Goal: Task Accomplishment & Management: Complete application form

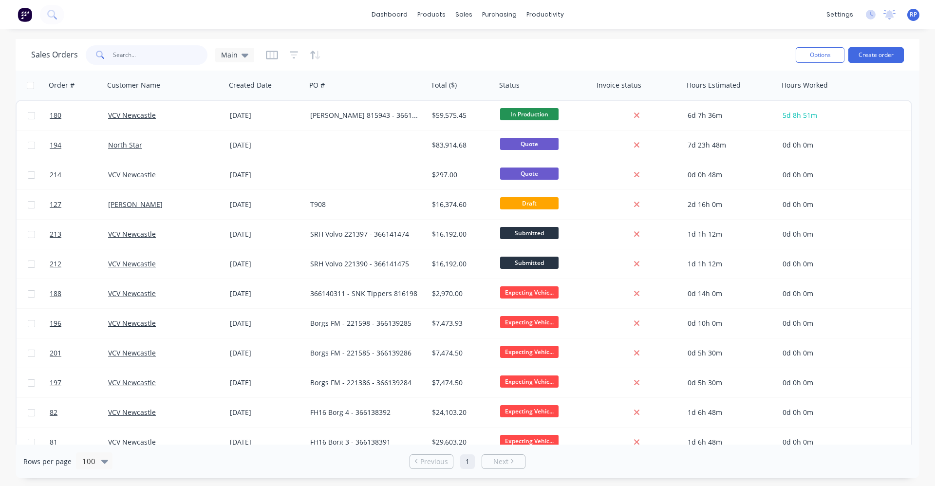
click at [161, 59] on input "text" at bounding box center [160, 54] width 95 height 19
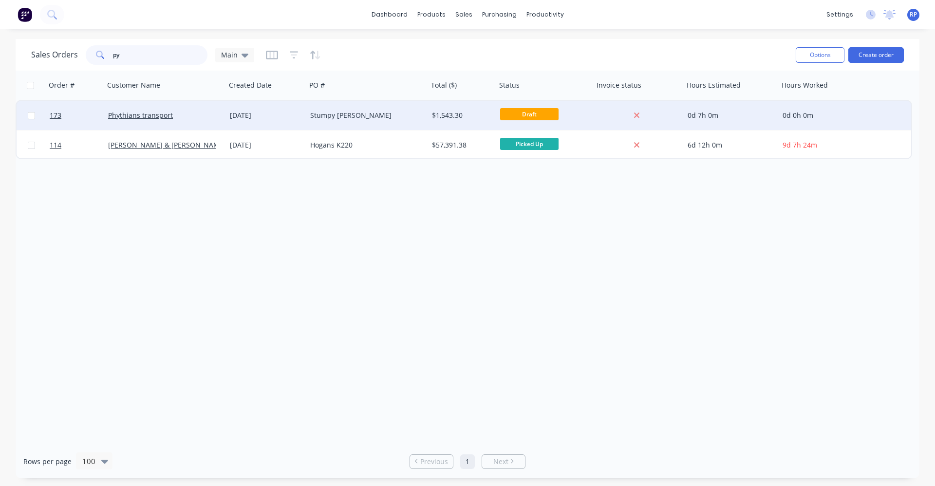
type input "py"
click at [169, 122] on div "Phythians transport" at bounding box center [165, 115] width 122 height 29
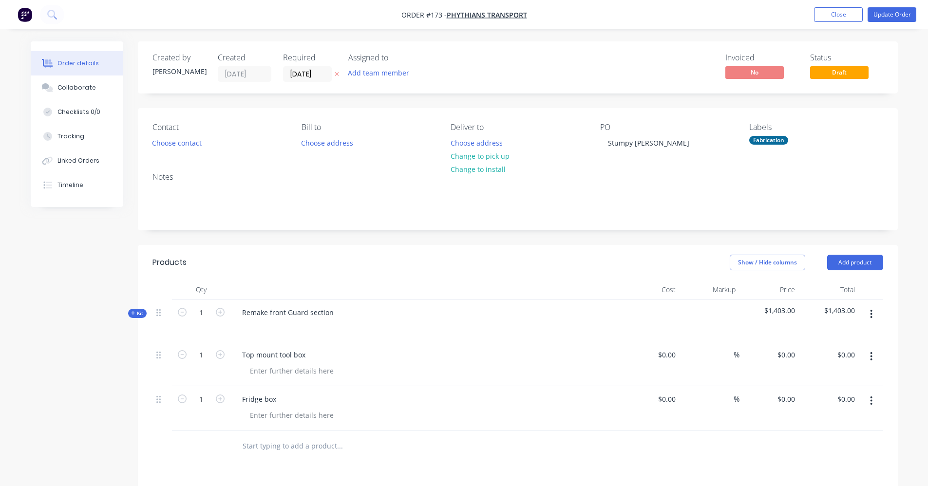
click at [134, 312] on icon at bounding box center [133, 313] width 4 height 5
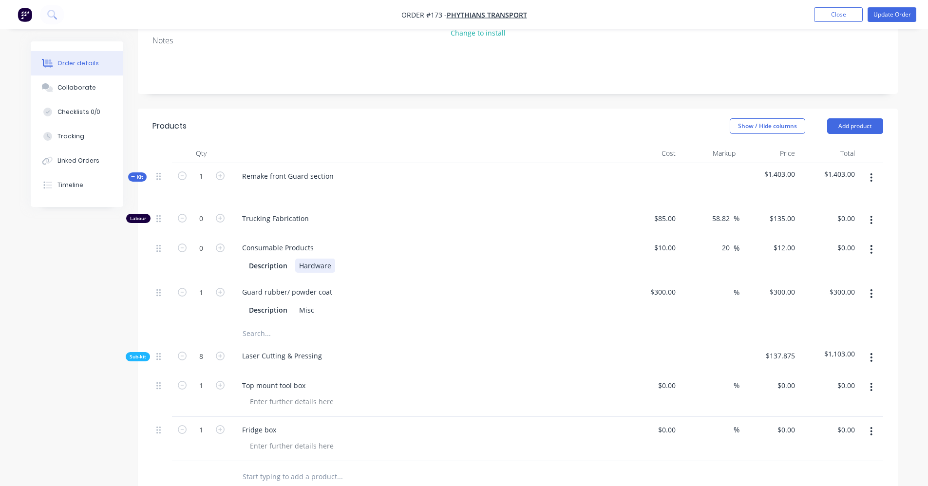
scroll to position [146, 0]
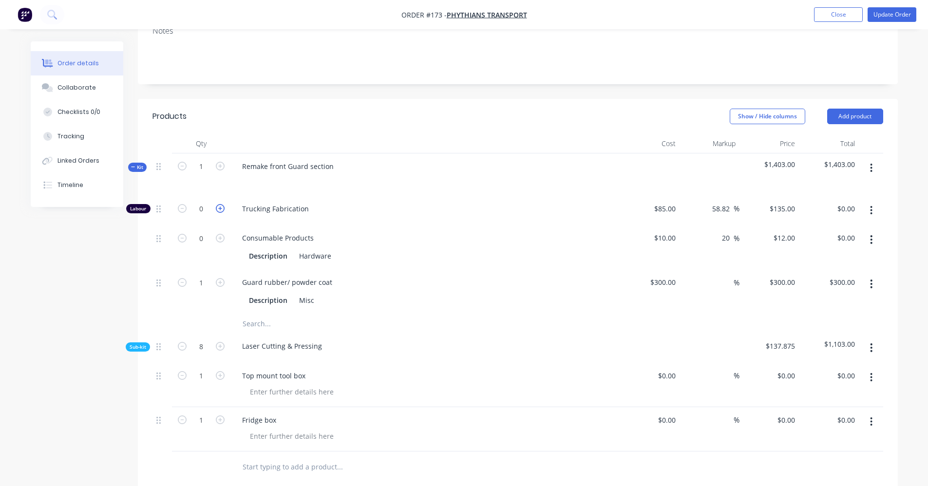
click at [219, 209] on icon "button" at bounding box center [220, 208] width 9 height 9
type input "1"
type input "$135.00"
click at [219, 209] on icon "button" at bounding box center [220, 208] width 9 height 9
type input "2"
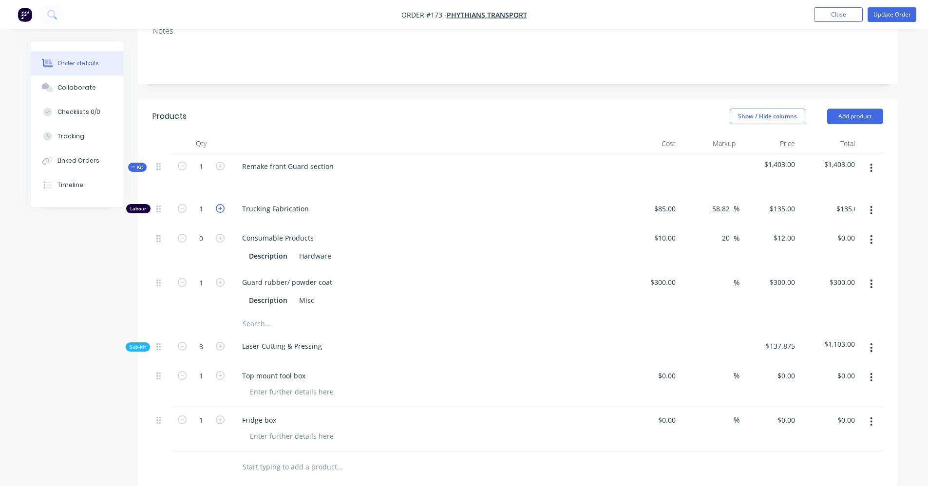
type input "$270.00"
click at [219, 209] on icon "button" at bounding box center [220, 208] width 9 height 9
type input "3"
type input "$405.00"
click at [219, 209] on icon "button" at bounding box center [220, 208] width 9 height 9
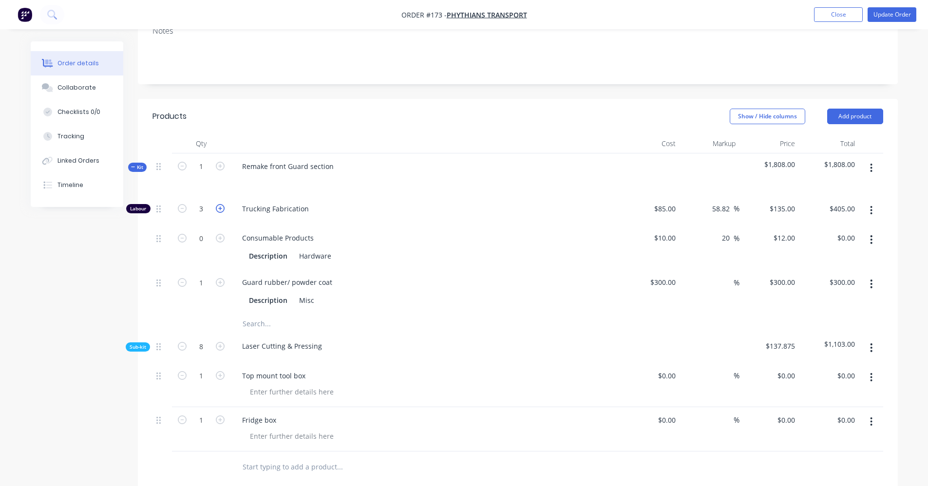
type input "4"
type input "$540.00"
click at [219, 209] on icon "button" at bounding box center [220, 208] width 9 height 9
type input "5"
type input "$675.00"
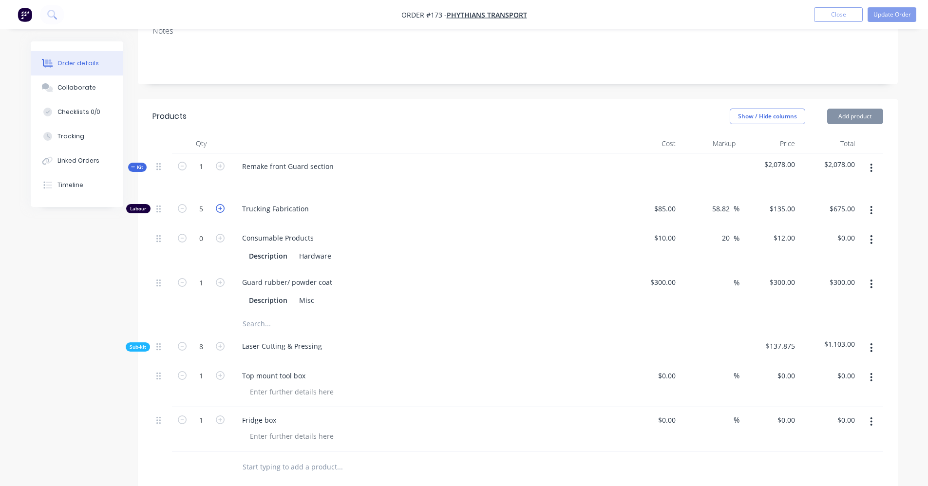
click at [219, 209] on icon "button" at bounding box center [220, 208] width 9 height 9
type input "6"
type input "$810.00"
click at [219, 209] on icon "button" at bounding box center [220, 208] width 9 height 9
type input "7"
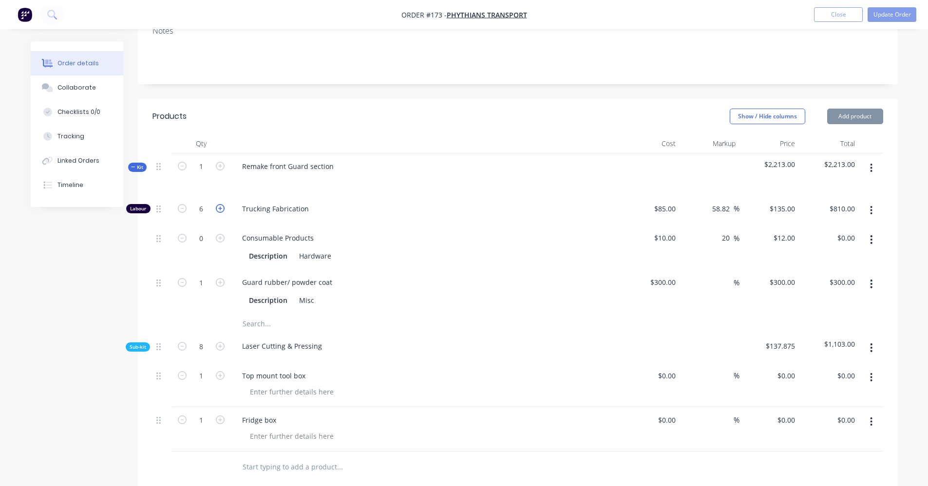
type input "$945.00"
click at [219, 209] on icon "button" at bounding box center [220, 208] width 9 height 9
type input "8"
type input "$1,080.00"
click at [219, 209] on icon "button" at bounding box center [220, 208] width 9 height 9
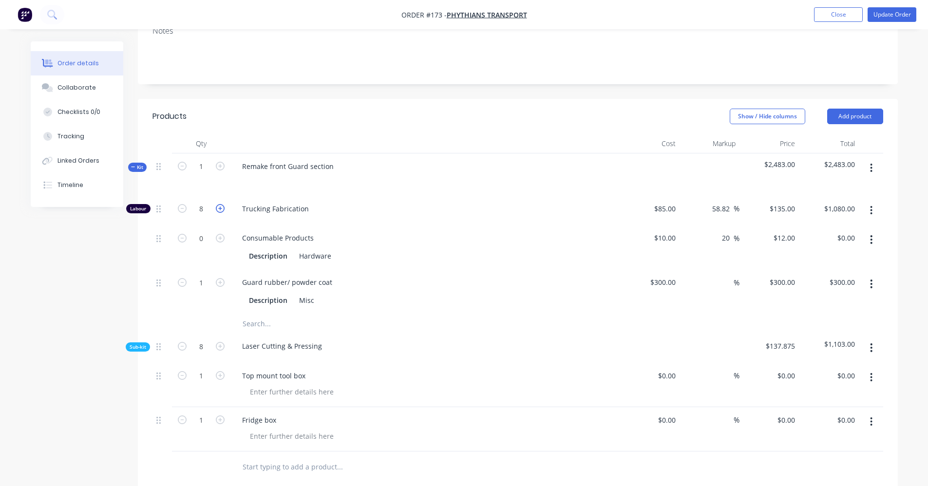
type input "9"
type input "$1,215.00"
click at [219, 209] on icon "button" at bounding box center [220, 208] width 9 height 9
type input "10"
type input "$1,350.00"
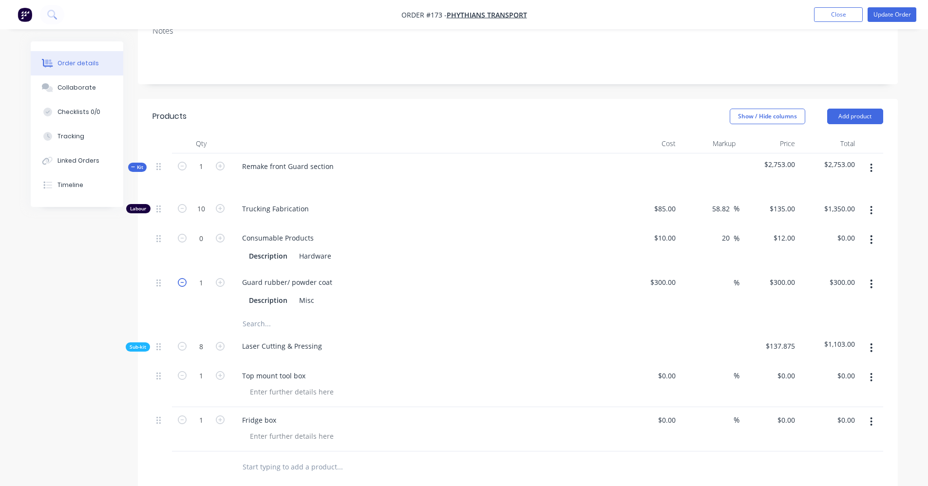
click at [180, 284] on icon "button" at bounding box center [182, 282] width 9 height 9
type input "0"
type input "$0.00"
click at [182, 283] on icon "button" at bounding box center [182, 282] width 9 height 9
click at [219, 283] on icon "button" at bounding box center [220, 282] width 9 height 9
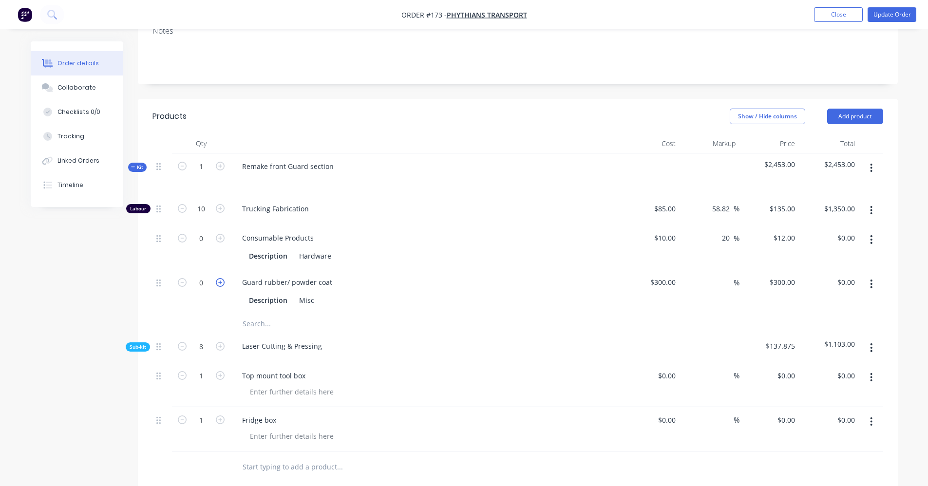
type input "1"
type input "$300.00"
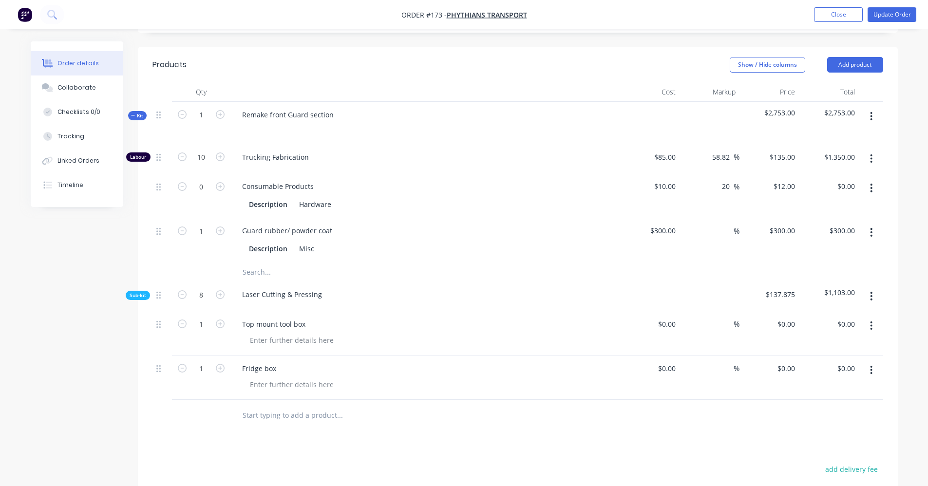
scroll to position [197, 0]
click at [182, 159] on icon "button" at bounding box center [182, 157] width 9 height 9
type input "9"
type input "$1,215.00"
click at [182, 159] on icon "button" at bounding box center [182, 157] width 9 height 9
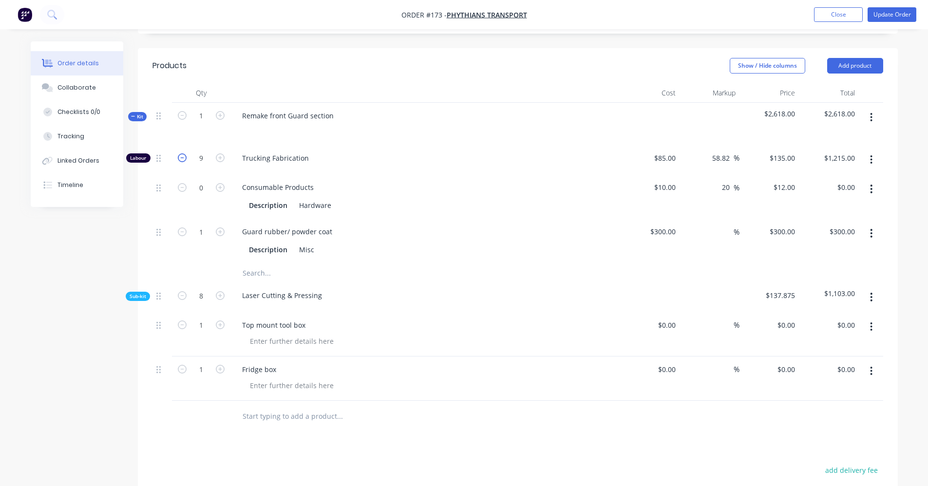
type input "8"
type input "$1,080.00"
click at [182, 159] on icon "button" at bounding box center [182, 157] width 9 height 9
type input "7"
type input "$945.00"
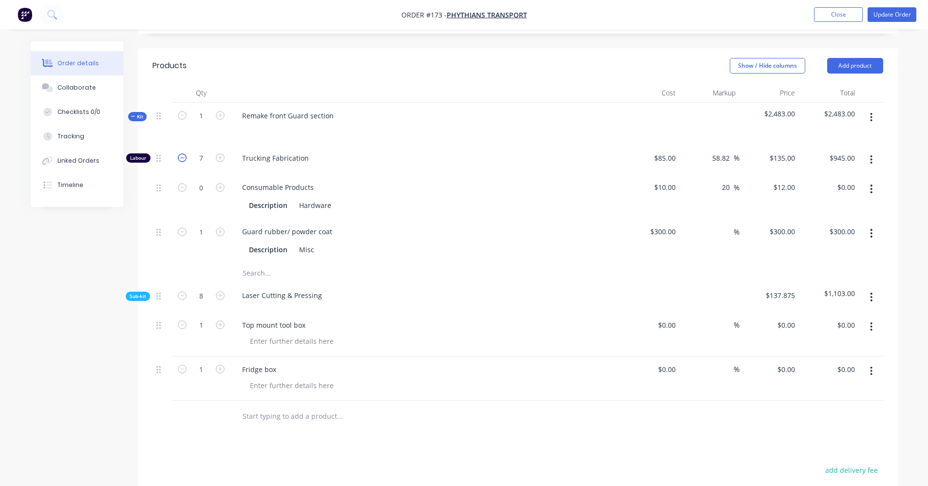
click at [182, 159] on icon "button" at bounding box center [182, 157] width 9 height 9
type input "6"
type input "$810.00"
click at [182, 159] on icon "button" at bounding box center [182, 157] width 9 height 9
type input "5"
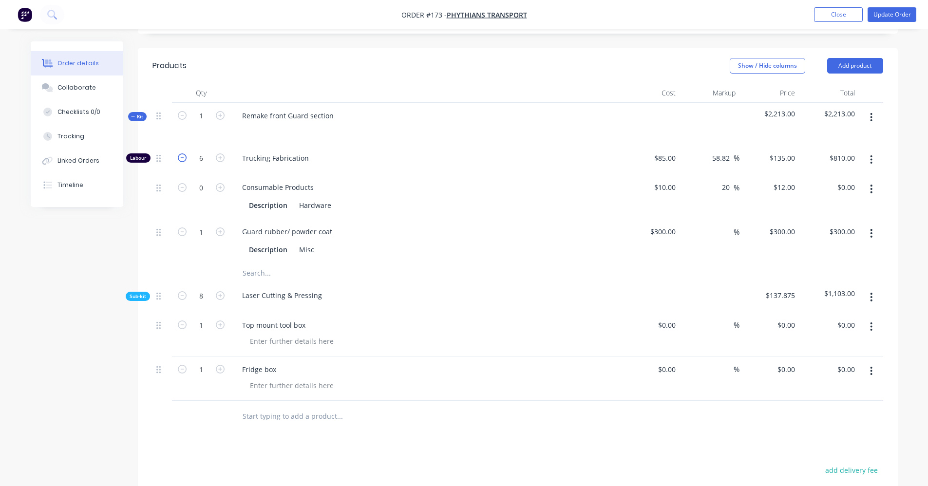
type input "$675.00"
click at [182, 159] on icon "button" at bounding box center [182, 157] width 9 height 9
type input "4"
type input "$540.00"
click at [182, 159] on icon "button" at bounding box center [182, 157] width 9 height 9
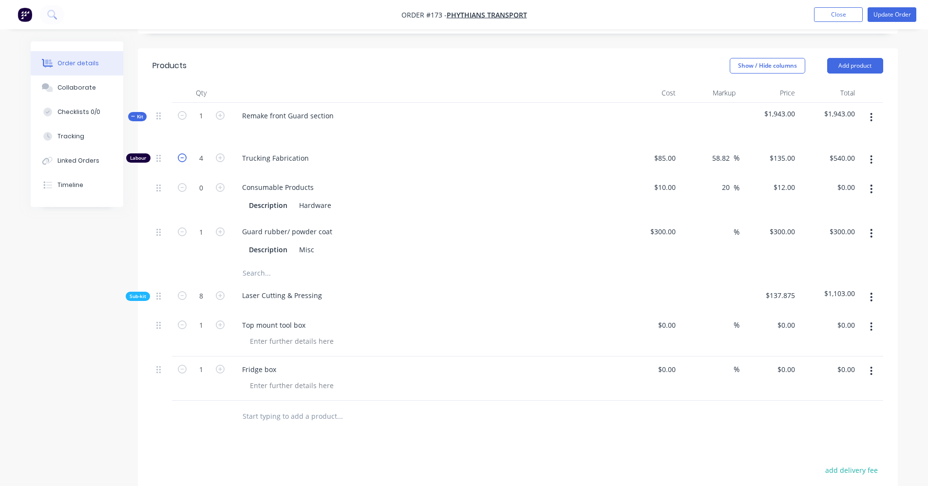
type input "3"
type input "$405.00"
click at [182, 159] on icon "button" at bounding box center [182, 157] width 9 height 9
type input "2"
type input "$270.00"
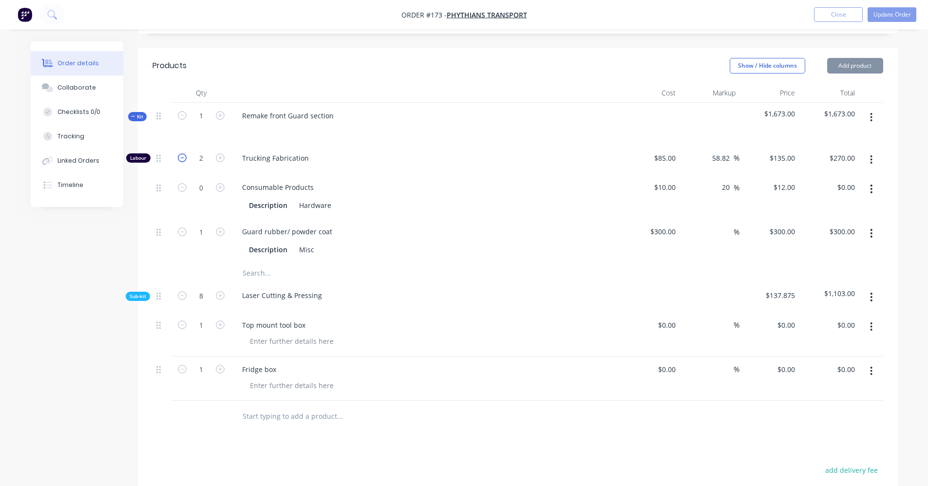
click at [182, 159] on icon "button" at bounding box center [182, 157] width 9 height 9
type input "1"
type input "$135.00"
click at [182, 159] on icon "button" at bounding box center [182, 157] width 9 height 9
type input "0"
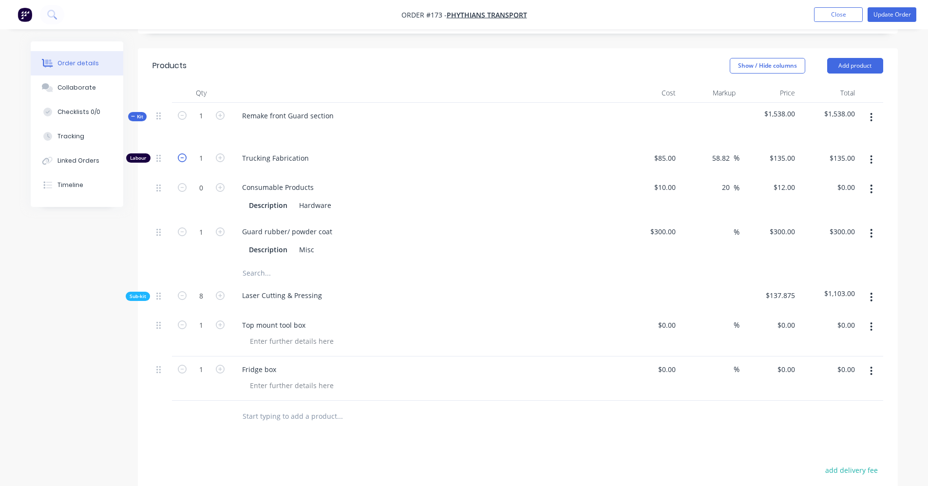
type input "$0.00"
click at [182, 159] on icon "button" at bounding box center [182, 157] width 9 height 9
click at [182, 233] on icon "button" at bounding box center [182, 231] width 9 height 9
type input "0"
type input "$0.00"
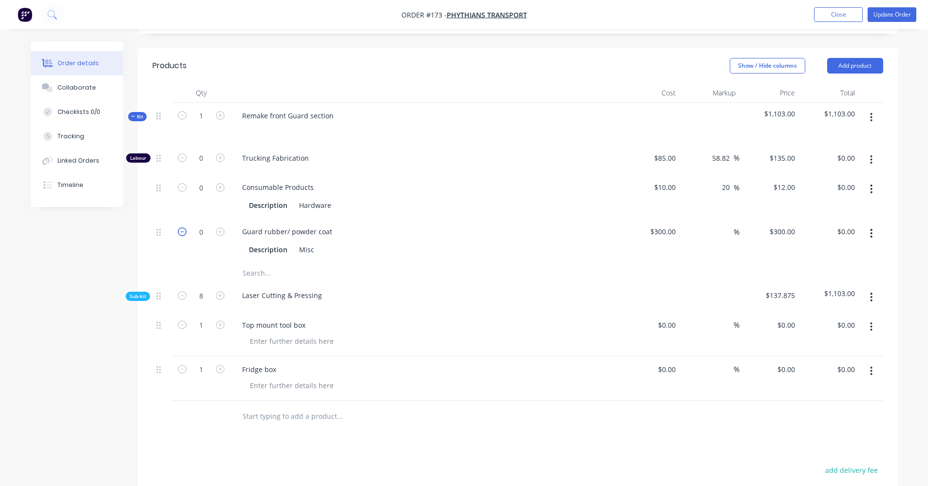
click at [182, 233] on icon "button" at bounding box center [182, 231] width 9 height 9
click at [279, 234] on div "Guard rubber/ powder coat" at bounding box center [287, 231] width 106 height 14
click at [282, 245] on div "Description" at bounding box center [268, 249] width 46 height 14
click at [283, 249] on div "Description" at bounding box center [268, 249] width 46 height 14
click at [318, 249] on div "Description Misc" at bounding box center [423, 249] width 356 height 14
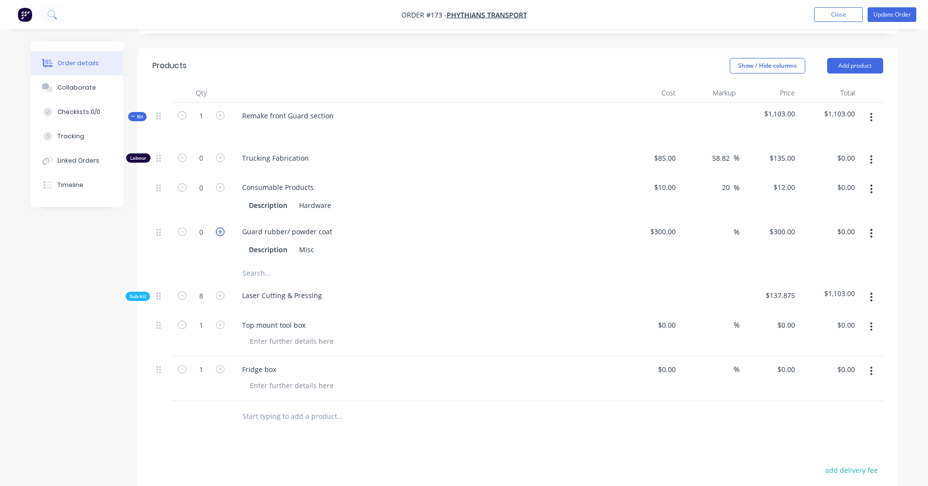
click at [216, 232] on icon "button" at bounding box center [220, 231] width 9 height 9
type input "1"
type input "$300.00"
click at [139, 300] on span "Sub-kit" at bounding box center [138, 296] width 17 height 7
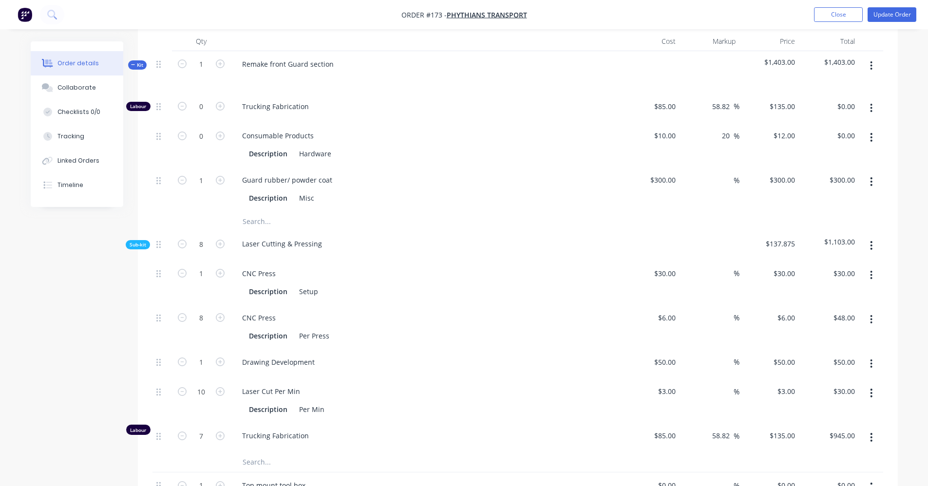
scroll to position [294, 0]
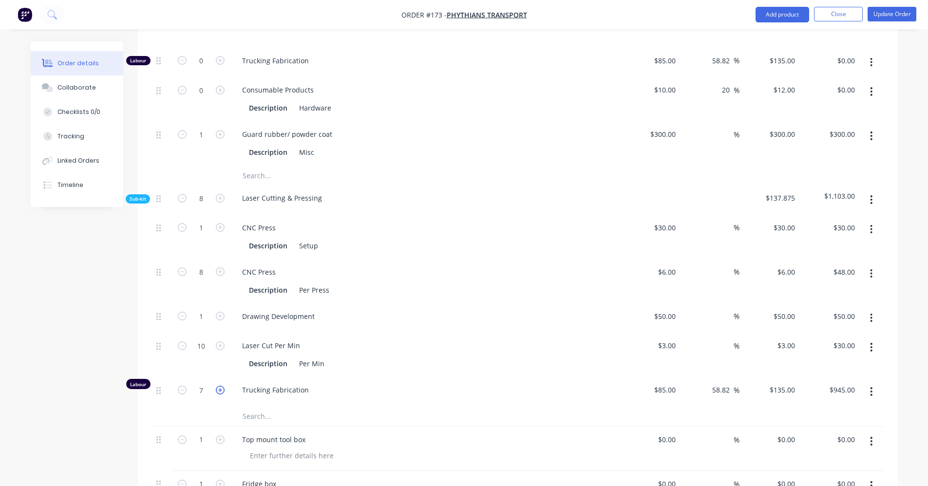
click at [220, 391] on icon "button" at bounding box center [220, 390] width 9 height 9
type input "8"
type input "$1,080.00"
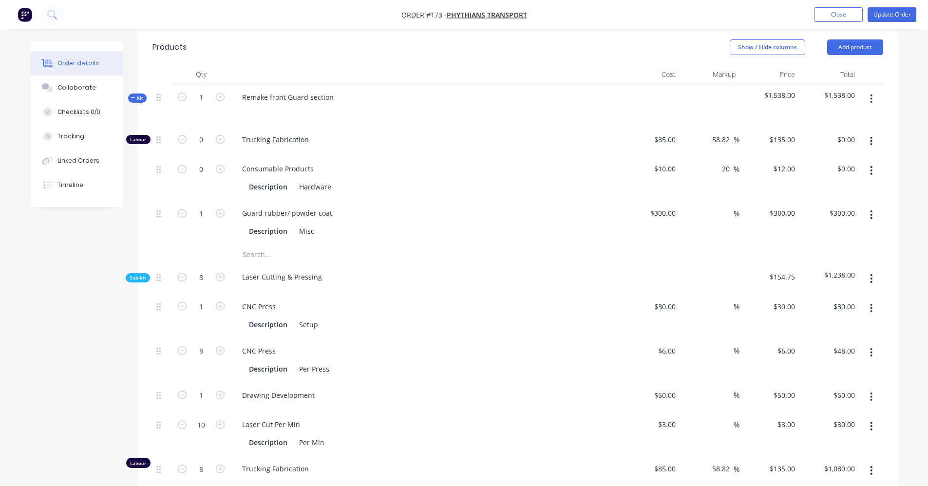
scroll to position [197, 0]
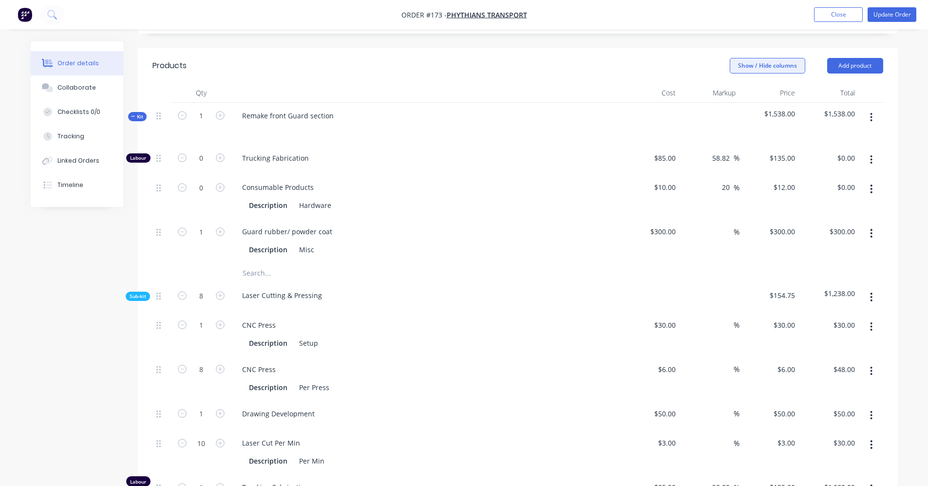
drag, startPoint x: 850, startPoint y: 67, endPoint x: 795, endPoint y: 62, distance: 55.3
click at [676, 69] on div "Show / Hide columns Add product" at bounding box center [594, 66] width 575 height 16
click at [867, 70] on button "Add product" at bounding box center [855, 66] width 56 height 16
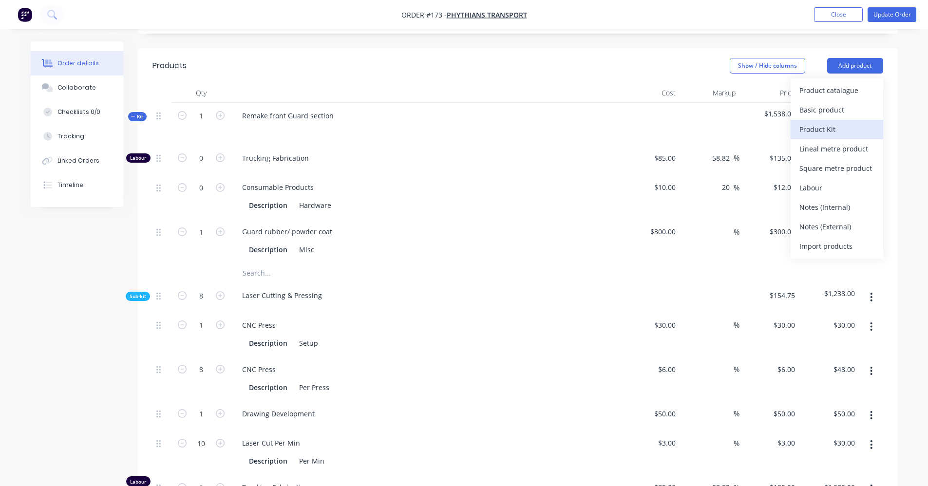
click at [852, 127] on div "Product Kit" at bounding box center [836, 129] width 75 height 14
click at [803, 128] on div "Custom pricing" at bounding box center [836, 129] width 75 height 14
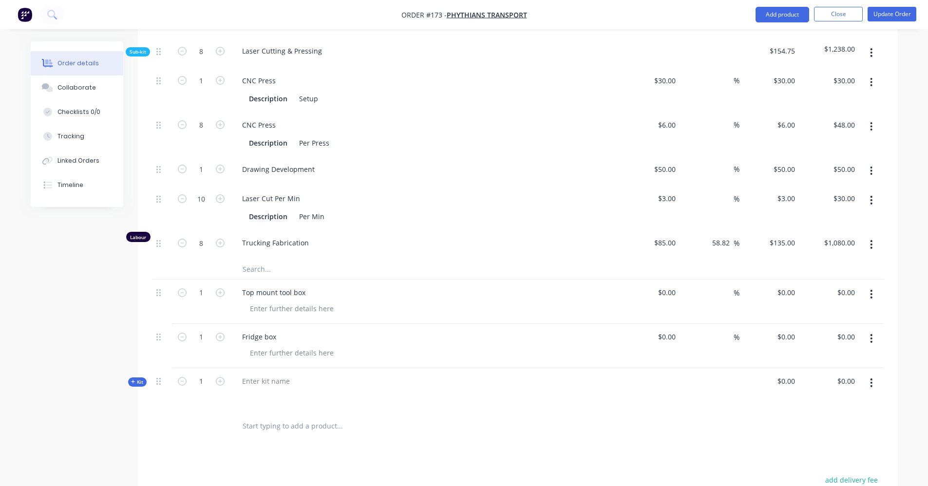
scroll to position [489, 0]
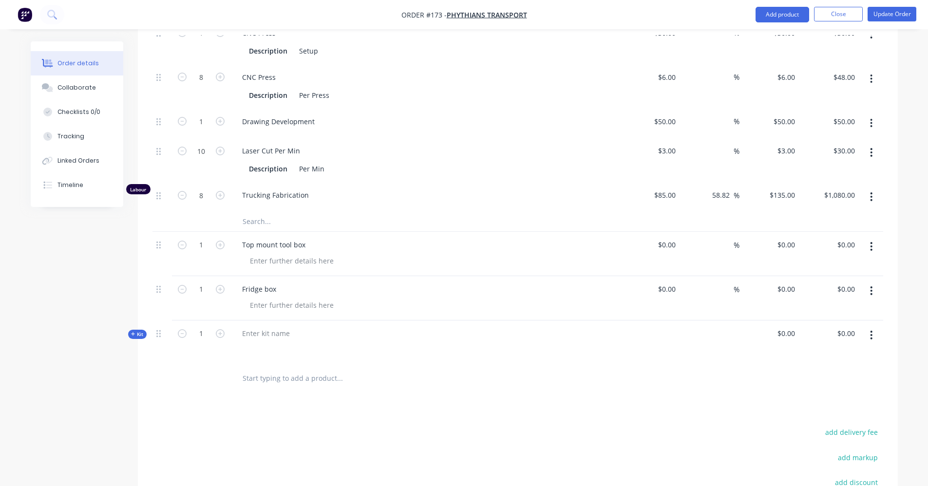
click at [875, 337] on button "button" at bounding box center [870, 335] width 23 height 18
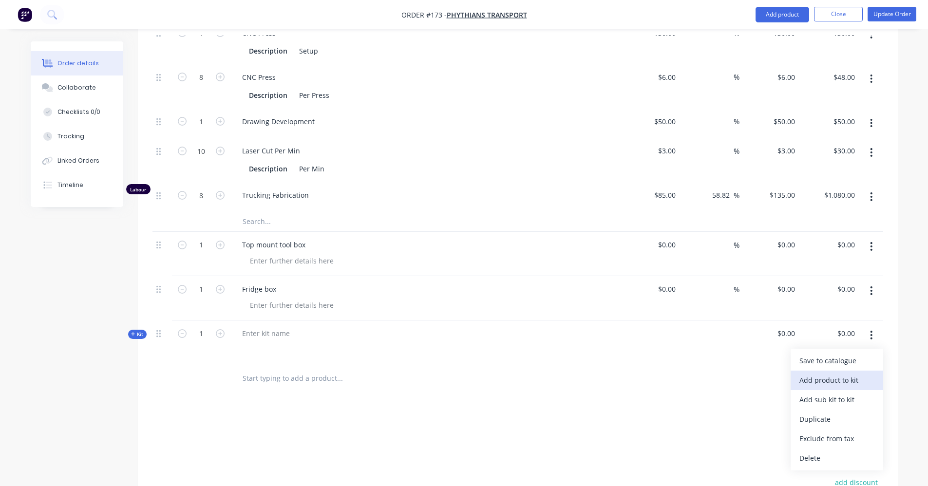
click at [849, 381] on div "Add product to kit" at bounding box center [836, 380] width 75 height 14
click at [847, 403] on div "Product catalogue" at bounding box center [836, 399] width 75 height 14
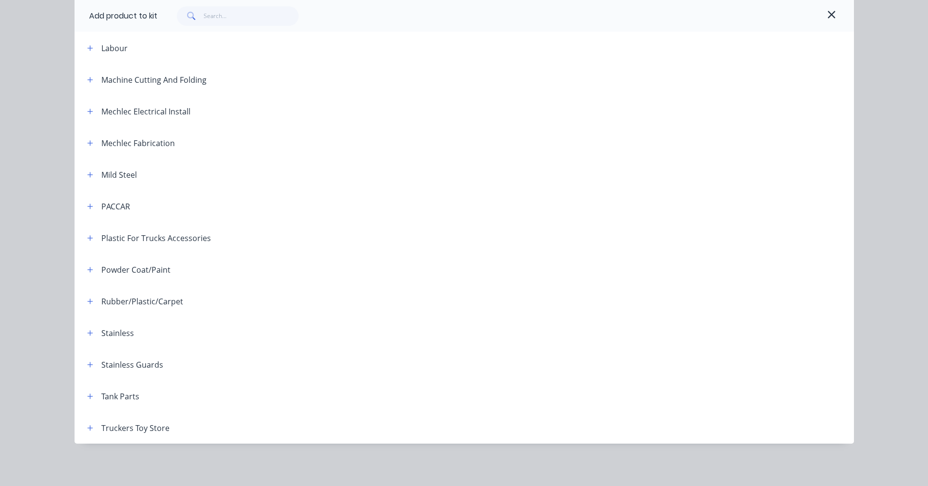
scroll to position [392, 0]
click at [87, 302] on icon "button" at bounding box center [90, 301] width 6 height 7
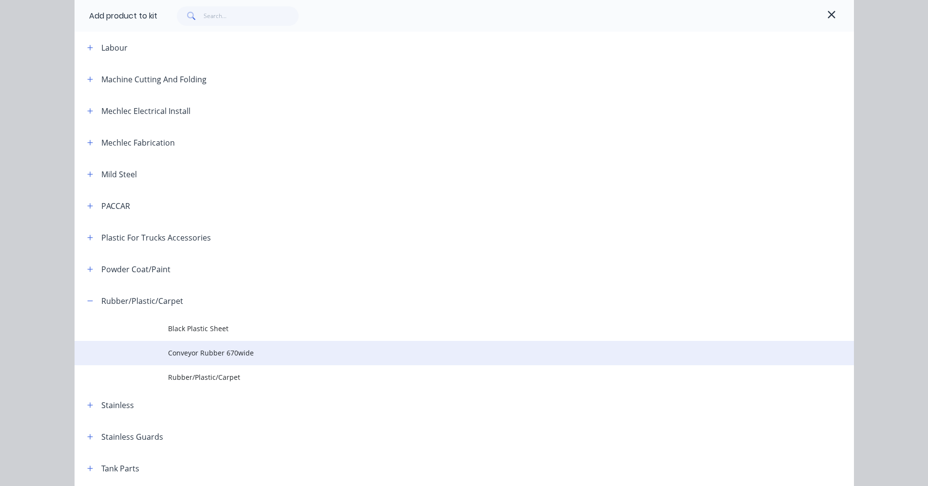
click at [192, 358] on td "Conveyor Rubber 670wide" at bounding box center [511, 353] width 686 height 24
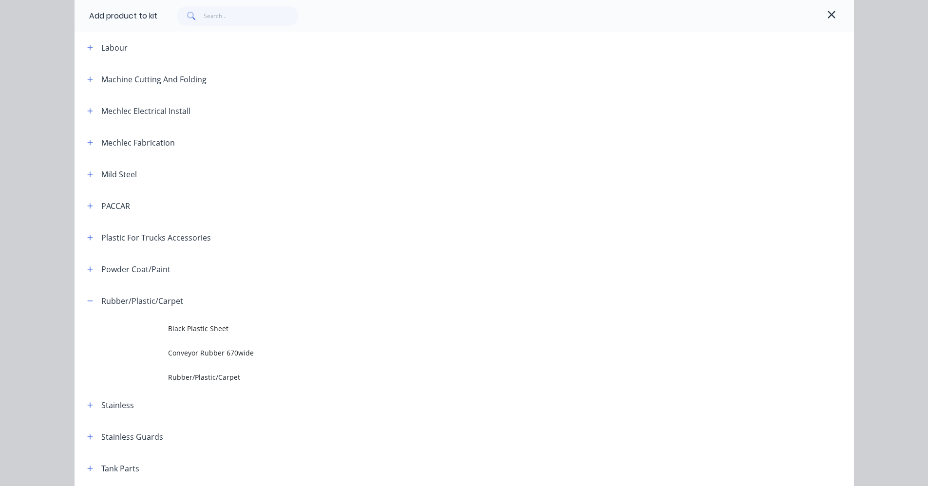
scroll to position [0, 0]
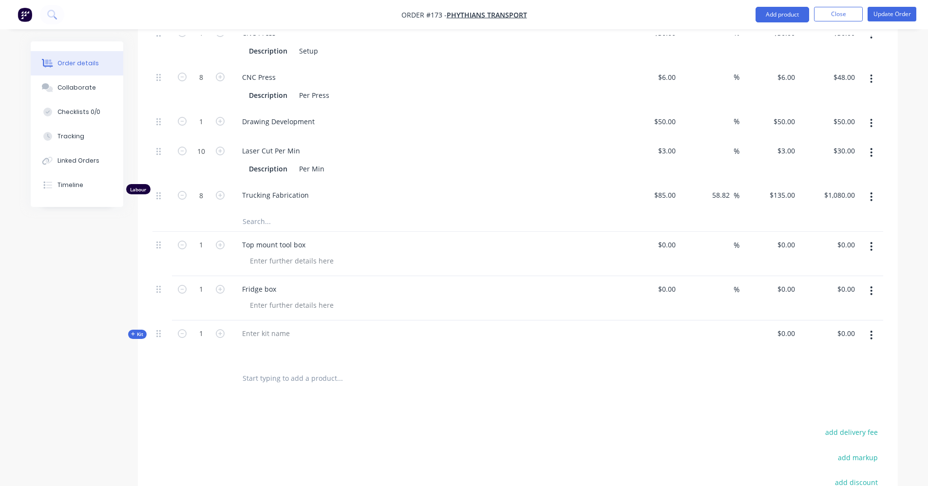
click at [133, 331] on span "Kit" at bounding box center [137, 334] width 13 height 7
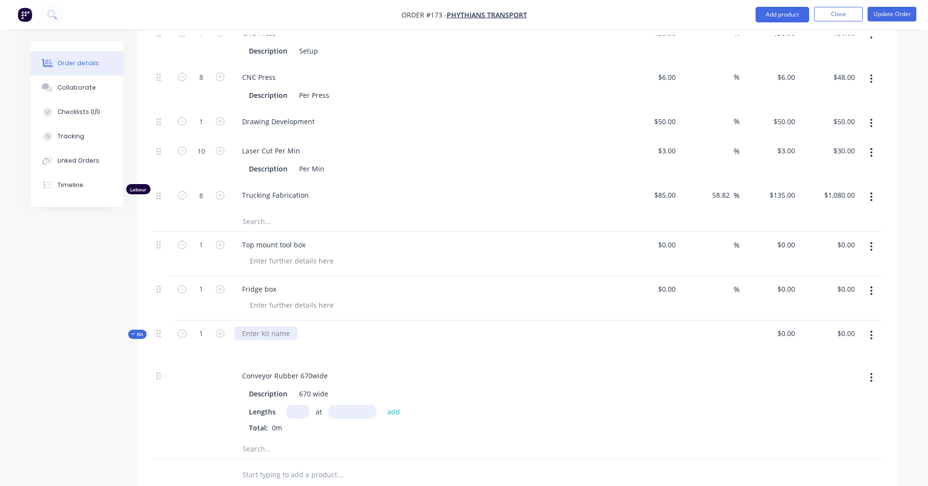
drag, startPoint x: 261, startPoint y: 330, endPoint x: 264, endPoint y: 337, distance: 8.1
click at [261, 330] on div at bounding box center [265, 333] width 63 height 14
click at [341, 346] on div at bounding box center [425, 347] width 382 height 14
drag, startPoint x: 244, startPoint y: 335, endPoint x: 245, endPoint y: 351, distance: 15.6
click at [245, 339] on div "rubber guard" at bounding box center [264, 333] width 60 height 14
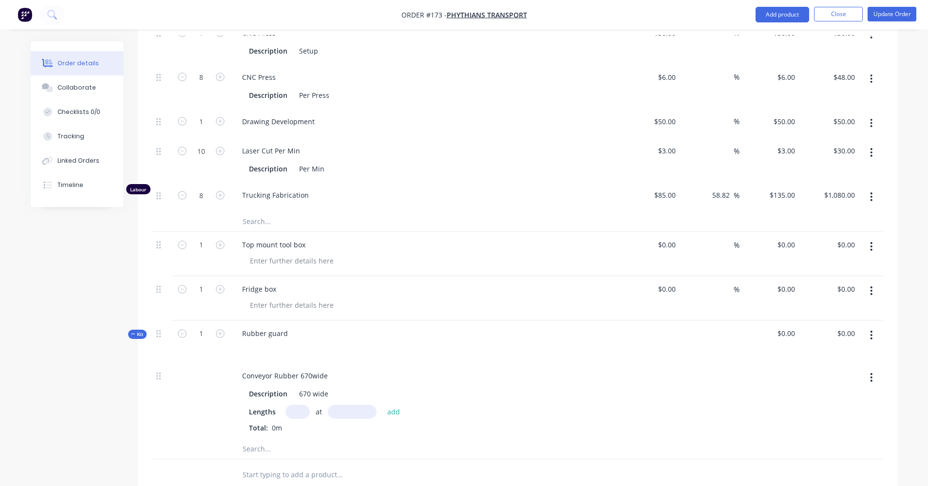
click at [873, 336] on button "button" at bounding box center [870, 335] width 23 height 18
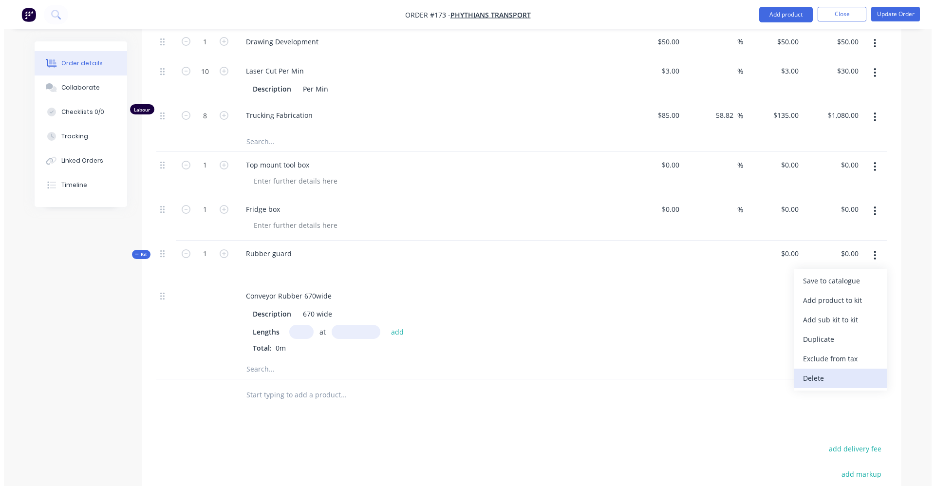
scroll to position [586, 0]
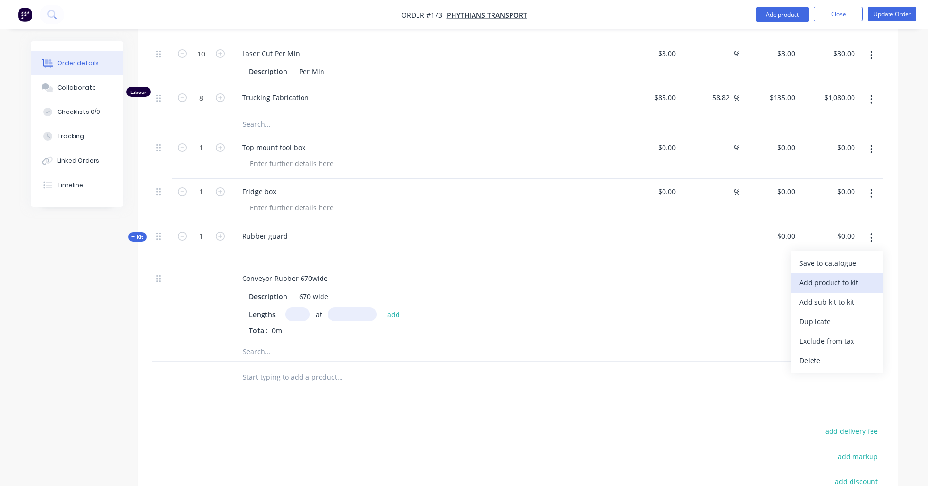
click at [807, 289] on div "Add product to kit" at bounding box center [836, 283] width 75 height 14
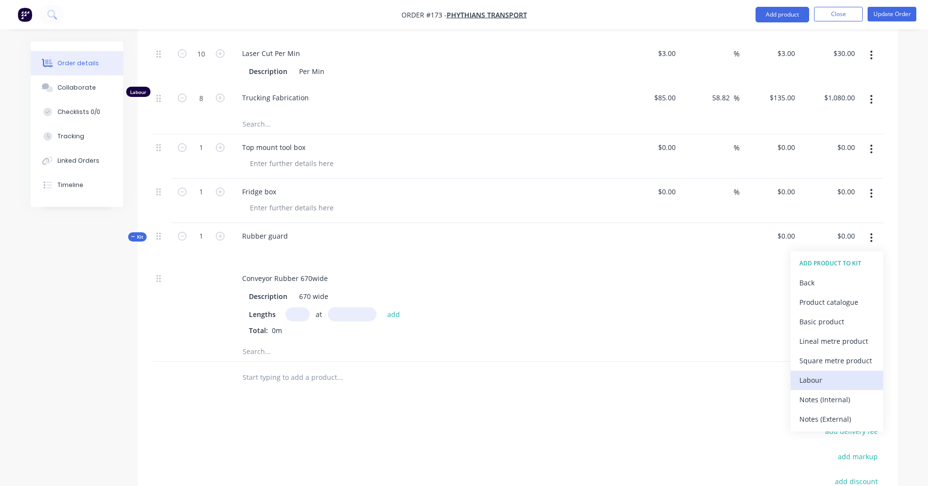
click at [814, 374] on div "Labour" at bounding box center [836, 380] width 75 height 14
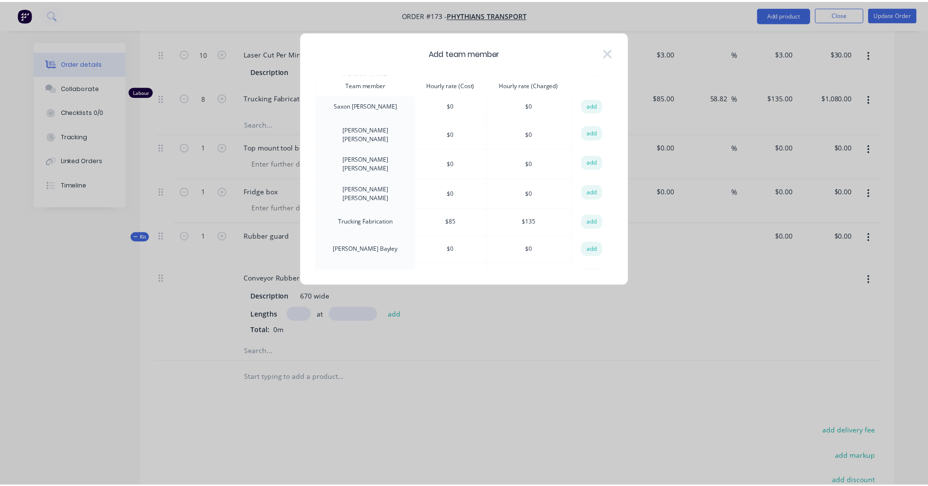
scroll to position [340, 0]
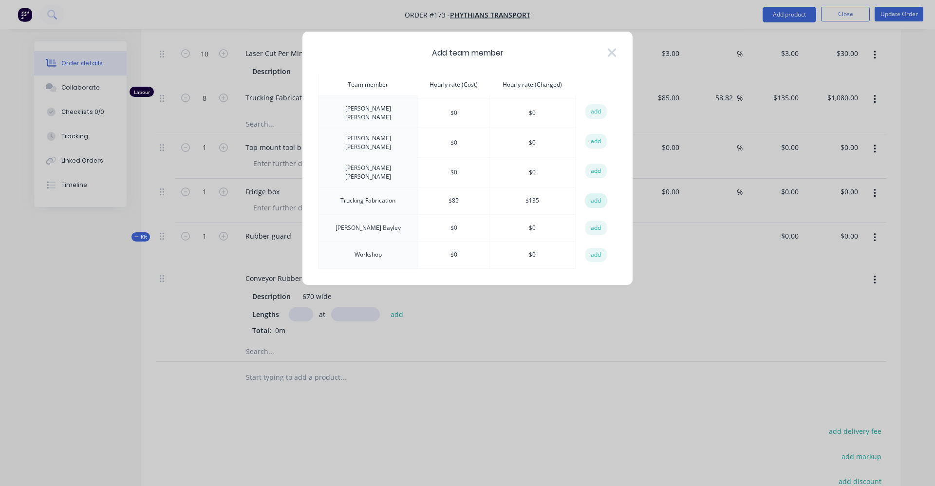
click at [589, 193] on button "add" at bounding box center [595, 200] width 21 height 15
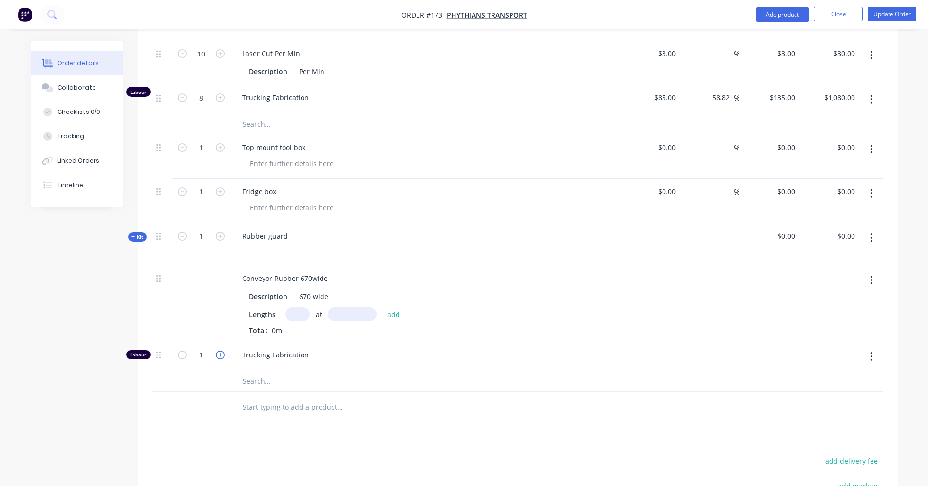
click at [222, 355] on icon "button" at bounding box center [220, 355] width 9 height 9
click at [183, 358] on icon "button" at bounding box center [182, 355] width 9 height 9
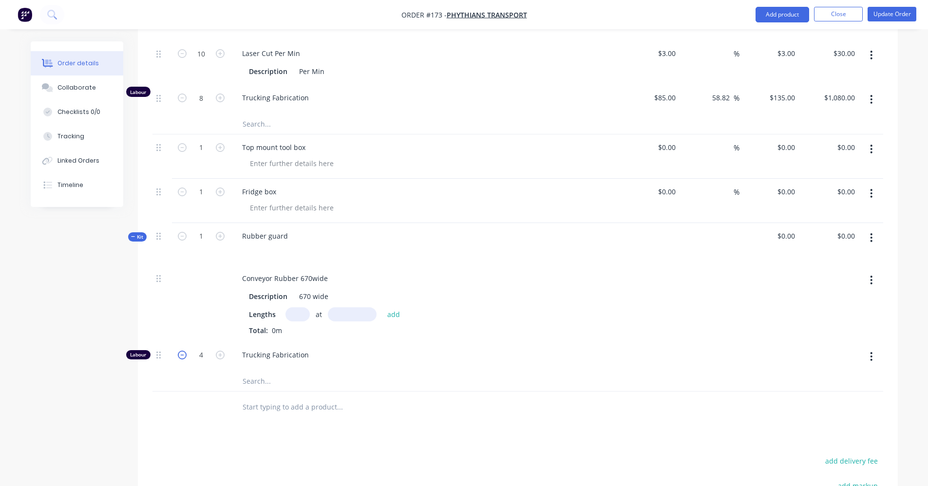
click at [183, 358] on icon "button" at bounding box center [182, 355] width 9 height 9
type input "3"
click at [444, 368] on div "Trucking Fabrication" at bounding box center [425, 357] width 390 height 30
click at [300, 314] on input "text" at bounding box center [297, 314] width 24 height 14
type input "1"
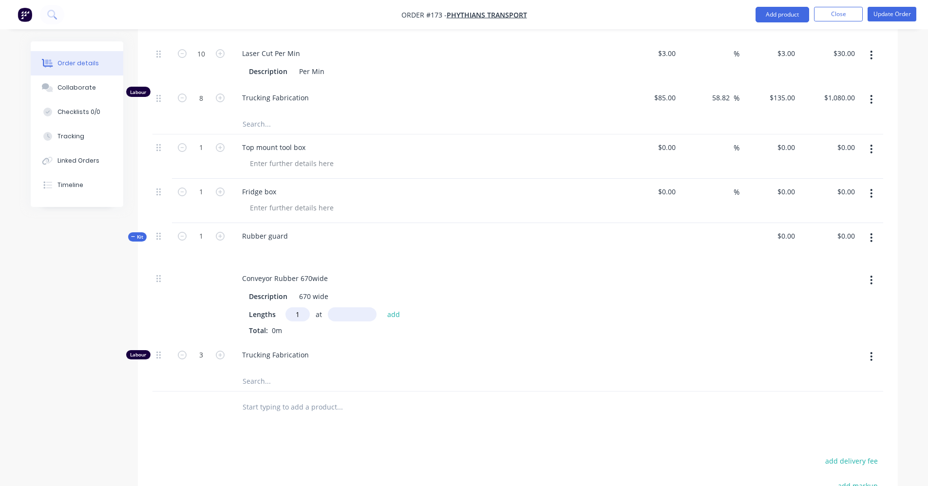
click at [373, 313] on input "text" at bounding box center [352, 314] width 49 height 14
type input "4mm"
click at [389, 317] on button "add" at bounding box center [393, 314] width 23 height 13
click at [727, 272] on div at bounding box center [709, 311] width 60 height 93
click at [315, 237] on div "Rubber guard" at bounding box center [425, 244] width 390 height 42
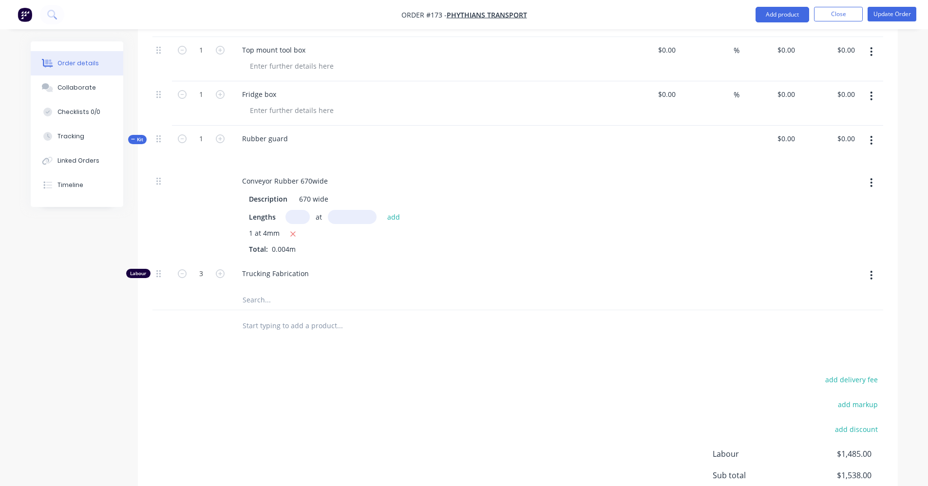
scroll to position [635, 0]
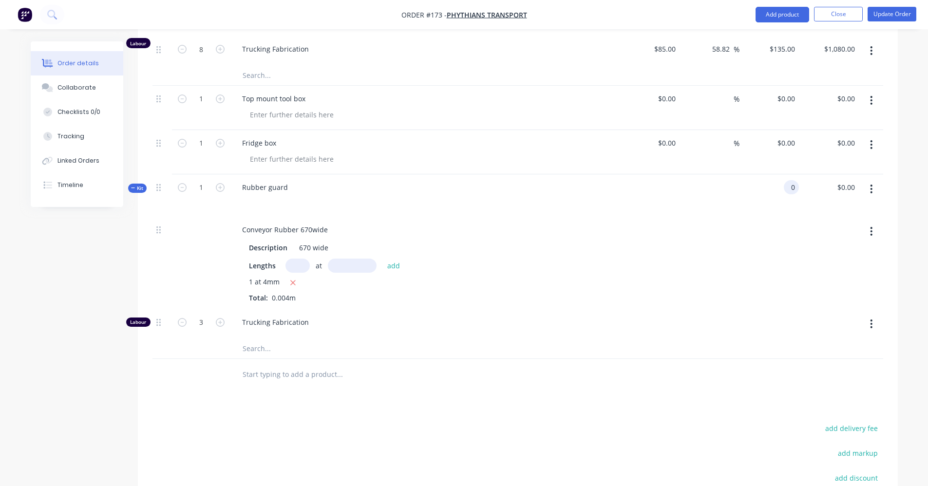
click at [784, 190] on div "0 0" at bounding box center [790, 187] width 15 height 14
type input "$0.00"
click at [871, 189] on icon "button" at bounding box center [871, 189] width 2 height 9
drag, startPoint x: 757, startPoint y: 246, endPoint x: 777, endPoint y: 182, distance: 67.3
click at [754, 243] on div at bounding box center [769, 263] width 60 height 93
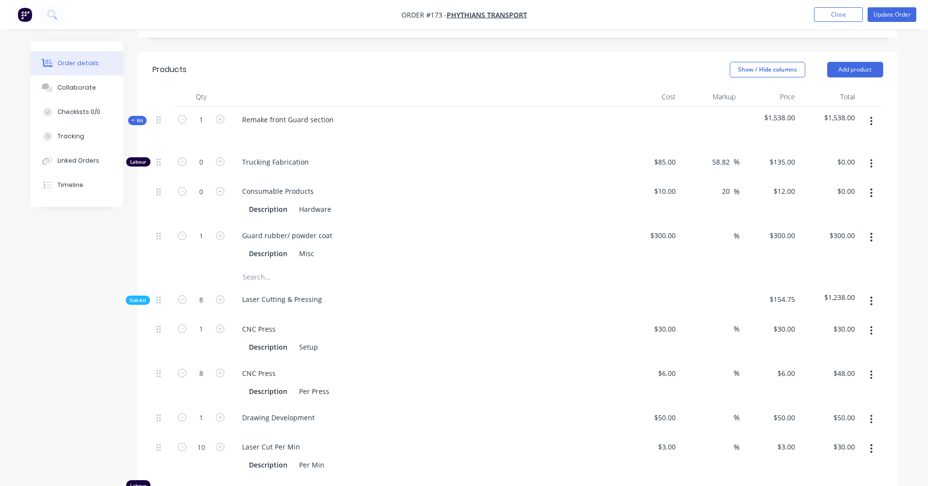
scroll to position [148, 0]
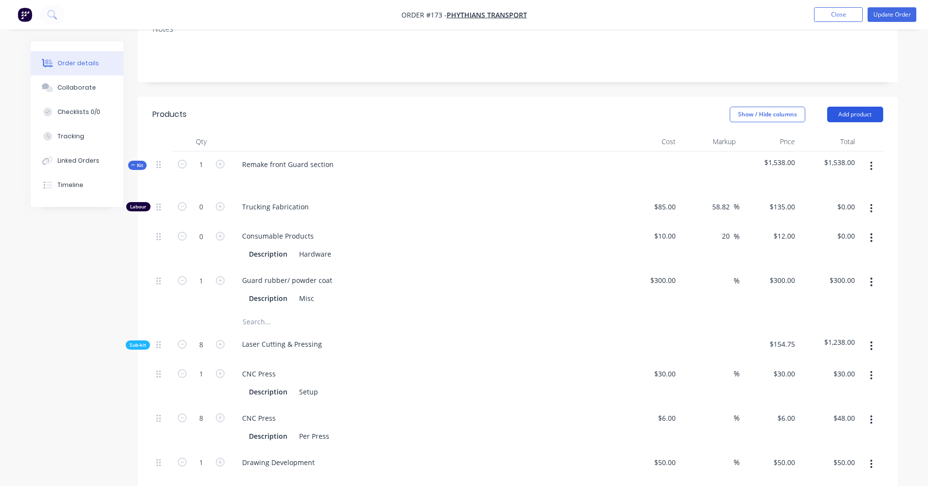
click at [852, 111] on button "Add product" at bounding box center [855, 115] width 56 height 16
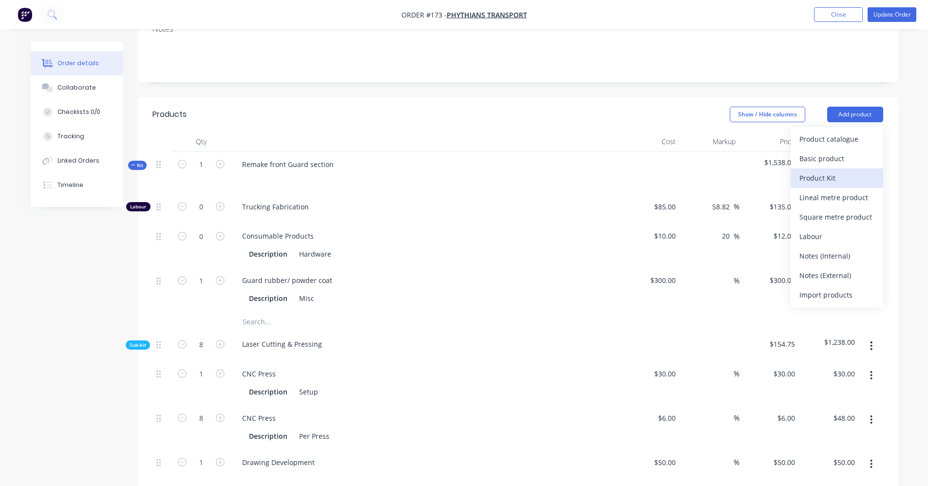
click at [837, 171] on div "Product Kit" at bounding box center [836, 178] width 75 height 14
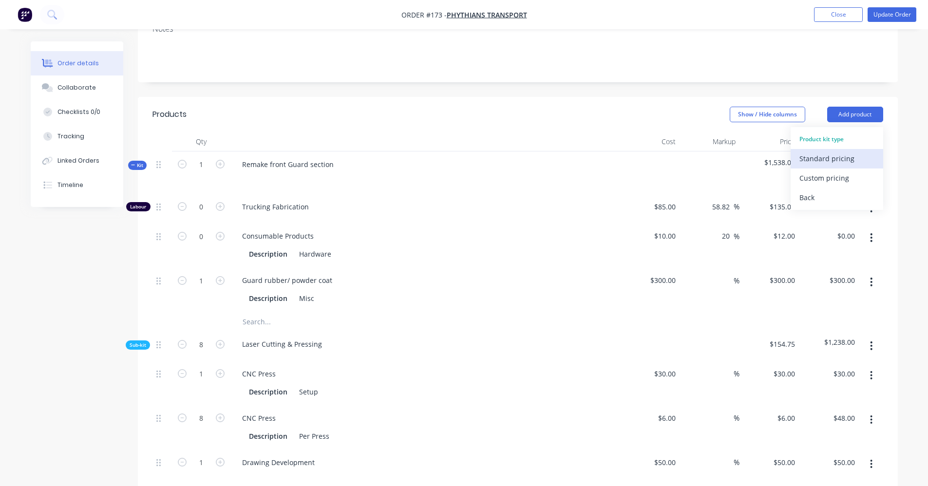
click at [834, 162] on div "Standard pricing" at bounding box center [836, 158] width 75 height 14
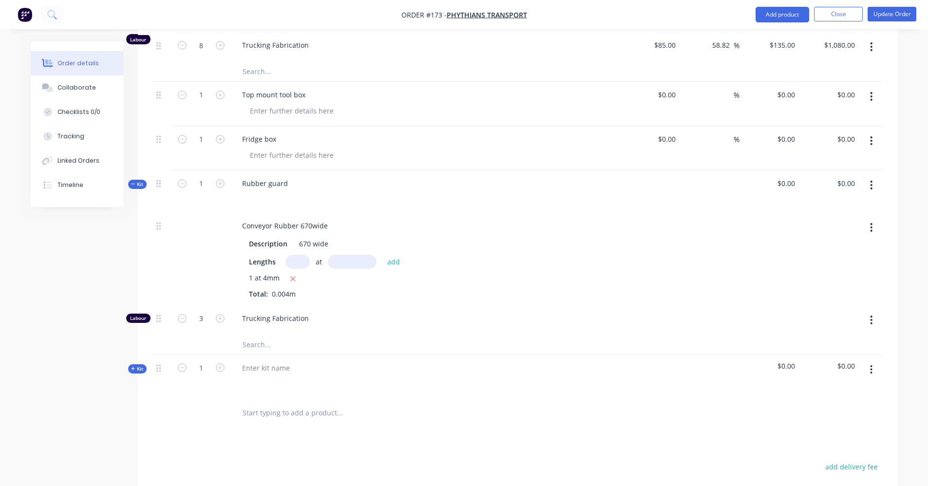
scroll to position [635, 0]
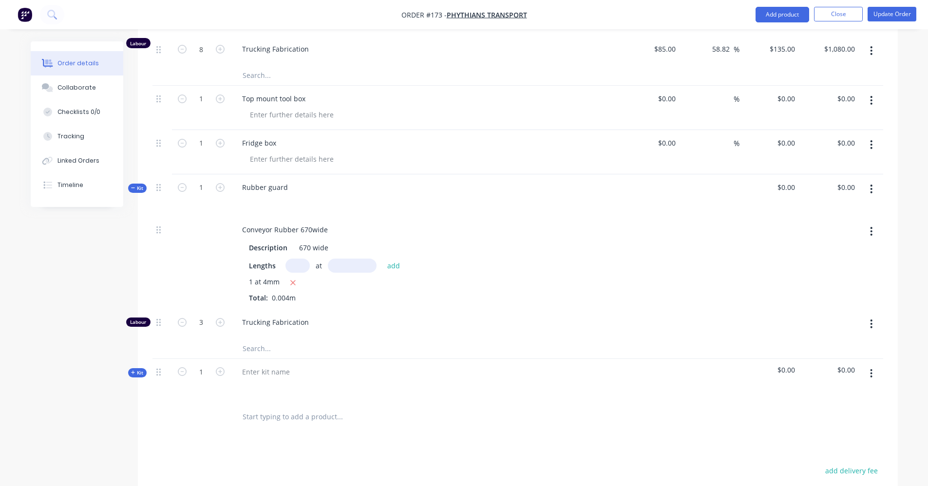
click at [870, 194] on button "button" at bounding box center [870, 189] width 23 height 18
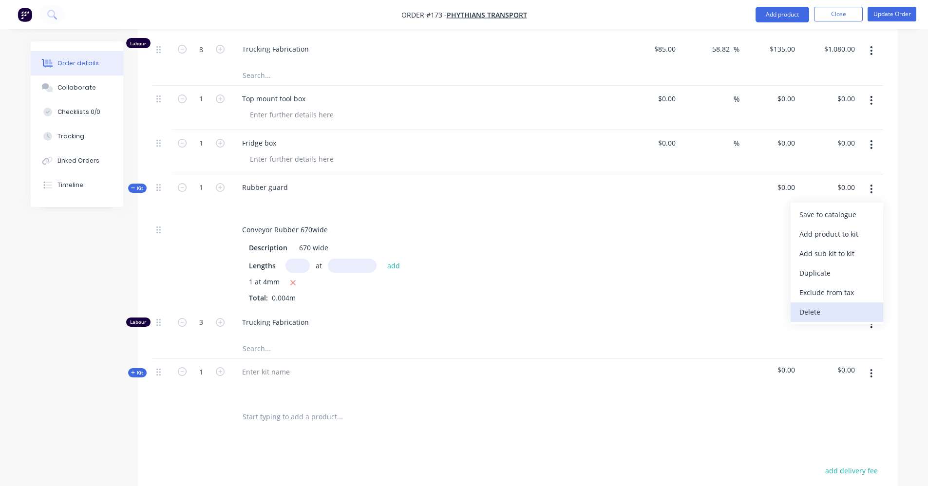
click at [808, 312] on div "Delete" at bounding box center [836, 312] width 75 height 14
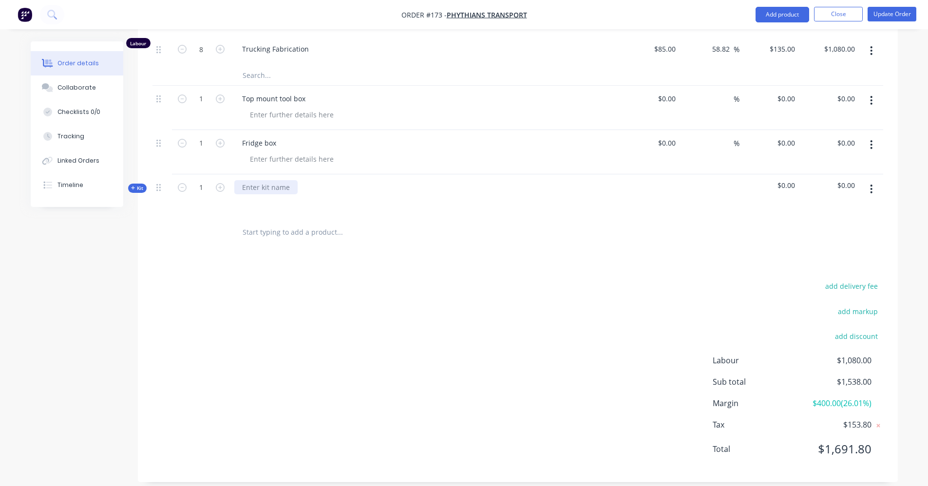
click at [267, 189] on div at bounding box center [265, 187] width 63 height 14
click at [873, 190] on button "button" at bounding box center [870, 189] width 23 height 18
click at [824, 234] on div "Add product to kit" at bounding box center [836, 234] width 75 height 14
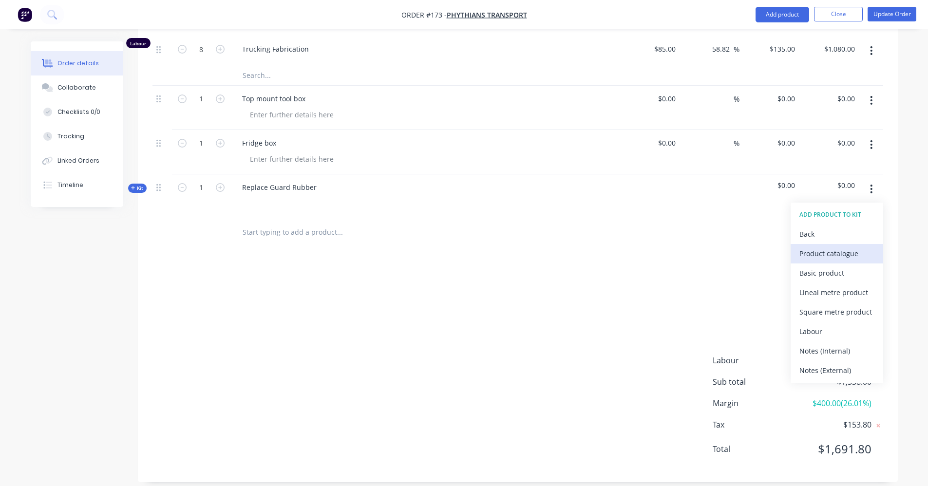
click at [836, 252] on div "Product catalogue" at bounding box center [836, 253] width 75 height 14
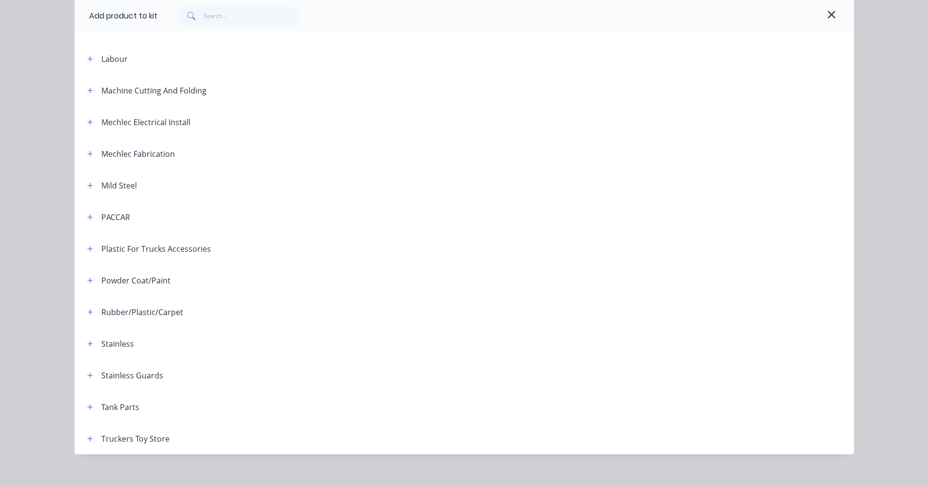
scroll to position [392, 0]
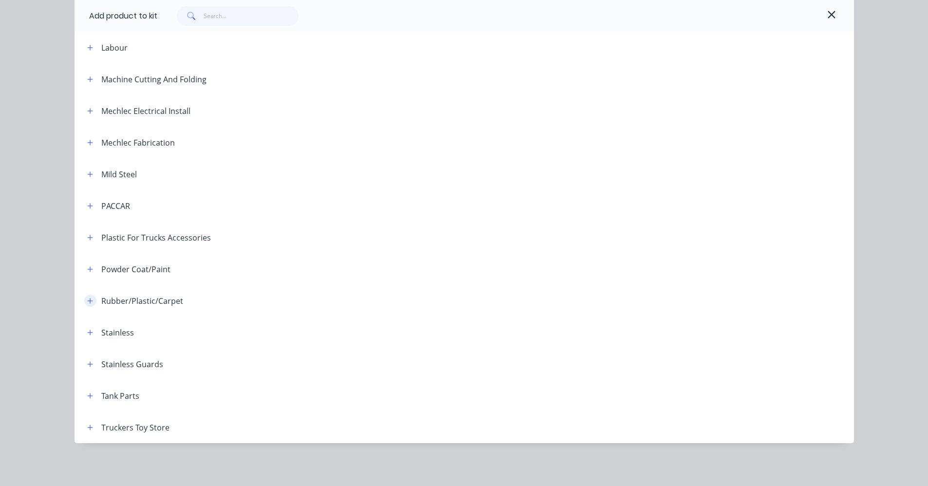
click at [90, 300] on button "button" at bounding box center [90, 301] width 12 height 12
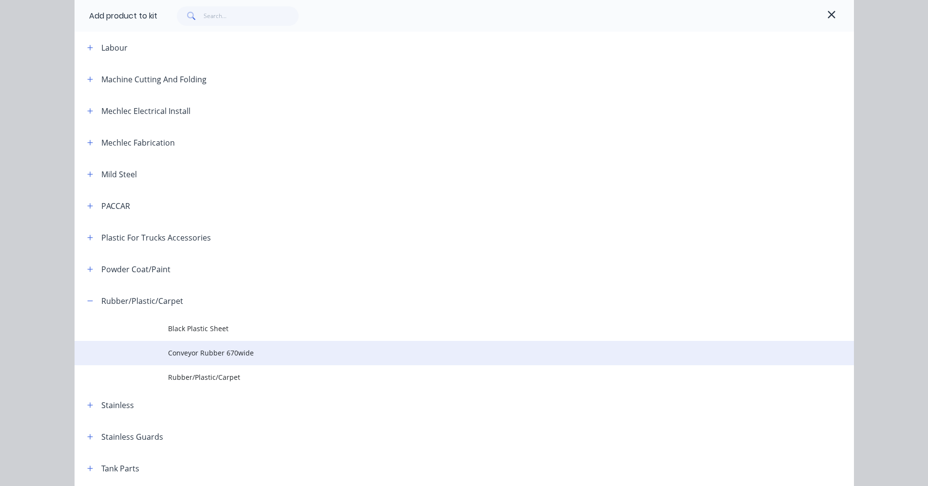
click at [197, 358] on span "Conveyor Rubber 670wide" at bounding box center [442, 353] width 548 height 10
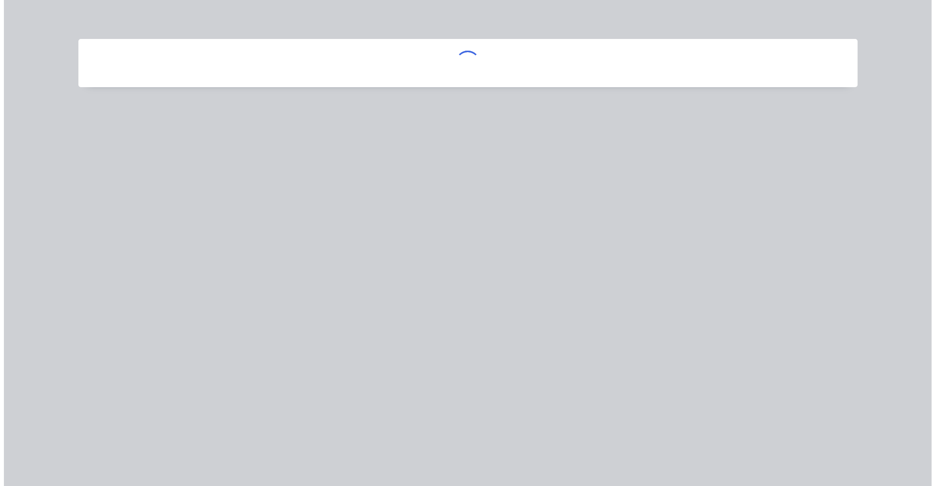
scroll to position [0, 0]
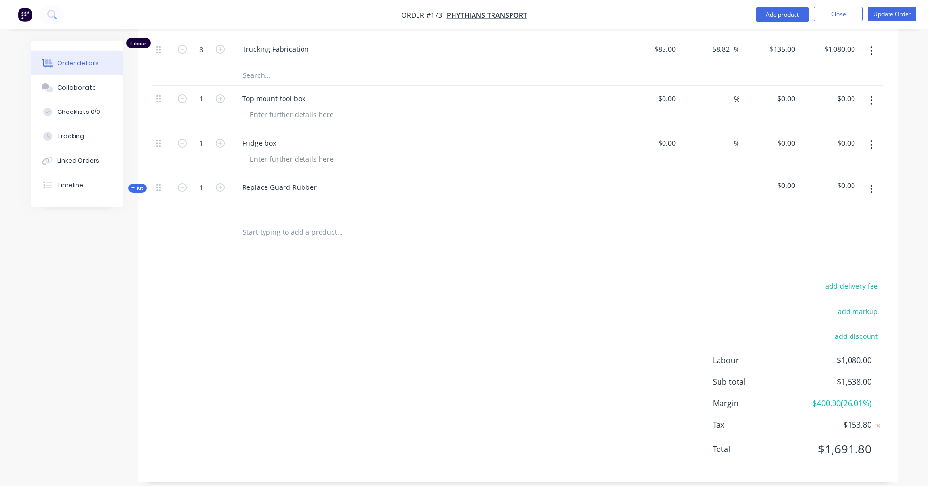
click at [137, 189] on span "Kit" at bounding box center [137, 188] width 13 height 7
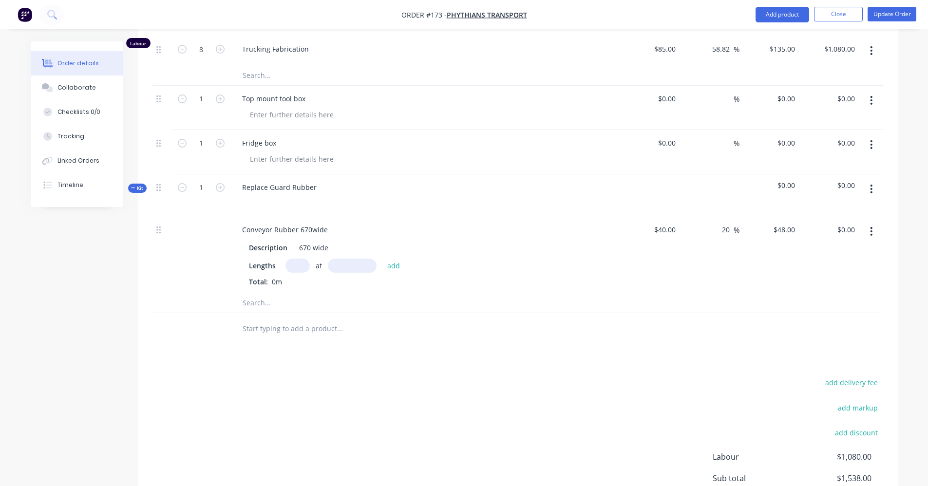
click at [875, 184] on button "button" at bounding box center [870, 189] width 23 height 18
click at [843, 234] on div "Add product to kit" at bounding box center [836, 234] width 75 height 14
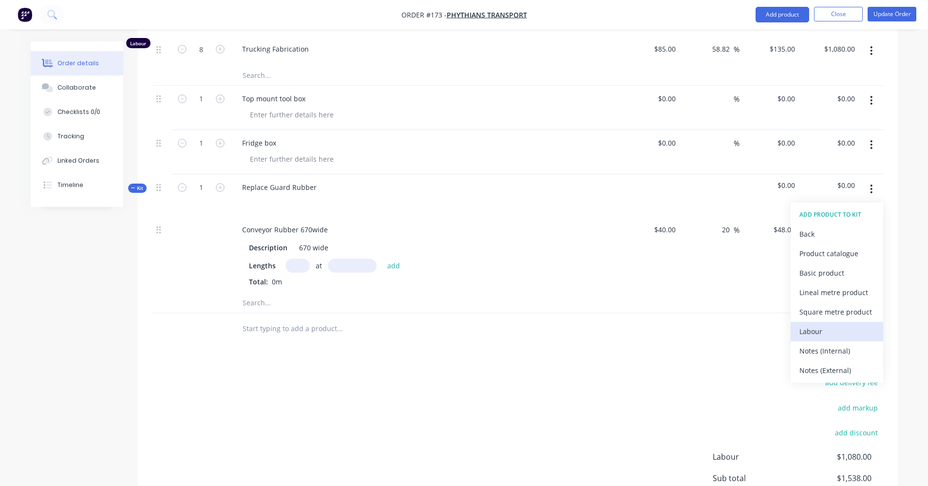
click at [828, 330] on div "Labour" at bounding box center [836, 331] width 75 height 14
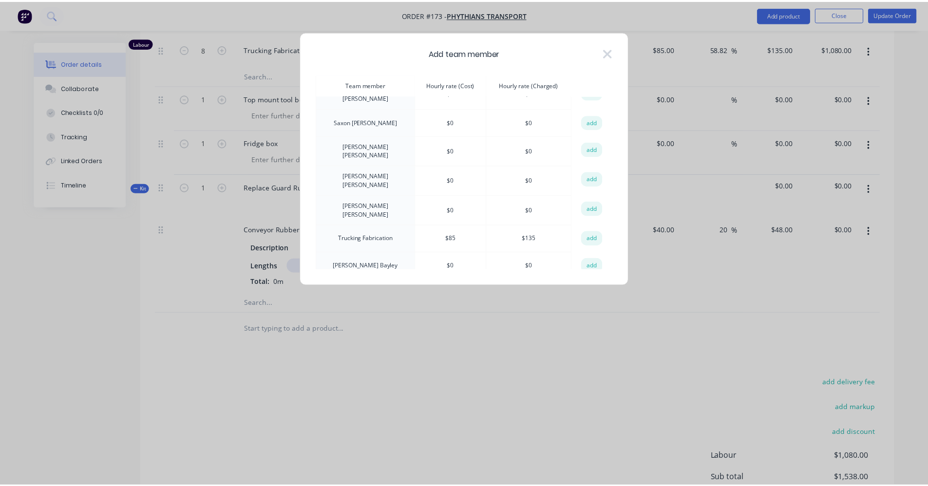
scroll to position [340, 0]
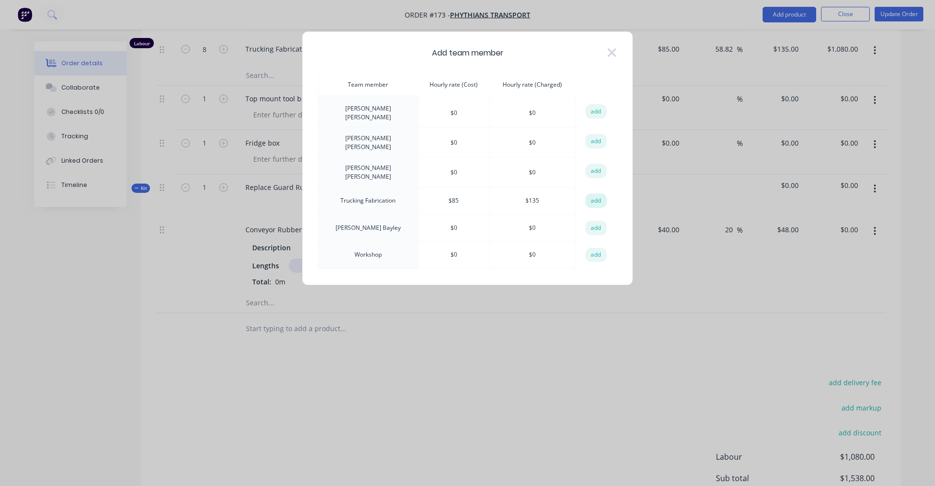
click at [595, 193] on button "add" at bounding box center [595, 200] width 21 height 15
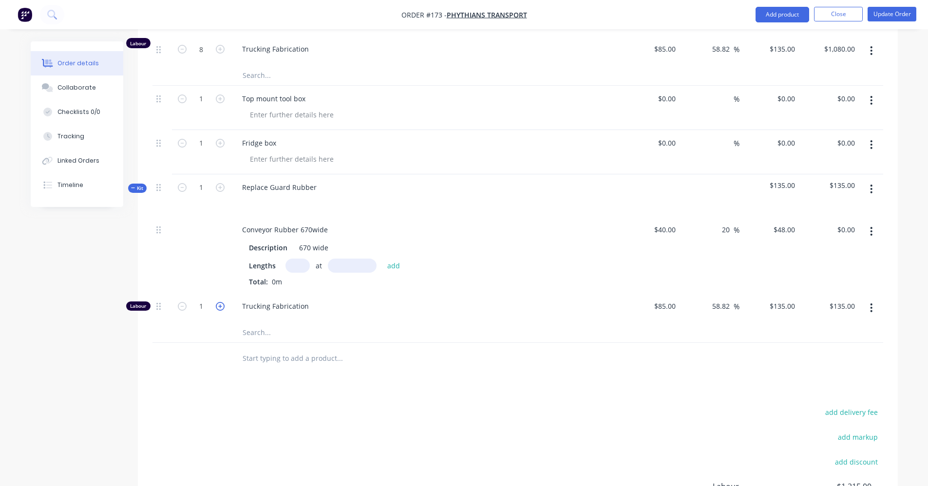
click at [218, 307] on icon "button" at bounding box center [220, 306] width 9 height 9
type input "2"
type input "$270.00"
click at [218, 307] on icon "button" at bounding box center [220, 306] width 9 height 9
type input "3"
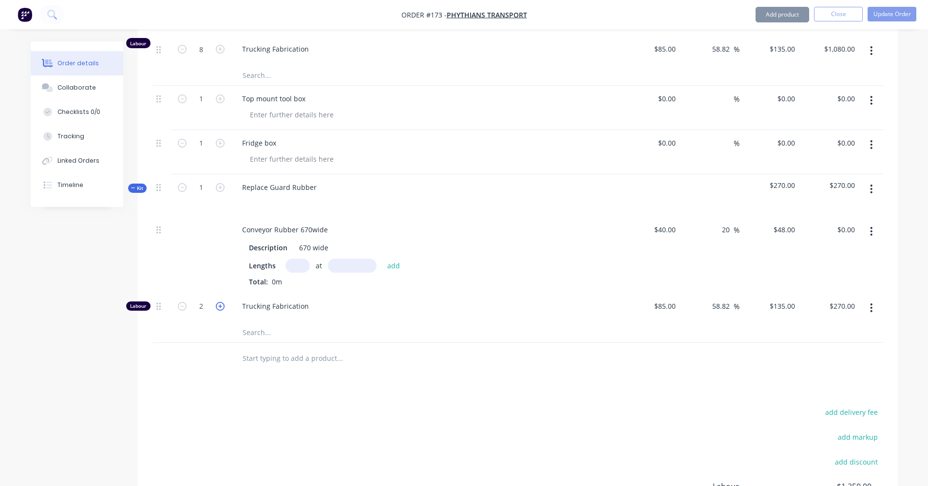
type input "$405.00"
click at [223, 307] on icon "button" at bounding box center [220, 306] width 9 height 9
type input "4"
type input "$540.00"
click at [292, 268] on input "text" at bounding box center [297, 266] width 24 height 14
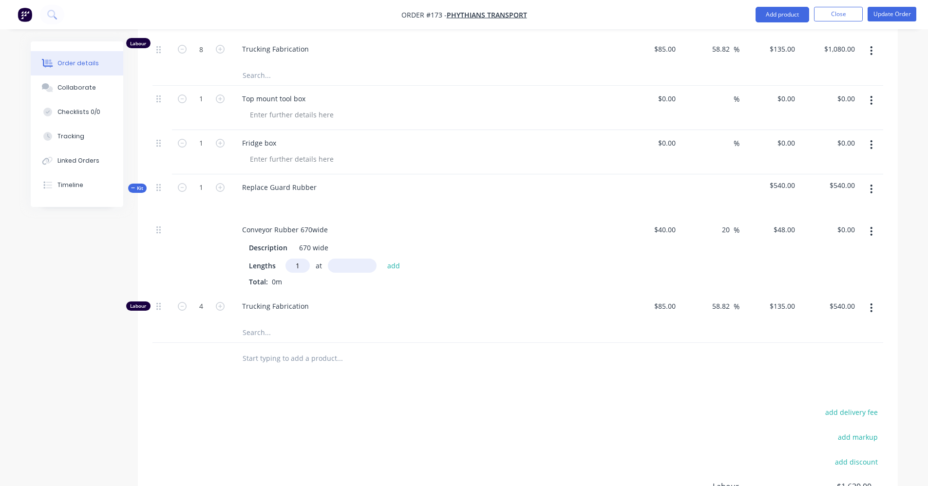
type input "1"
click at [337, 262] on input "text" at bounding box center [352, 266] width 49 height 14
type input "4mm"
click at [394, 265] on button "add" at bounding box center [393, 265] width 23 height 13
type input "$0.19"
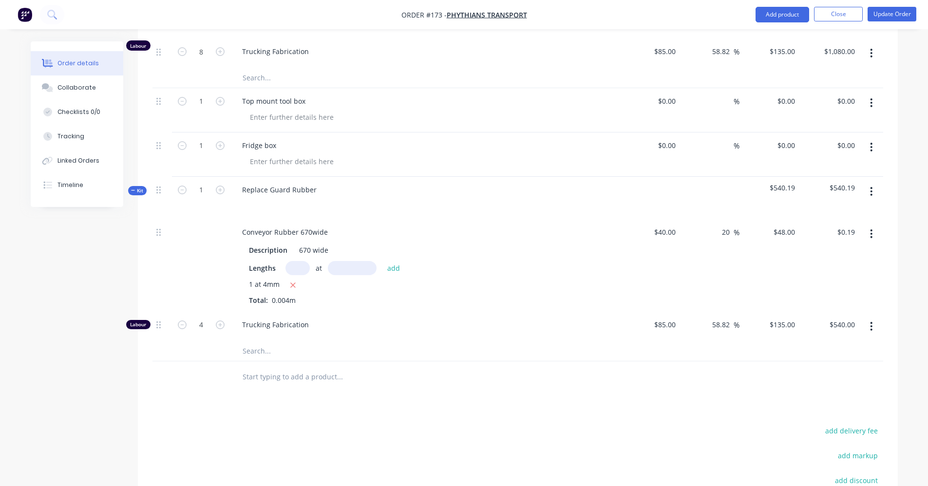
scroll to position [635, 0]
click at [131, 188] on icon at bounding box center [133, 188] width 4 height 0
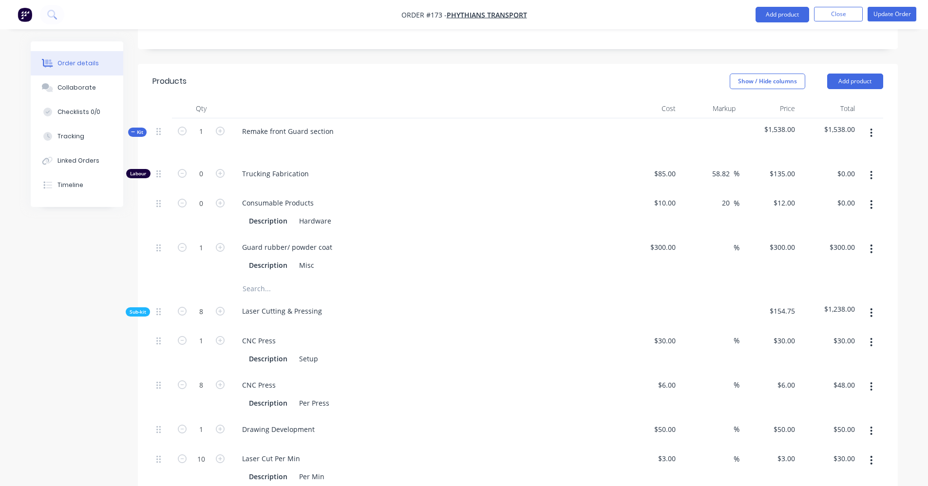
scroll to position [159, 0]
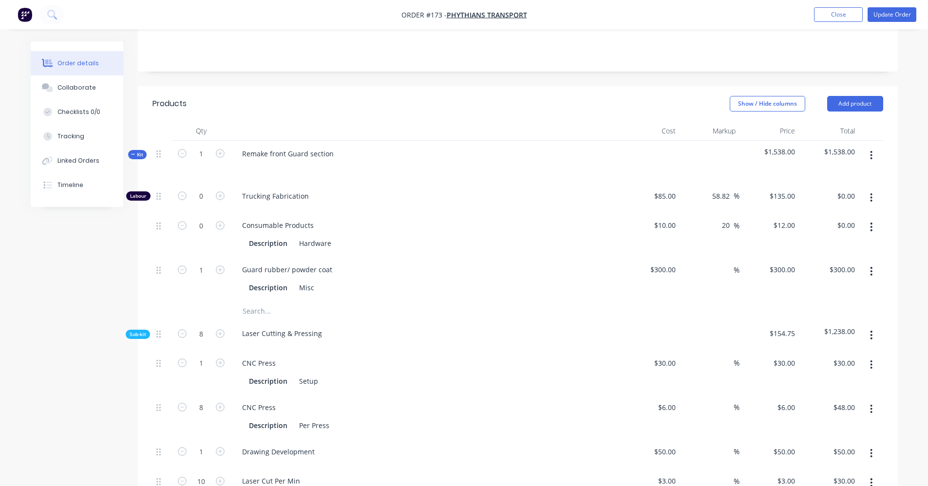
click at [134, 151] on span "Kit" at bounding box center [137, 154] width 13 height 7
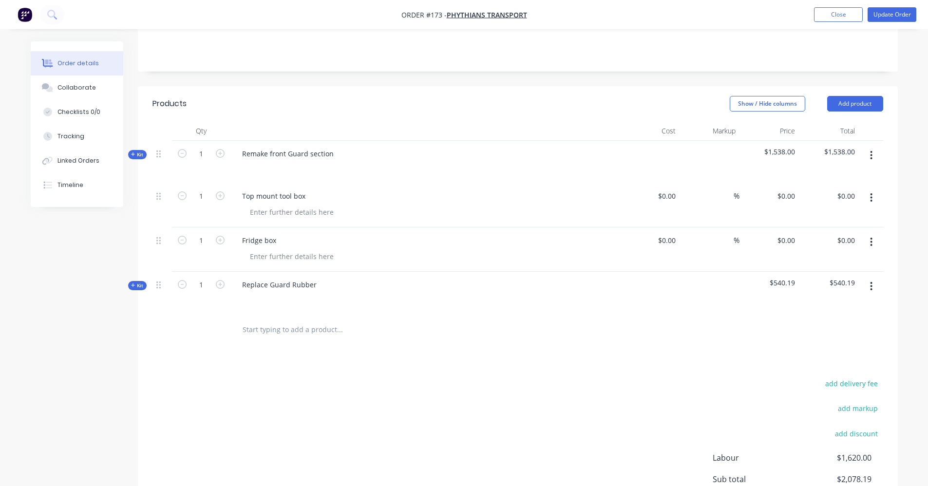
click at [873, 240] on button "button" at bounding box center [870, 242] width 23 height 18
drag, startPoint x: 684, startPoint y: 354, endPoint x: 651, endPoint y: 348, distance: 34.2
click at [684, 354] on div "Products Show / Hide columns Add product Qty Cost Markup Price Total Kit 1 Rema…" at bounding box center [518, 332] width 760 height 493
click at [316, 335] on input "text" at bounding box center [339, 329] width 195 height 19
click at [871, 198] on icon "button" at bounding box center [871, 197] width 2 height 9
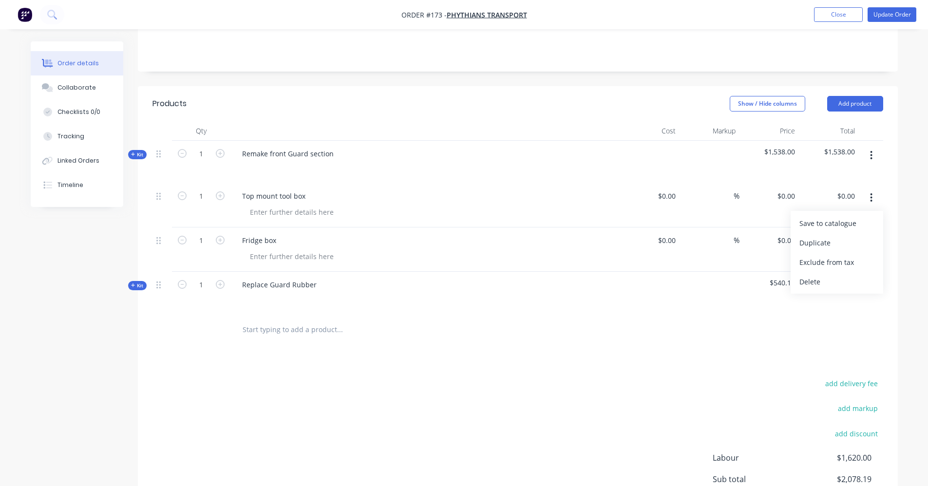
click at [871, 198] on icon "button" at bounding box center [871, 197] width 2 height 9
click at [874, 197] on button "button" at bounding box center [870, 198] width 23 height 18
click at [537, 298] on div at bounding box center [425, 299] width 382 height 14
click at [861, 104] on button "Add product" at bounding box center [855, 104] width 56 height 16
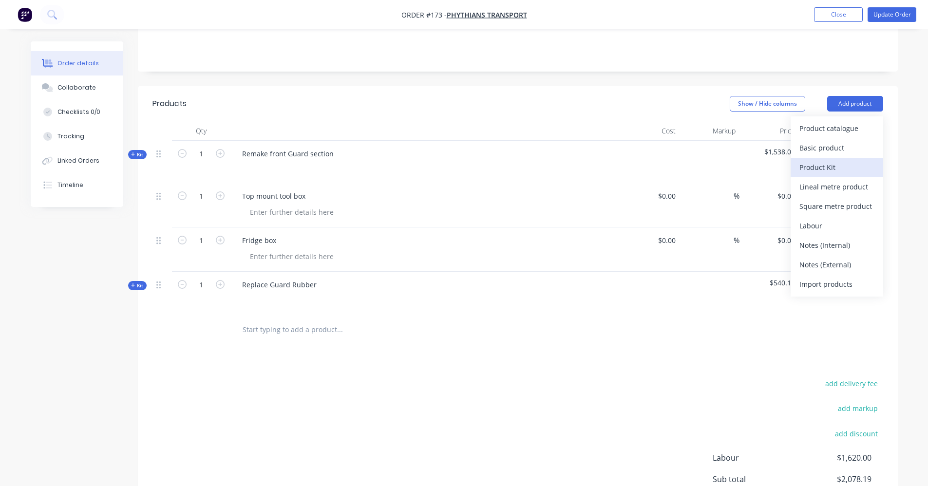
click at [838, 166] on div "Product Kit" at bounding box center [836, 167] width 75 height 14
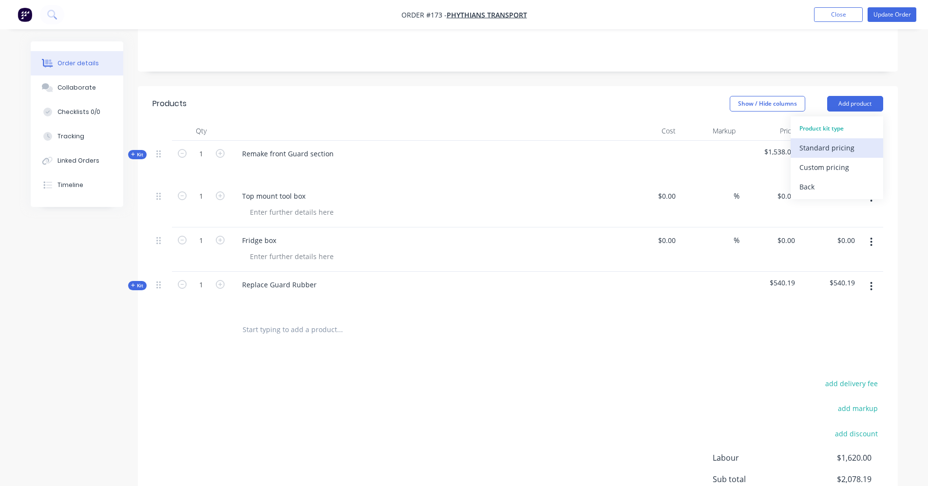
click at [837, 145] on div "Standard pricing" at bounding box center [836, 148] width 75 height 14
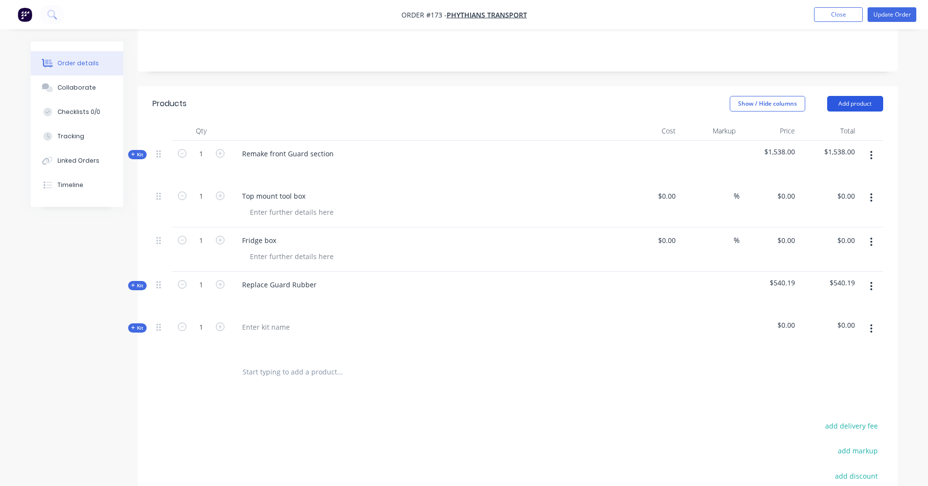
click at [855, 102] on button "Add product" at bounding box center [855, 104] width 56 height 16
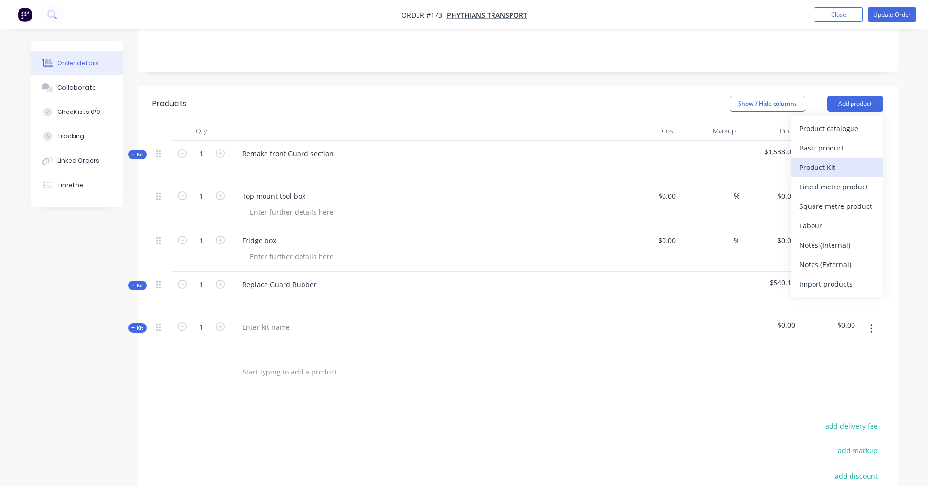
click at [853, 171] on div "Product Kit" at bounding box center [836, 167] width 75 height 14
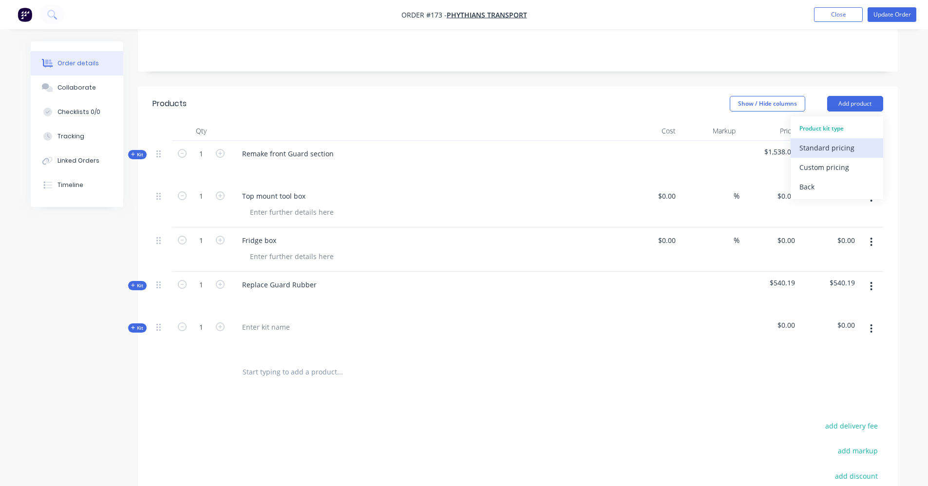
click at [825, 153] on div "Standard pricing" at bounding box center [836, 148] width 75 height 14
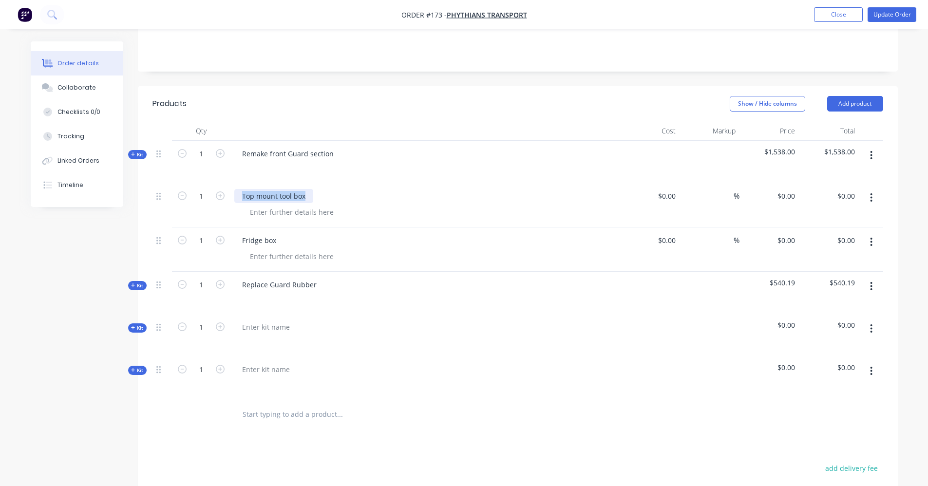
drag, startPoint x: 303, startPoint y: 197, endPoint x: 234, endPoint y: 199, distance: 69.2
click at [234, 199] on div "Top mount tool box" at bounding box center [273, 196] width 79 height 14
click at [259, 328] on div at bounding box center [265, 327] width 63 height 14
paste div
drag, startPoint x: 283, startPoint y: 238, endPoint x: 251, endPoint y: 237, distance: 32.6
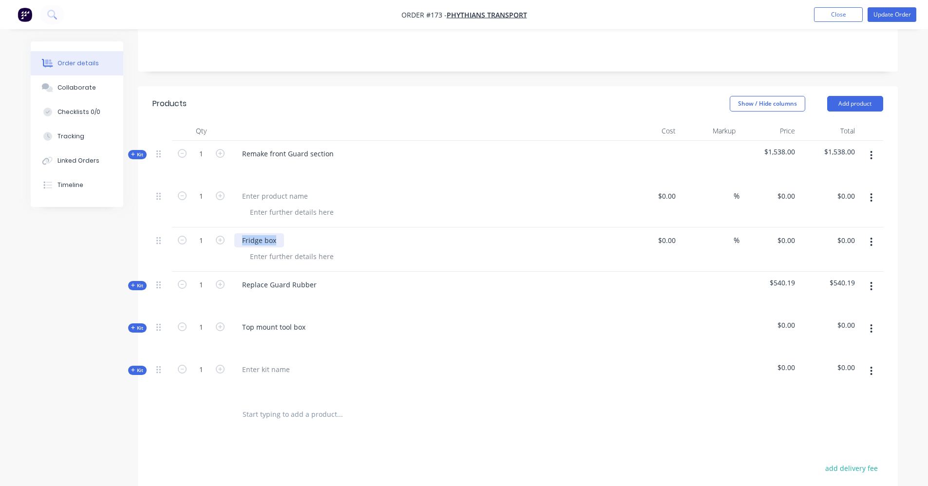
click at [231, 244] on div "Fridge box" at bounding box center [425, 249] width 390 height 44
click at [271, 362] on div at bounding box center [265, 369] width 63 height 14
paste div
click at [871, 200] on icon "button" at bounding box center [871, 197] width 2 height 9
drag, startPoint x: 851, startPoint y: 280, endPoint x: 853, endPoint y: 275, distance: 6.2
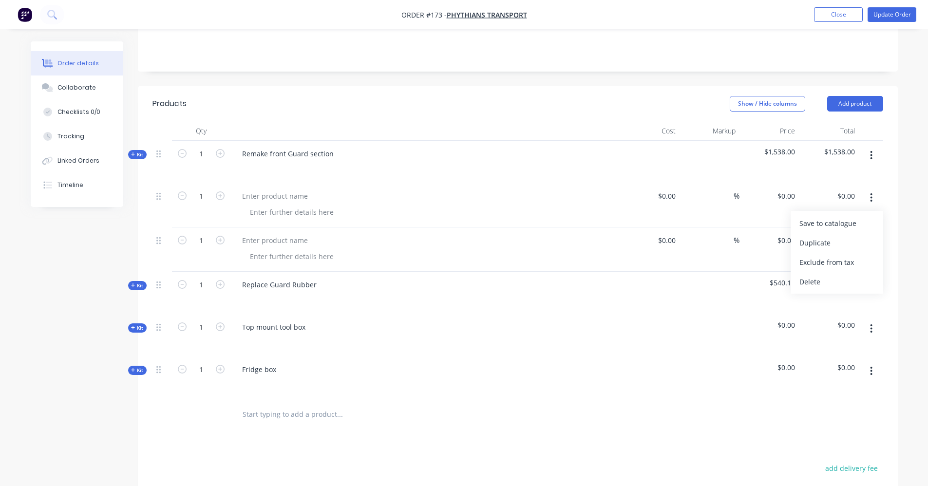
click at [852, 276] on div "Delete" at bounding box center [836, 282] width 75 height 14
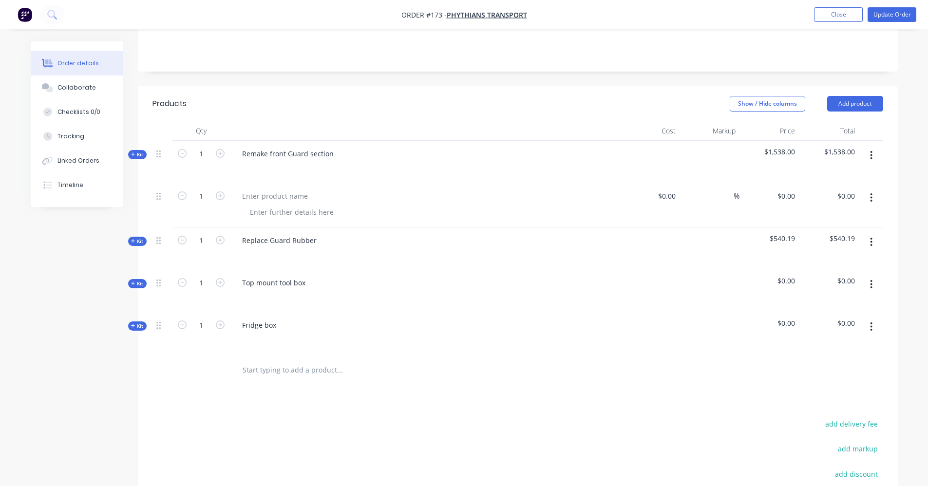
click at [870, 201] on icon "button" at bounding box center [871, 197] width 2 height 9
click at [841, 281] on div "Delete" at bounding box center [836, 282] width 75 height 14
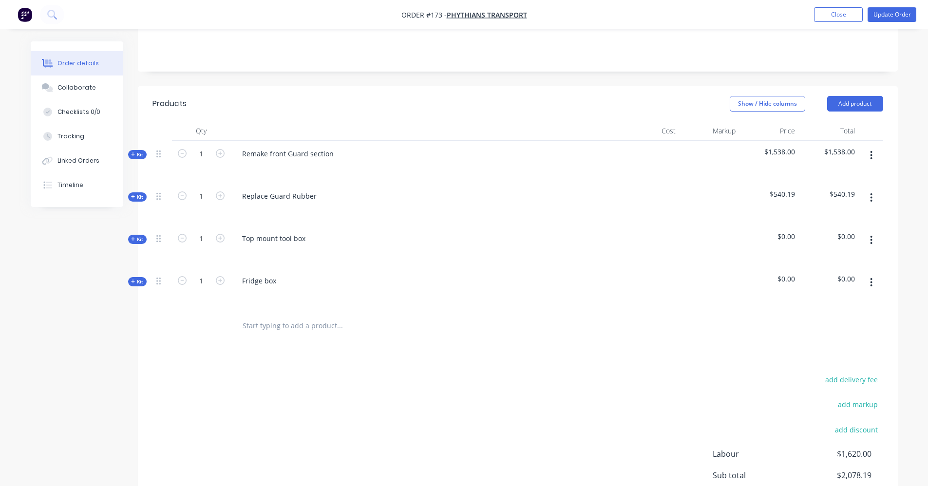
click at [133, 240] on icon at bounding box center [133, 239] width 4 height 5
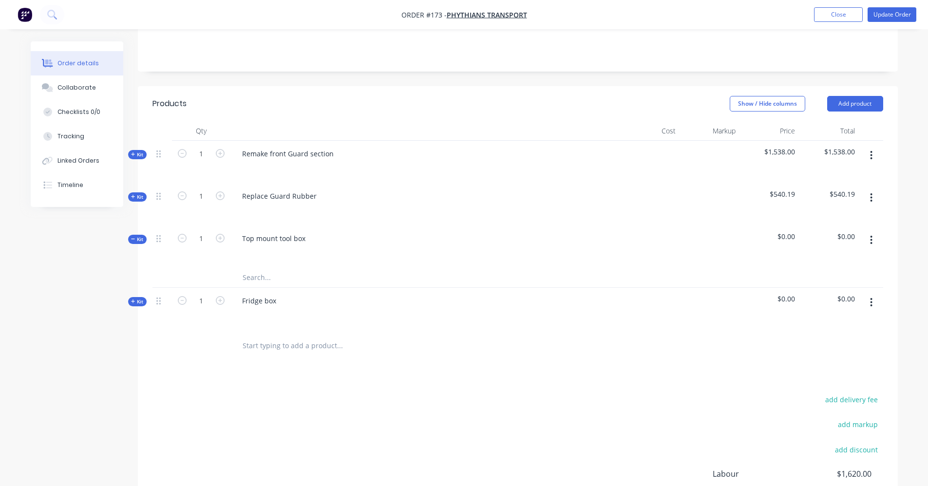
click at [869, 243] on button "button" at bounding box center [870, 240] width 23 height 18
click at [860, 288] on div "Add product to kit" at bounding box center [836, 285] width 75 height 14
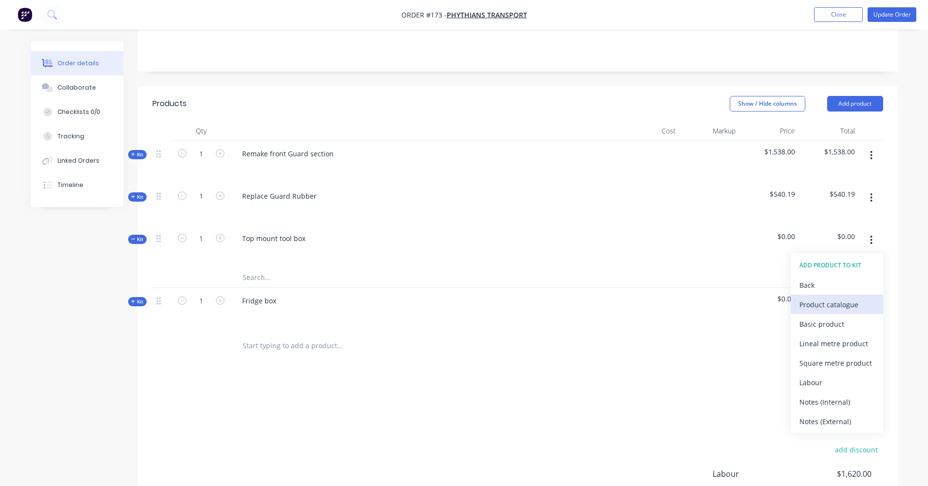
click at [843, 309] on div "Product catalogue" at bounding box center [836, 305] width 75 height 14
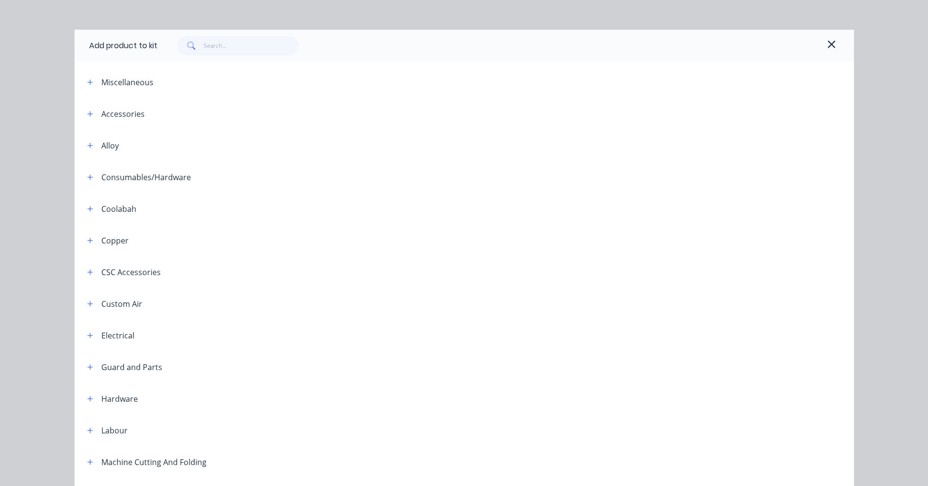
scroll to position [0, 0]
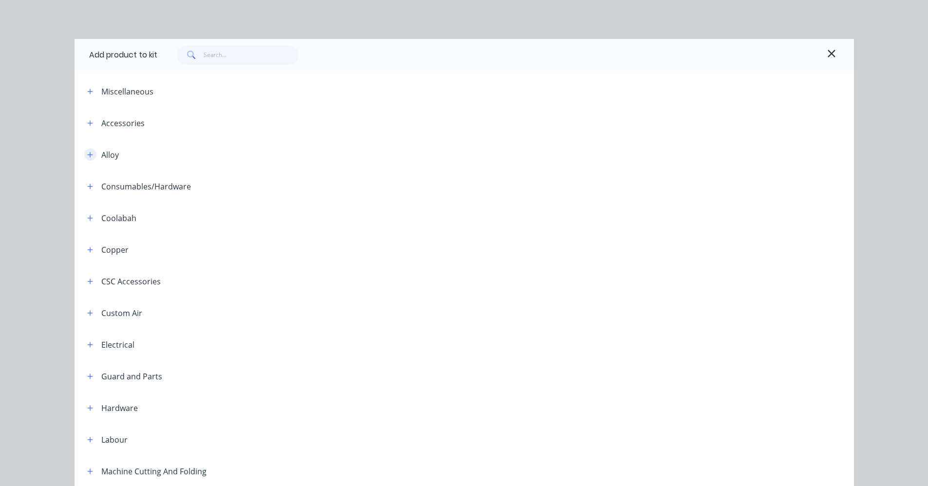
click at [87, 155] on icon "button" at bounding box center [89, 154] width 5 height 5
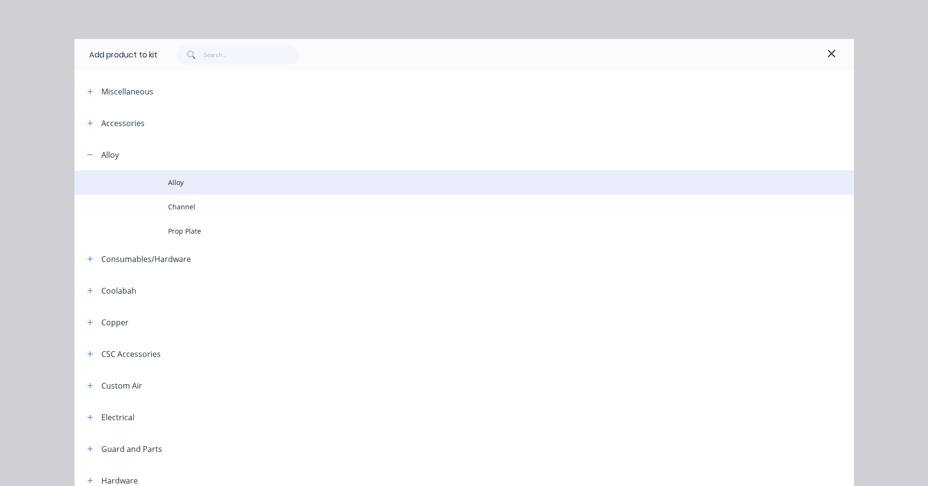
click at [157, 186] on td at bounding box center [120, 182] width 93 height 24
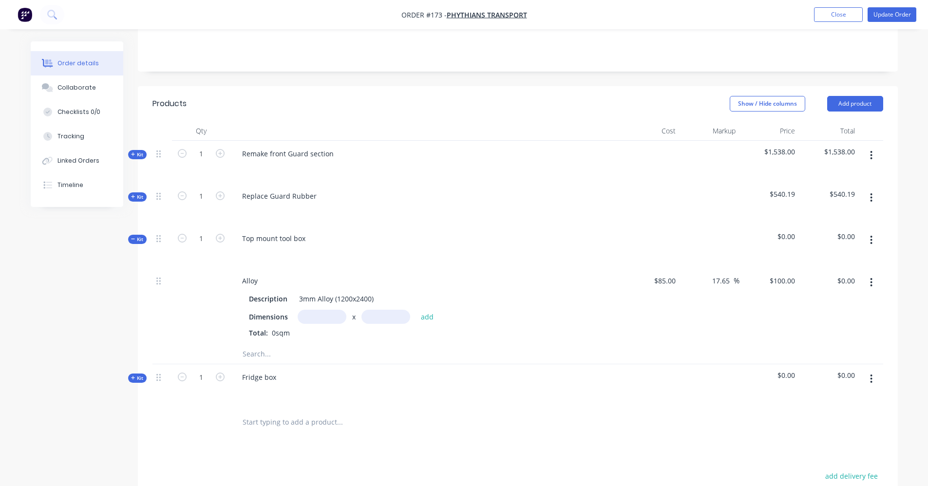
click at [874, 281] on button "button" at bounding box center [870, 283] width 23 height 18
click at [870, 280] on icon "button" at bounding box center [871, 282] width 2 height 11
click at [869, 239] on button "button" at bounding box center [870, 240] width 23 height 18
click at [845, 289] on div "Add product to kit" at bounding box center [836, 285] width 75 height 14
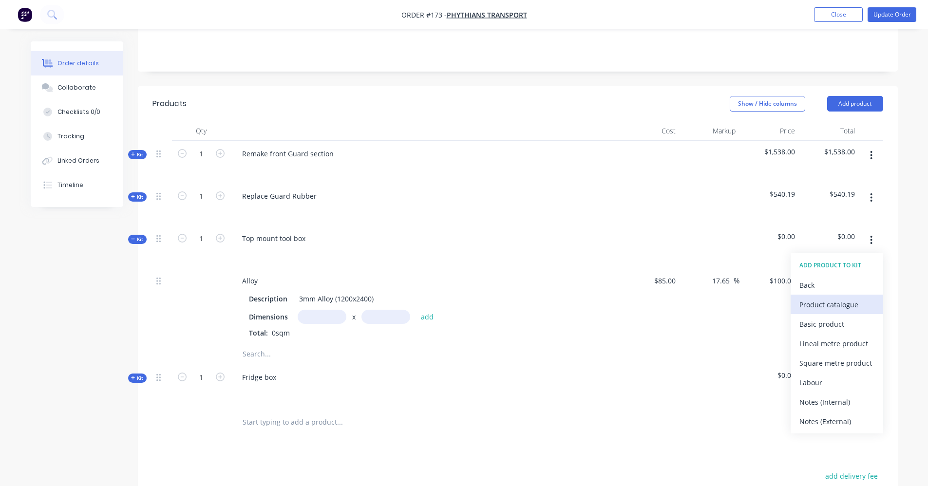
click at [840, 309] on div "Product catalogue" at bounding box center [836, 305] width 75 height 14
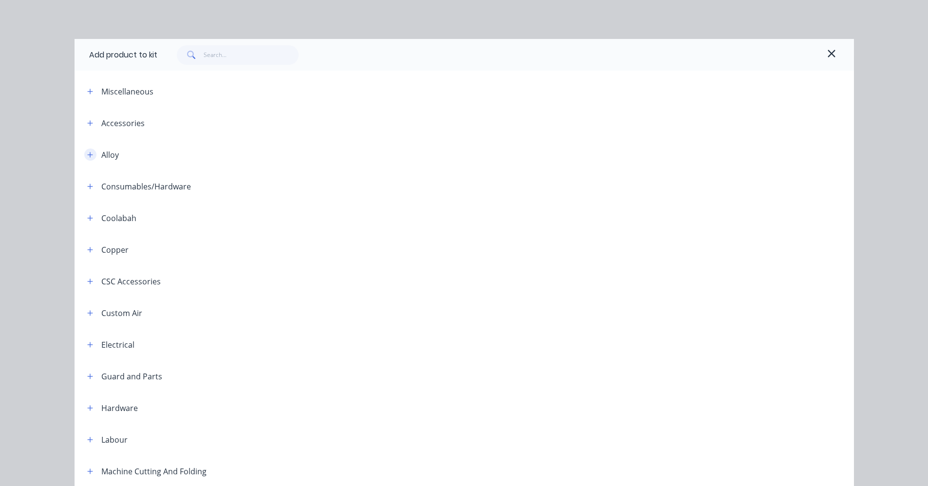
click at [88, 157] on icon "button" at bounding box center [90, 154] width 6 height 7
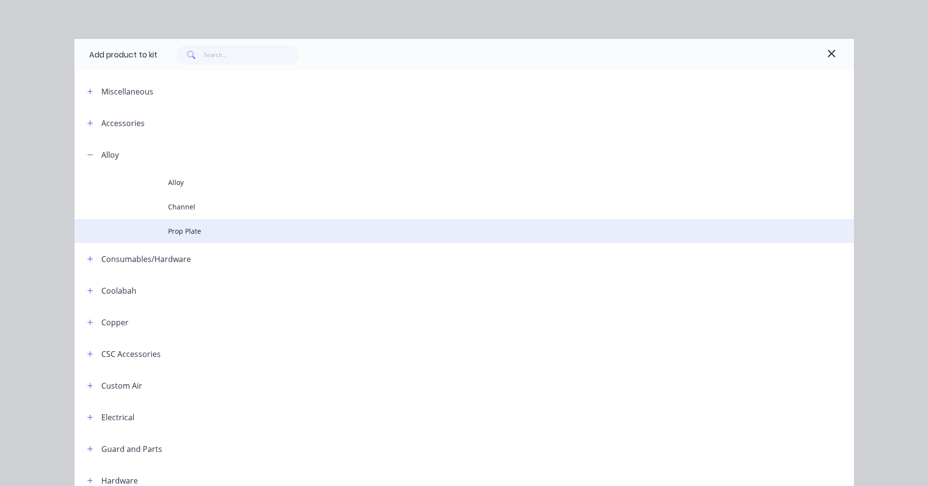
click at [159, 233] on td at bounding box center [120, 231] width 93 height 24
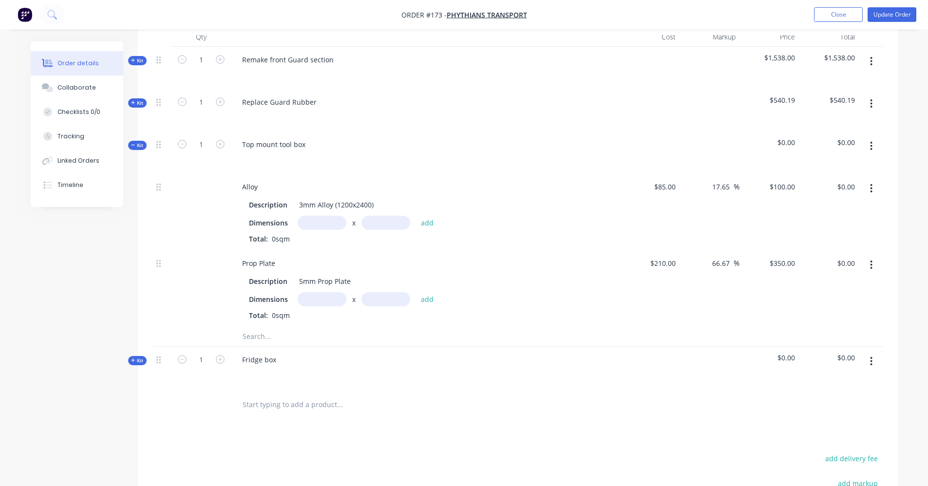
scroll to position [256, 0]
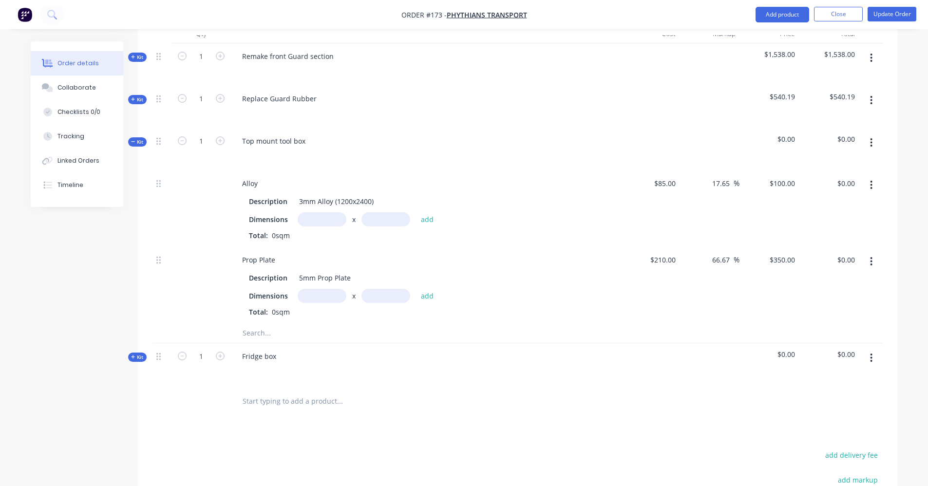
click at [872, 145] on icon "button" at bounding box center [871, 142] width 2 height 11
click at [822, 306] on div "$0.00 $0.00" at bounding box center [829, 285] width 60 height 76
click at [872, 143] on icon "button" at bounding box center [871, 142] width 2 height 11
click at [836, 186] on div "Add product to kit" at bounding box center [836, 188] width 75 height 14
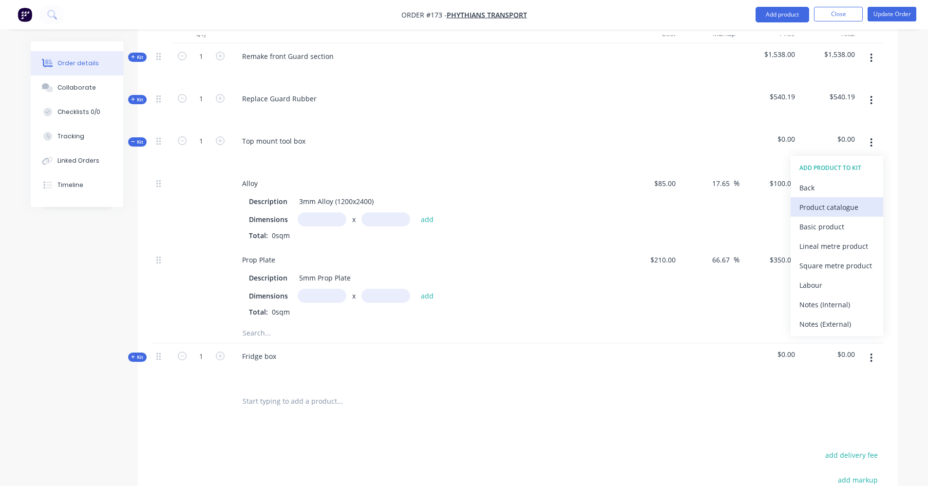
click at [837, 206] on div "Product catalogue" at bounding box center [836, 207] width 75 height 14
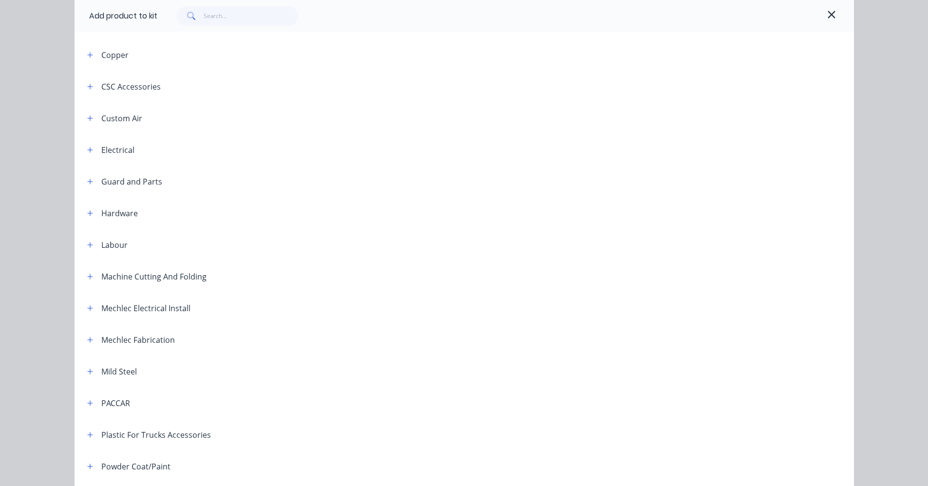
scroll to position [390, 0]
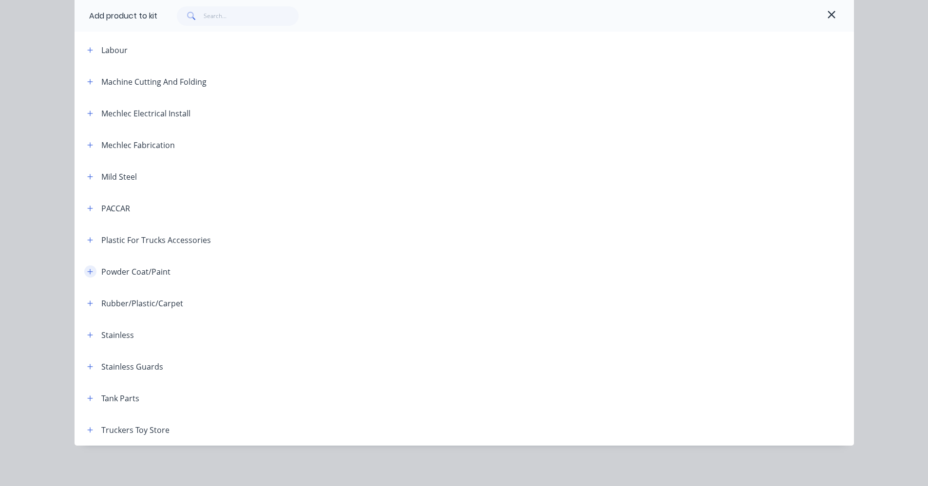
click at [87, 275] on icon "button" at bounding box center [90, 271] width 6 height 7
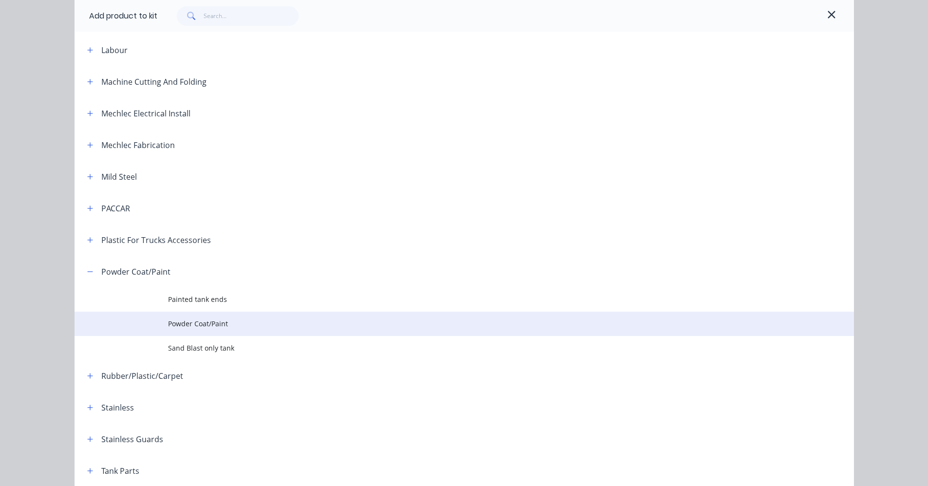
click at [156, 329] on td at bounding box center [120, 324] width 93 height 24
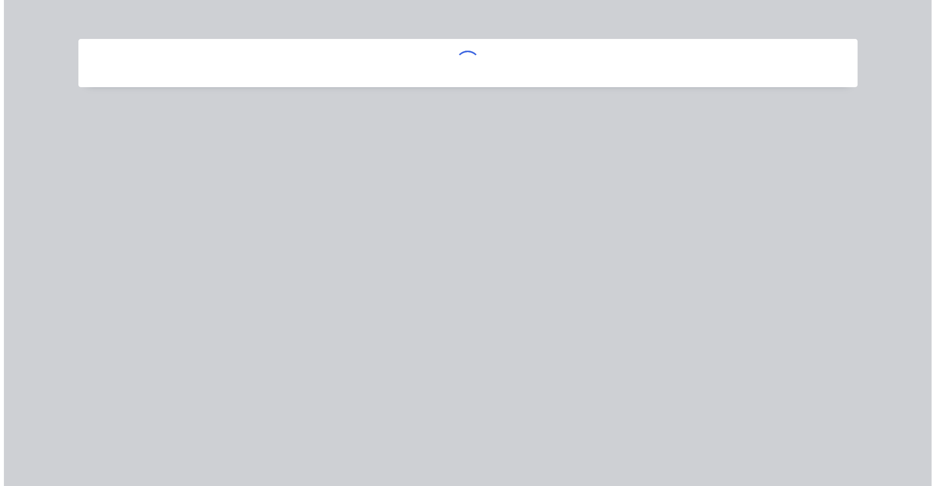
scroll to position [0, 0]
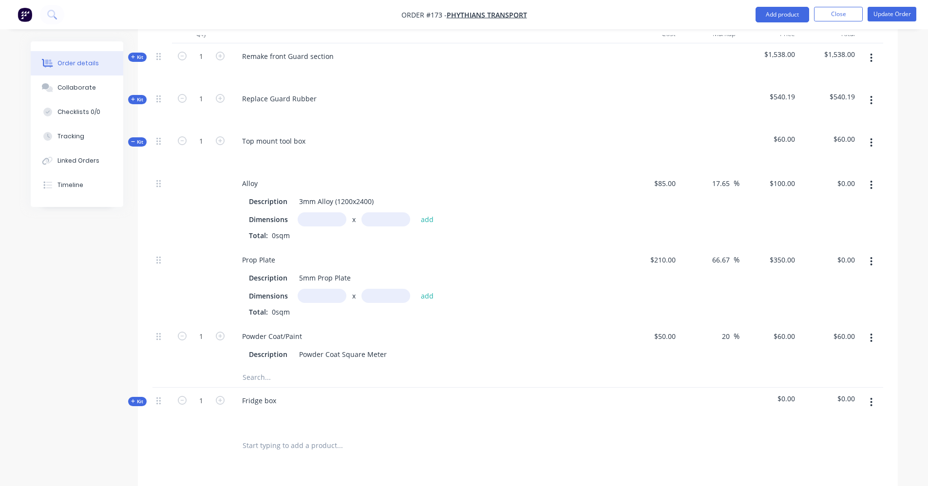
click at [870, 142] on icon "button" at bounding box center [871, 142] width 2 height 11
click at [859, 134] on button "button" at bounding box center [870, 143] width 23 height 18
click at [869, 146] on button "button" at bounding box center [870, 143] width 23 height 18
click at [825, 188] on div "Add product to kit" at bounding box center [836, 188] width 75 height 14
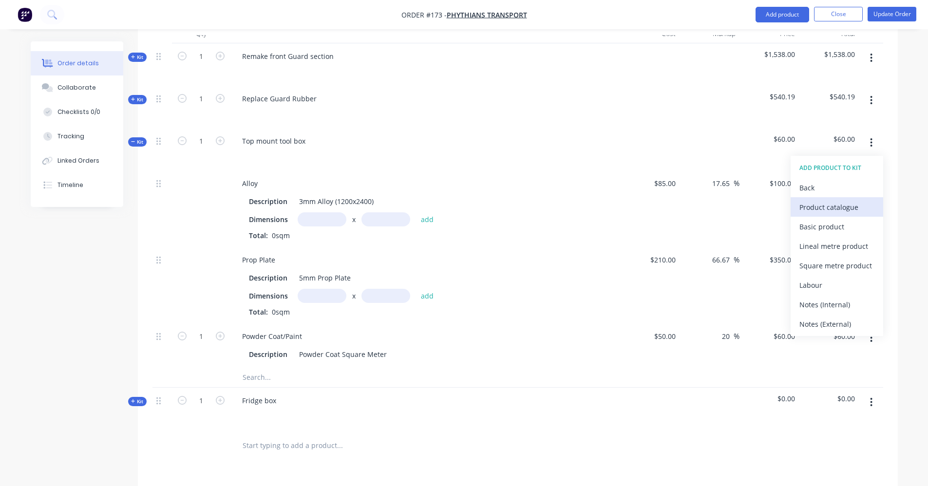
click at [829, 201] on div "Product catalogue" at bounding box center [836, 207] width 75 height 14
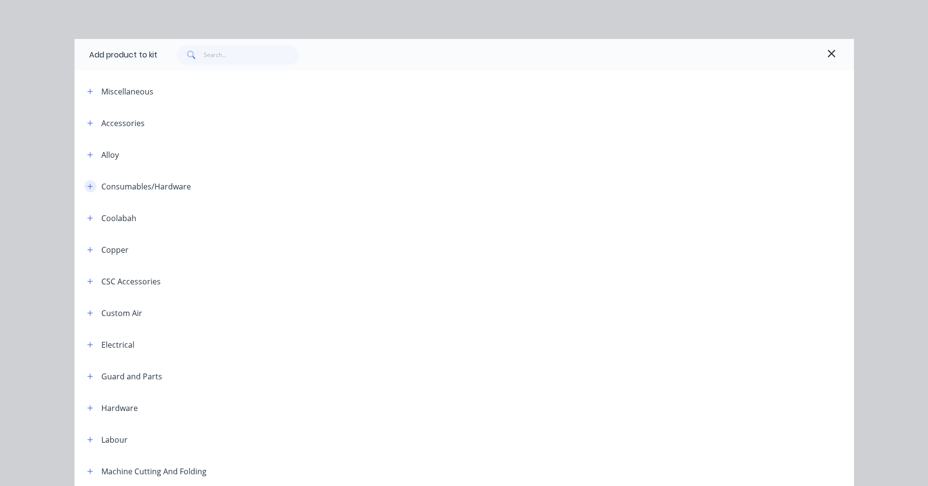
click at [89, 184] on icon "button" at bounding box center [90, 186] width 6 height 7
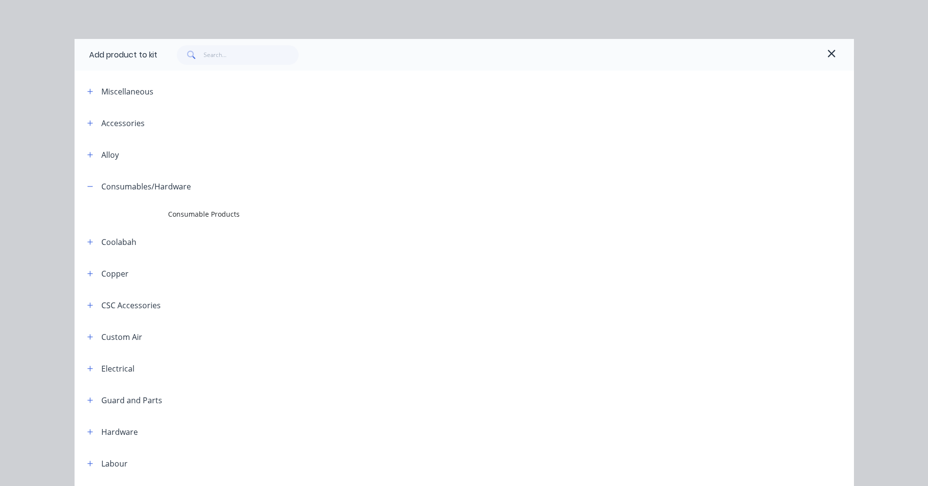
click at [184, 209] on span "Consumable Products" at bounding box center [442, 214] width 548 height 10
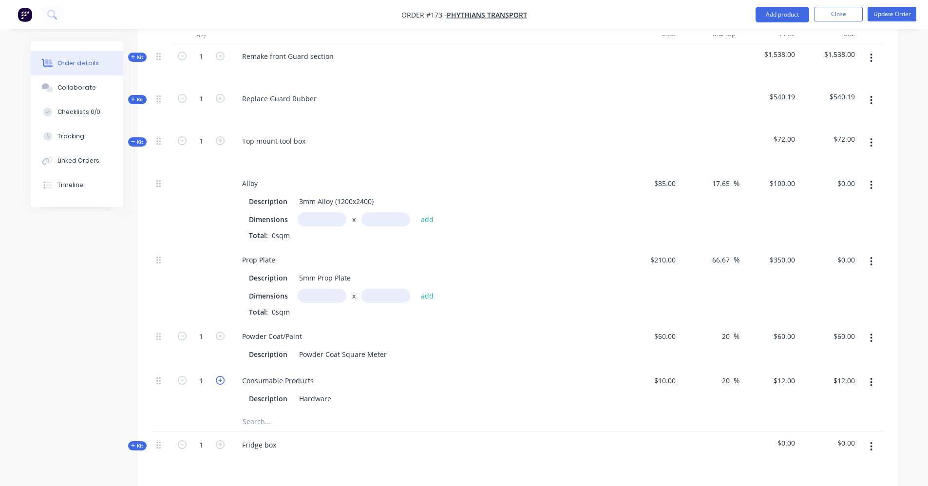
click at [222, 381] on icon "button" at bounding box center [220, 380] width 9 height 9
type input "2"
type input "$24.00"
click at [222, 380] on icon "button" at bounding box center [220, 380] width 9 height 9
type input "3"
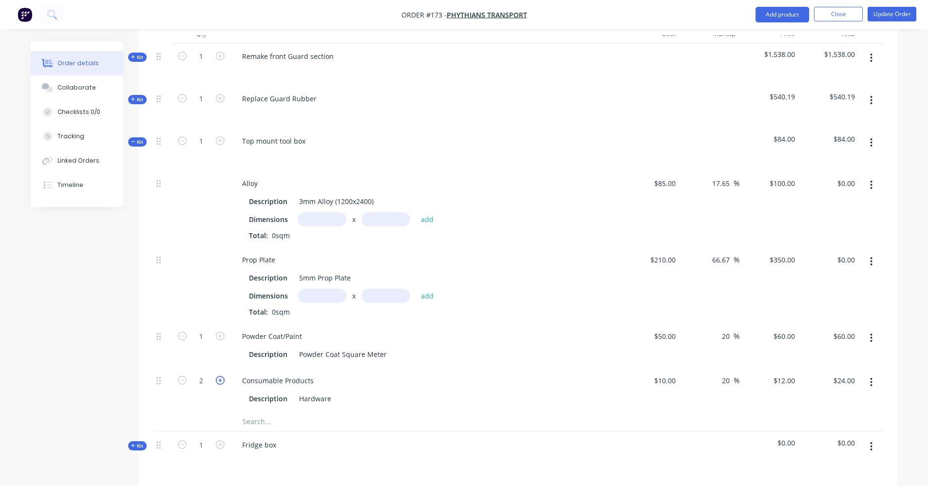
type input "$36.00"
click at [222, 380] on icon "button" at bounding box center [220, 380] width 9 height 9
type input "4"
type input "$48.00"
click at [222, 380] on icon "button" at bounding box center [220, 380] width 9 height 9
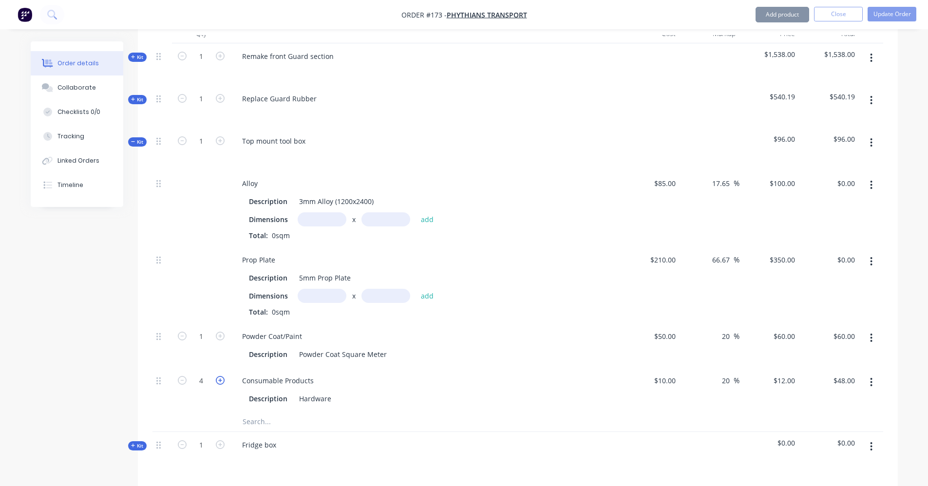
type input "5"
type input "$60.00"
click at [222, 380] on icon "button" at bounding box center [220, 380] width 9 height 9
type input "6"
type input "$72.00"
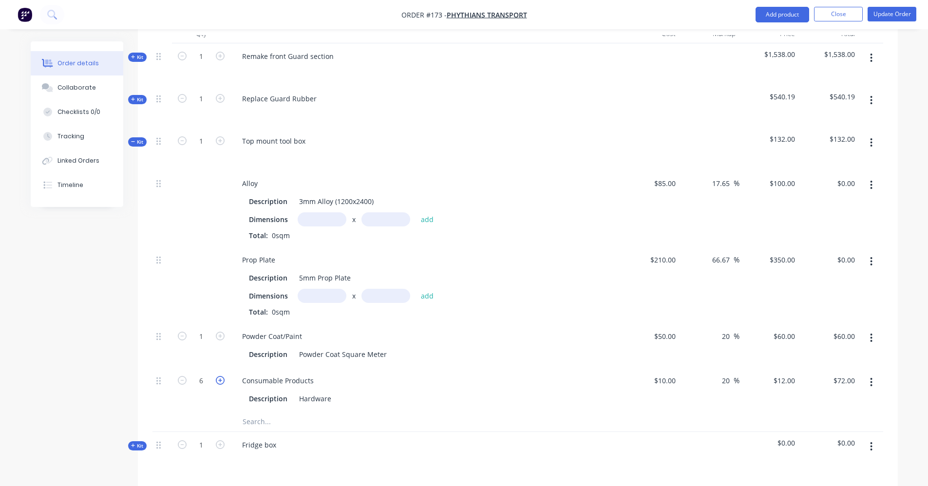
click at [222, 380] on icon "button" at bounding box center [220, 380] width 9 height 9
type input "7"
type input "$84.00"
click at [186, 383] on icon "button" at bounding box center [182, 380] width 9 height 9
type input "6"
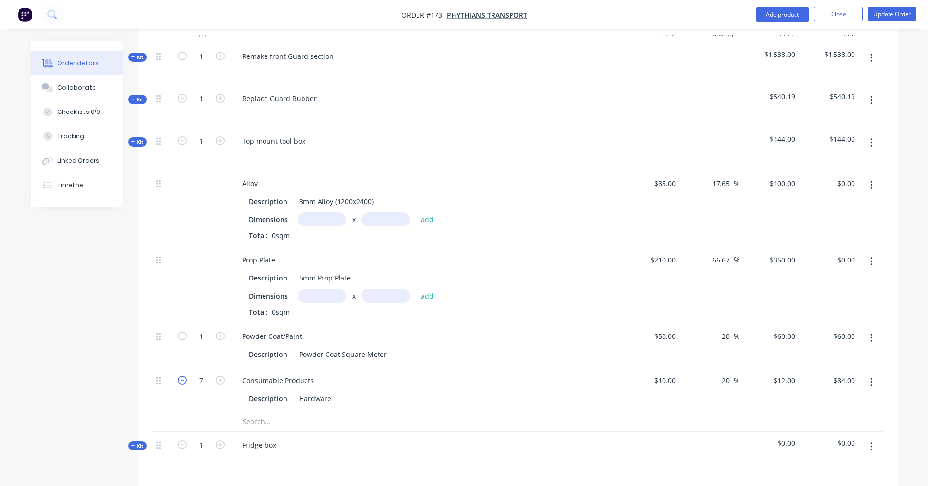
type input "$72.00"
click at [222, 380] on icon "button" at bounding box center [220, 380] width 9 height 9
type input "7"
type input "$84.00"
click at [222, 380] on icon "button" at bounding box center [220, 380] width 9 height 9
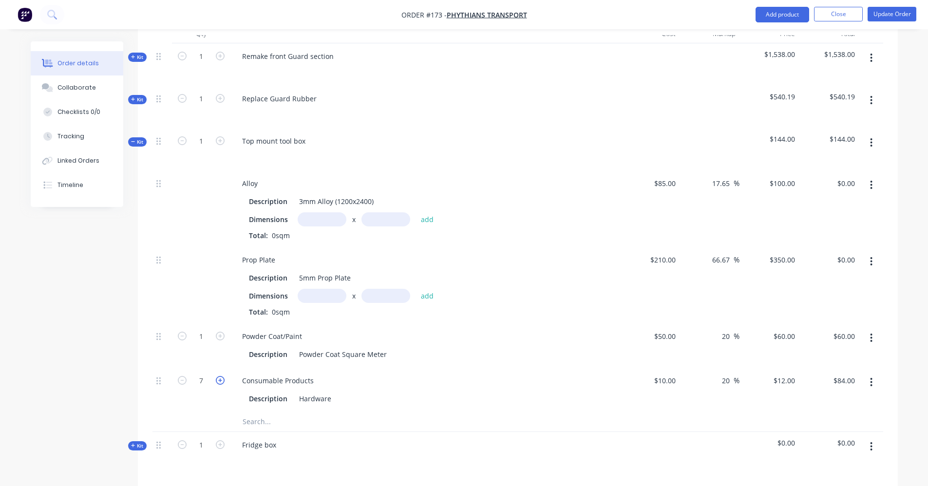
type input "8"
type input "$96.00"
click at [222, 380] on icon "button" at bounding box center [220, 380] width 9 height 9
type input "9"
type input "$108.00"
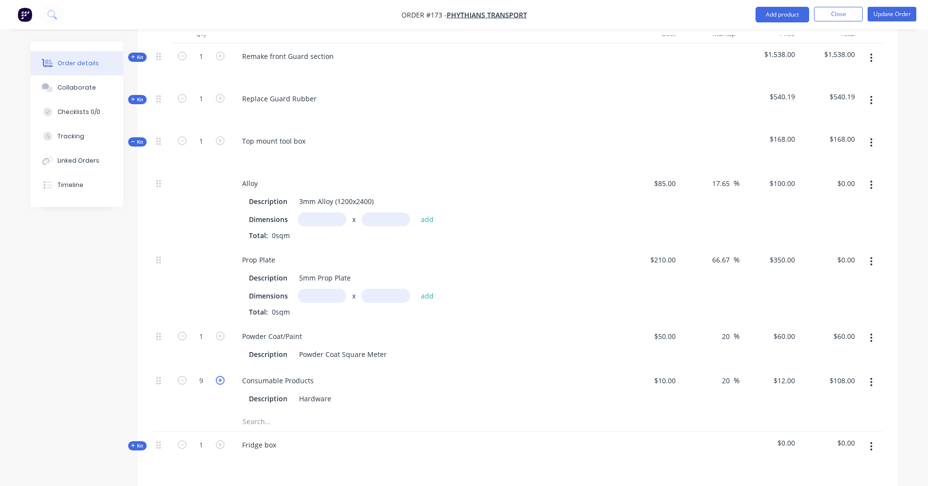
click at [222, 380] on icon "button" at bounding box center [220, 380] width 9 height 9
type input "10"
type input "$120.00"
click at [185, 382] on icon "button" at bounding box center [182, 380] width 9 height 9
type input "9"
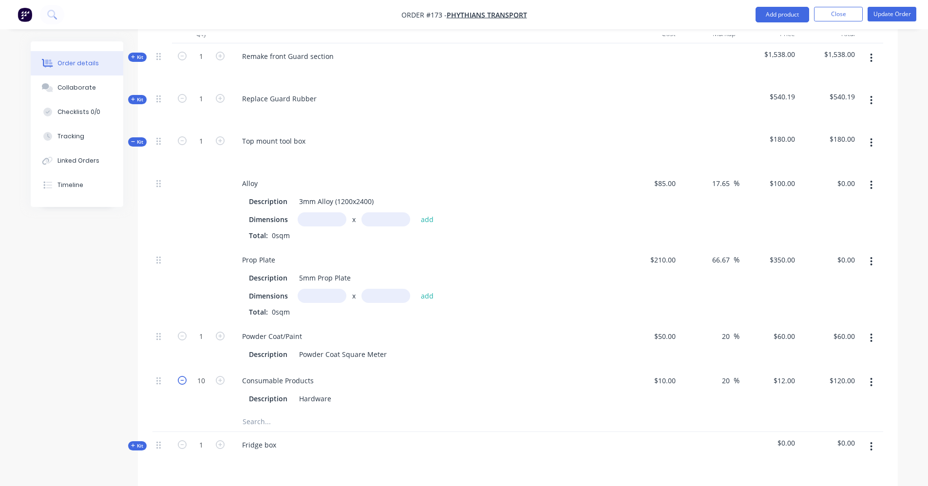
type input "$108.00"
click at [872, 142] on icon "button" at bounding box center [871, 142] width 2 height 11
click at [832, 189] on div "Add product to kit" at bounding box center [836, 188] width 75 height 14
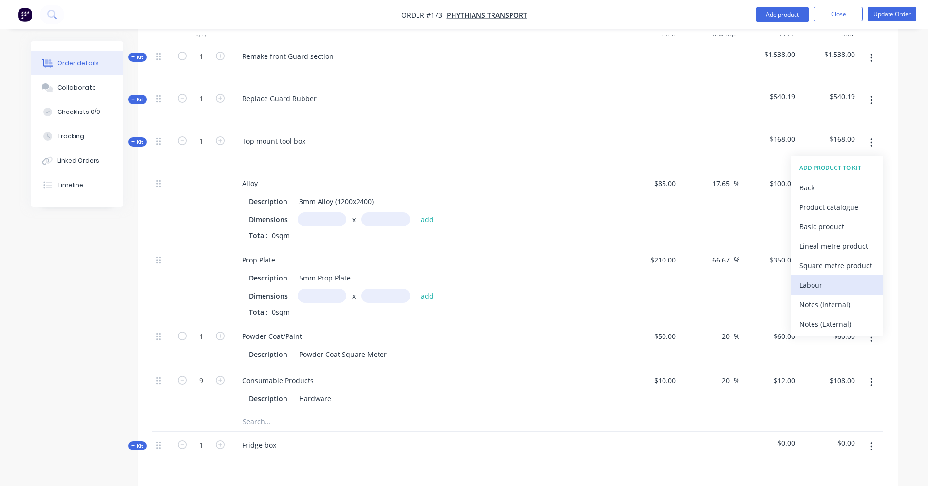
click at [814, 291] on div "Labour" at bounding box center [836, 285] width 75 height 14
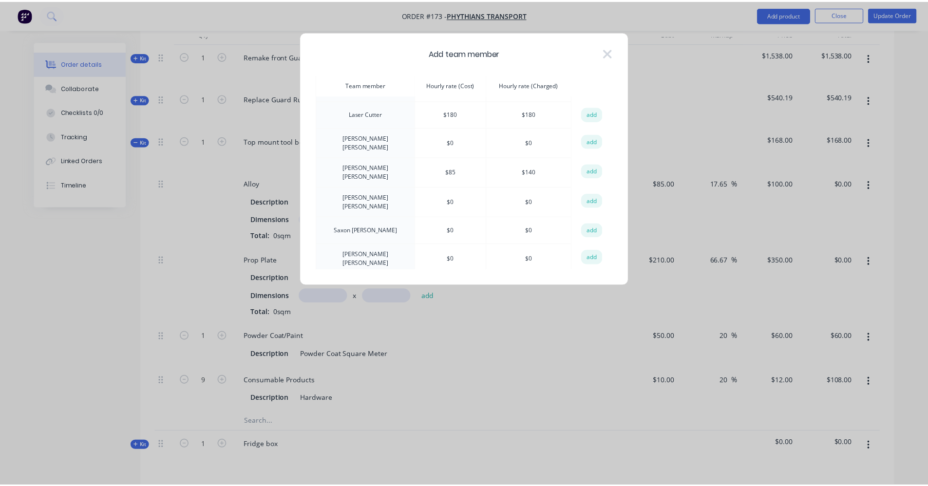
scroll to position [340, 0]
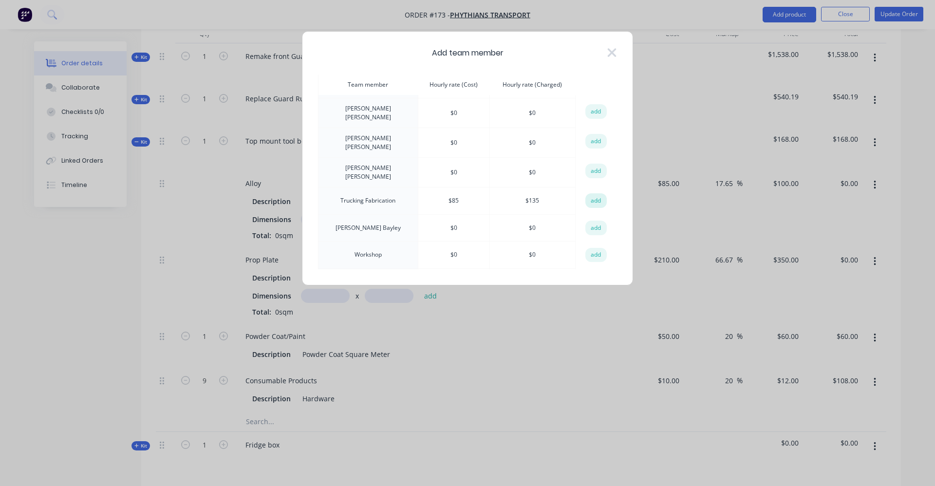
click at [593, 193] on button "add" at bounding box center [595, 200] width 21 height 15
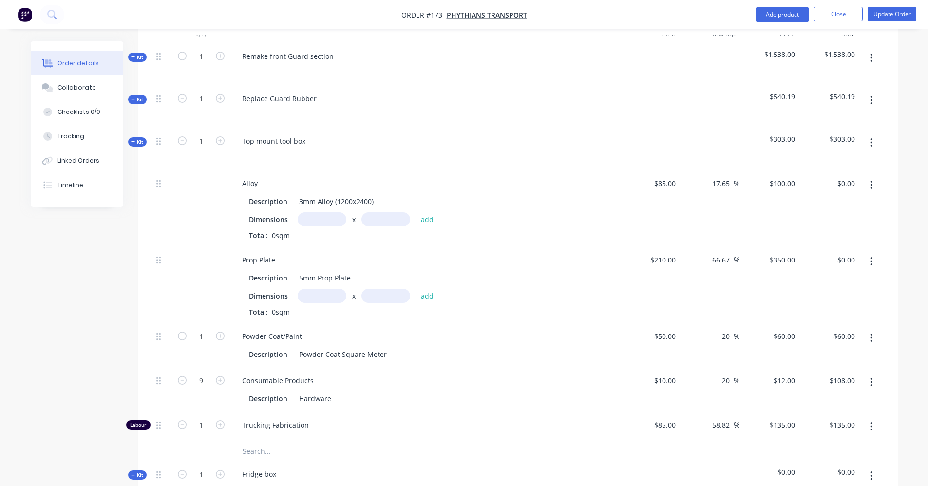
click at [331, 299] on input "text" at bounding box center [322, 296] width 49 height 14
type input "0.5m"
click at [379, 294] on input "text" at bounding box center [385, 296] width 49 height 14
type input "0.7m"
click at [427, 298] on button "add" at bounding box center [427, 295] width 23 height 13
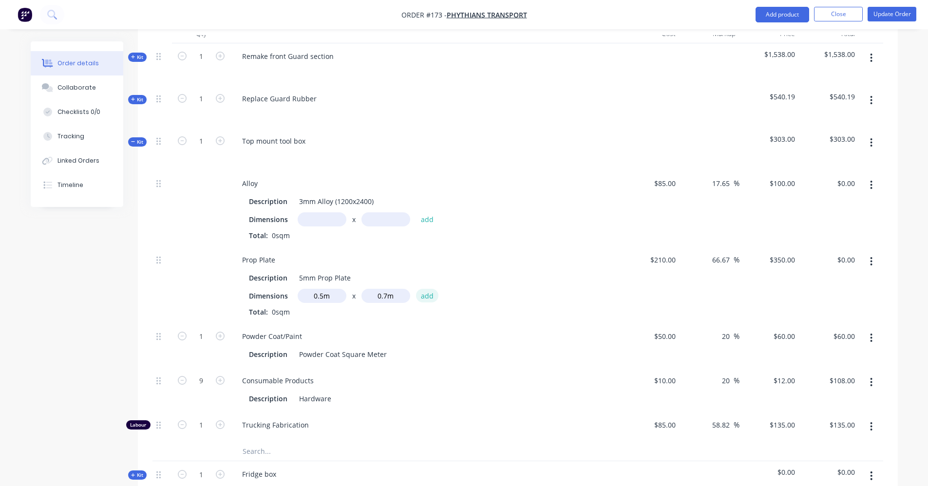
type input "$122.50"
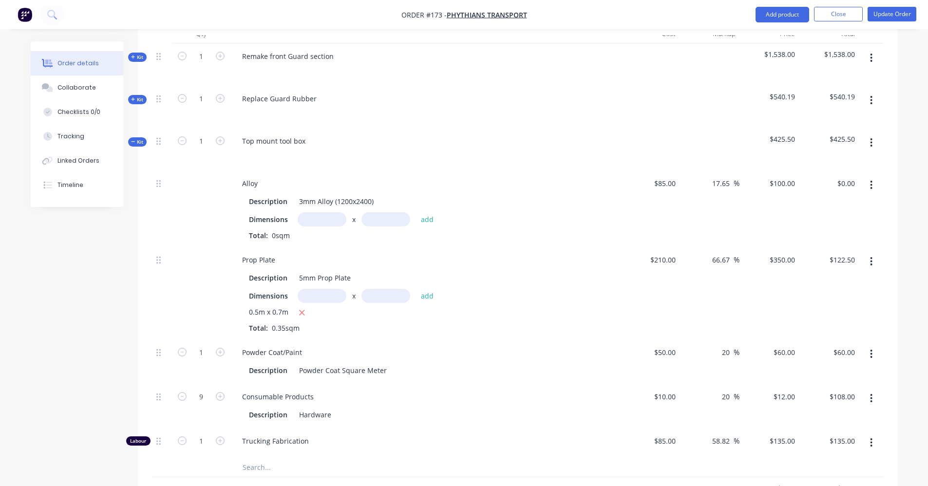
click at [321, 223] on input "text" at bounding box center [322, 219] width 49 height 14
click at [314, 293] on input "text" at bounding box center [322, 296] width 49 height 14
type input "1m"
click at [391, 299] on input "text" at bounding box center [385, 296] width 49 height 14
type input "1m"
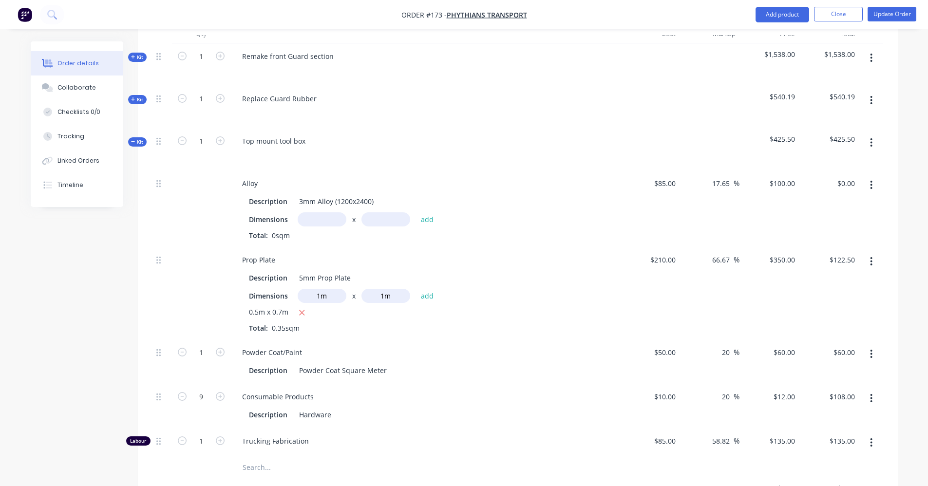
click at [432, 313] on div "0.5m x 0.7m" at bounding box center [425, 313] width 353 height 12
drag, startPoint x: 310, startPoint y: 296, endPoint x: 296, endPoint y: 295, distance: 13.7
click at [297, 295] on div "Dimensions 1m x 1m add" at bounding box center [425, 296] width 353 height 14
drag, startPoint x: 391, startPoint y: 296, endPoint x: 348, endPoint y: 277, distance: 47.3
click at [355, 291] on div "x 1m add" at bounding box center [368, 296] width 141 height 14
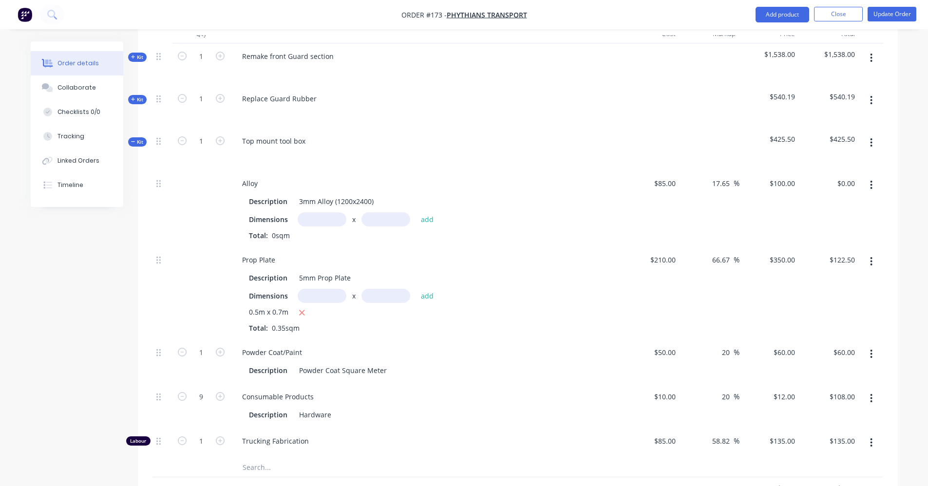
click at [330, 218] on input "text" at bounding box center [322, 219] width 49 height 14
type input "1m"
click at [376, 221] on input "text" at bounding box center [385, 219] width 49 height 14
type input "1m"
click at [431, 221] on button "add" at bounding box center [427, 218] width 23 height 13
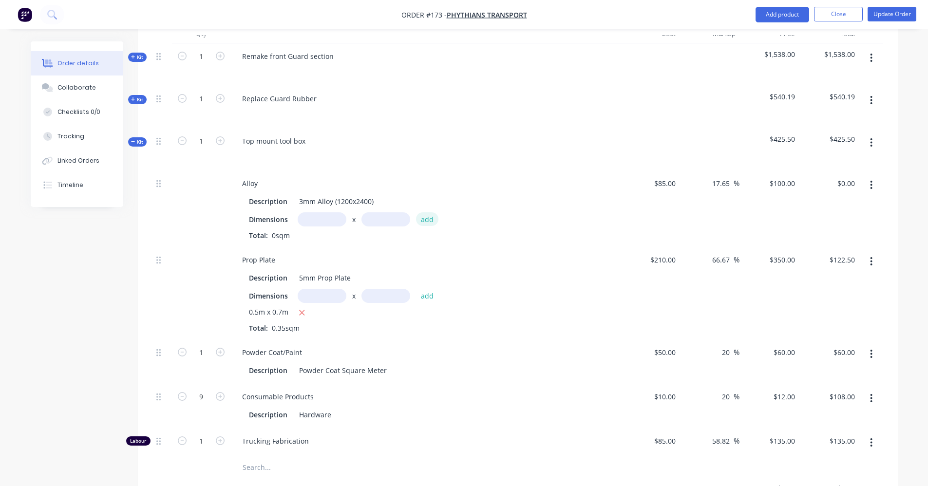
type input "$100.00"
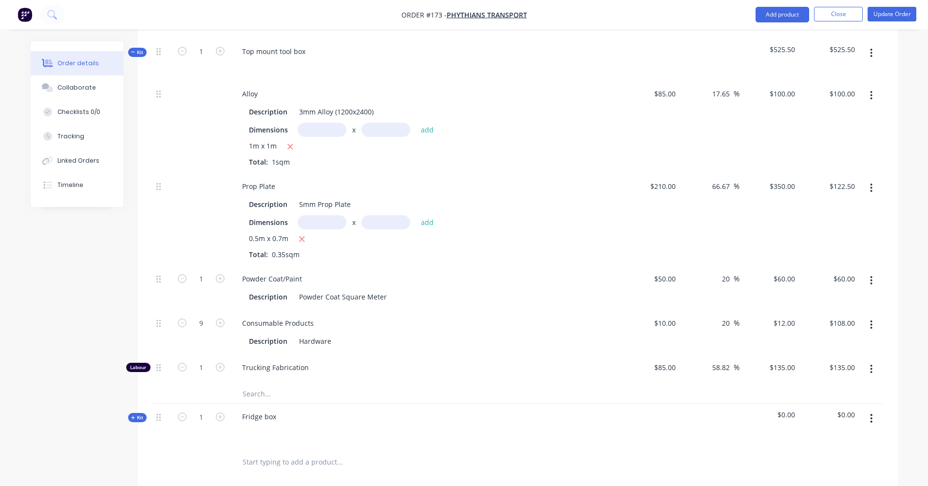
scroll to position [354, 0]
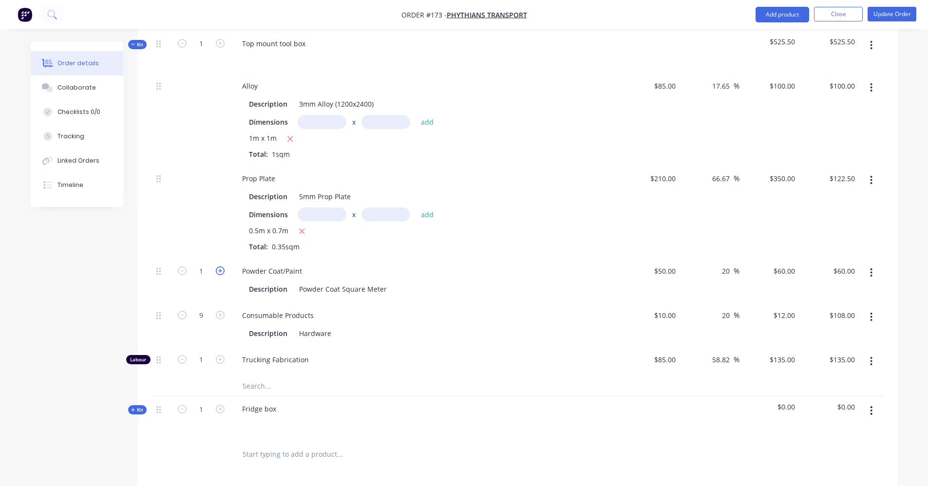
click at [217, 270] on icon "button" at bounding box center [220, 270] width 9 height 9
type input "2"
type input "$120.00"
click at [218, 359] on icon "button" at bounding box center [220, 359] width 9 height 9
type input "2"
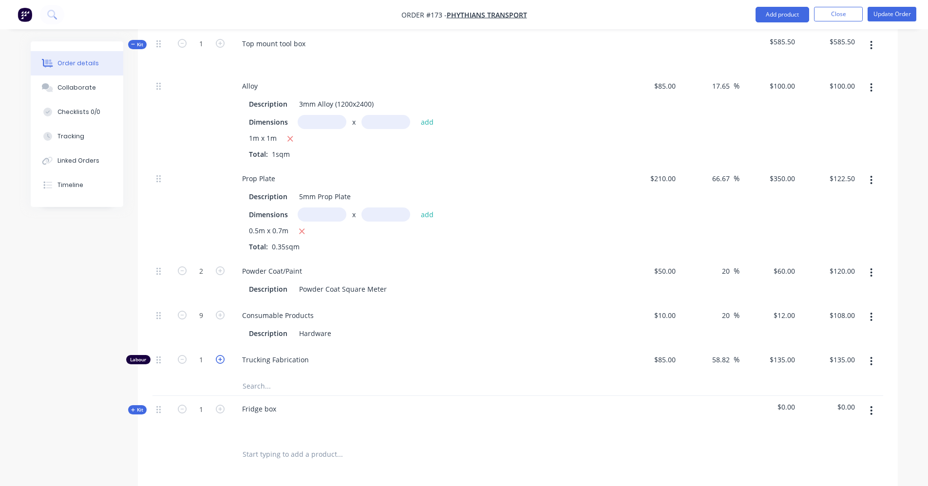
type input "$270.00"
click at [218, 359] on icon "button" at bounding box center [220, 359] width 9 height 9
type input "3"
type input "$405.00"
click at [218, 359] on icon "button" at bounding box center [220, 359] width 9 height 9
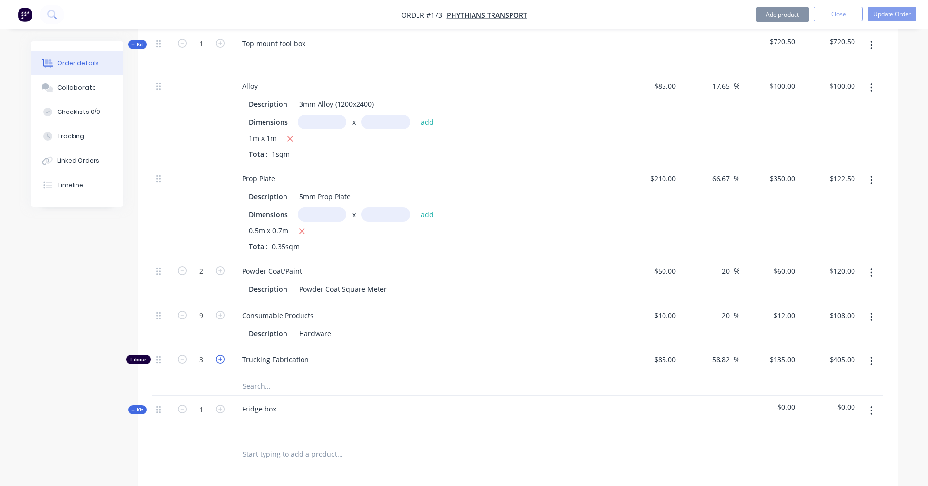
type input "4"
type input "$540.00"
click at [218, 359] on icon "button" at bounding box center [220, 359] width 9 height 9
type input "5"
type input "$675.00"
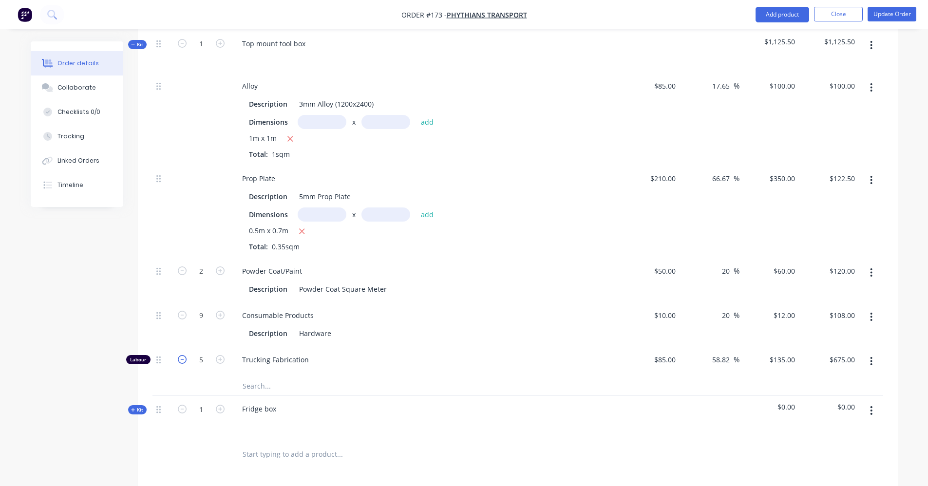
click at [178, 363] on icon "button" at bounding box center [182, 359] width 9 height 9
type input "4"
type input "$540.00"
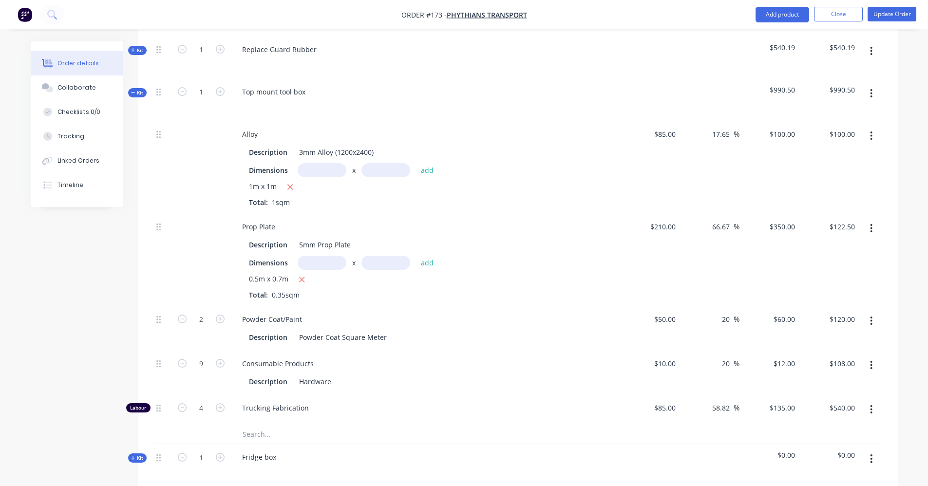
scroll to position [305, 0]
click at [183, 412] on icon "button" at bounding box center [182, 408] width 9 height 9
type input "3"
type input "$405.00"
click at [208, 327] on input "3" at bounding box center [200, 320] width 25 height 15
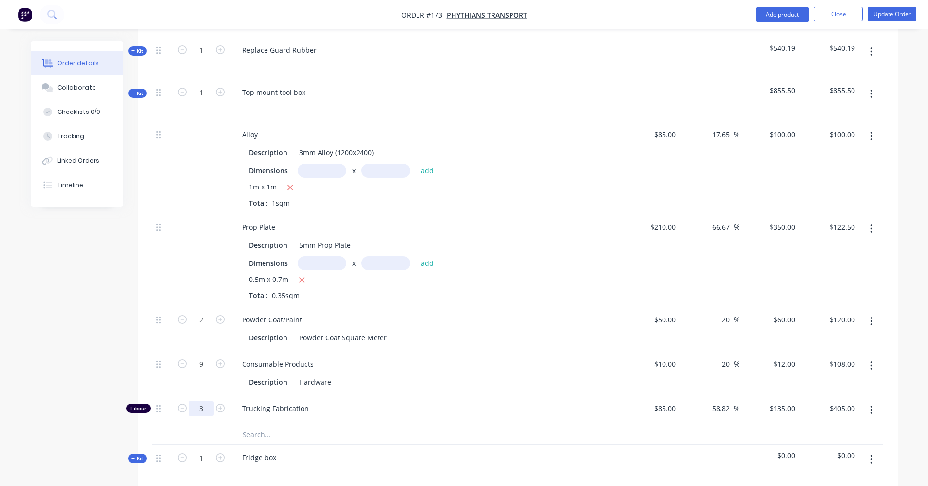
type input "3.5"
type input "$472.50"
click at [548, 220] on div "Prop Plate" at bounding box center [425, 227] width 382 height 14
click at [130, 92] on div "Kit" at bounding box center [137, 93] width 19 height 9
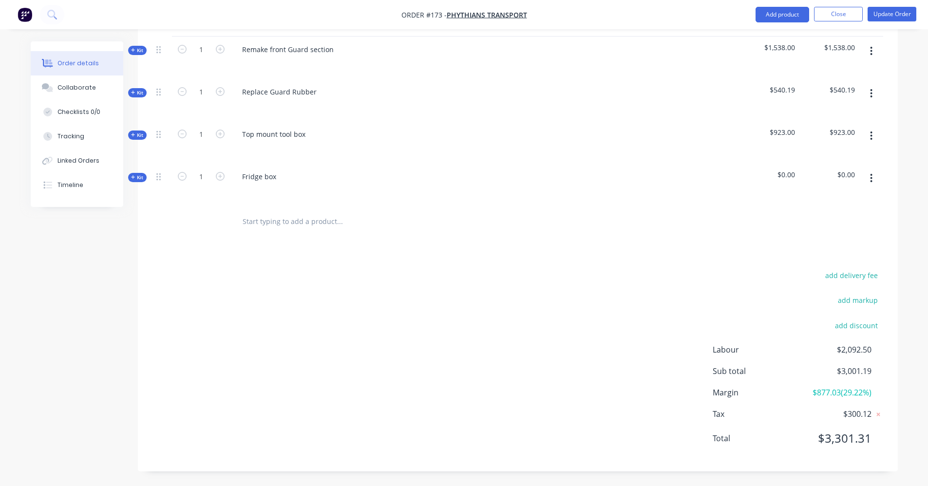
scroll to position [263, 0]
click at [137, 178] on span "Kit" at bounding box center [137, 177] width 13 height 7
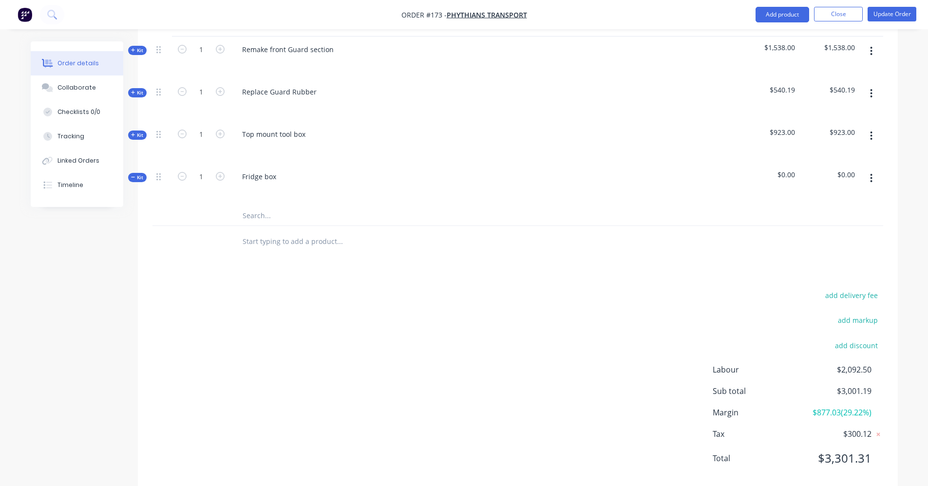
click at [131, 176] on icon at bounding box center [133, 177] width 4 height 5
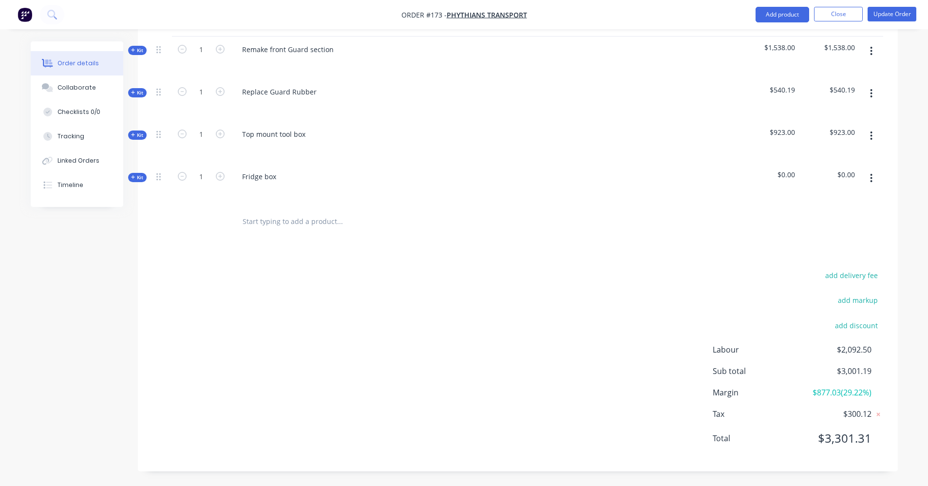
click at [134, 176] on icon at bounding box center [133, 177] width 4 height 5
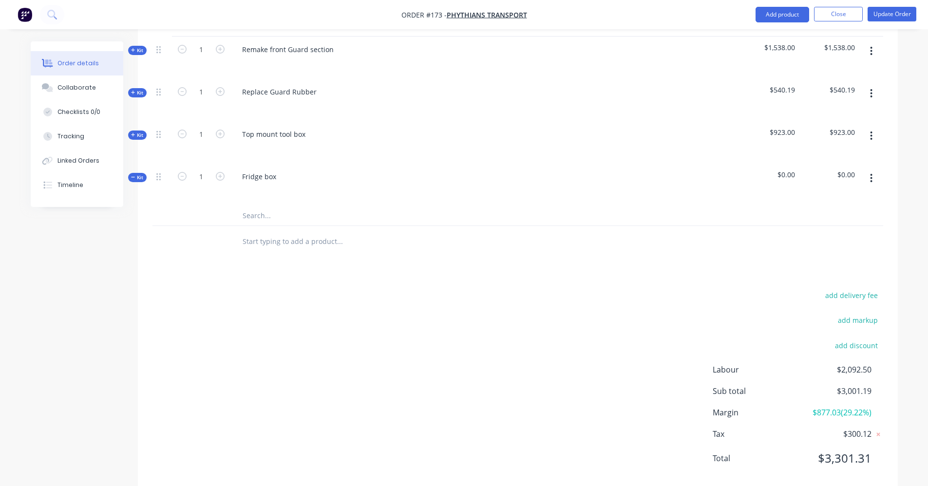
click at [873, 179] on button "button" at bounding box center [870, 178] width 23 height 18
click at [849, 222] on div "Add product to kit" at bounding box center [836, 223] width 75 height 14
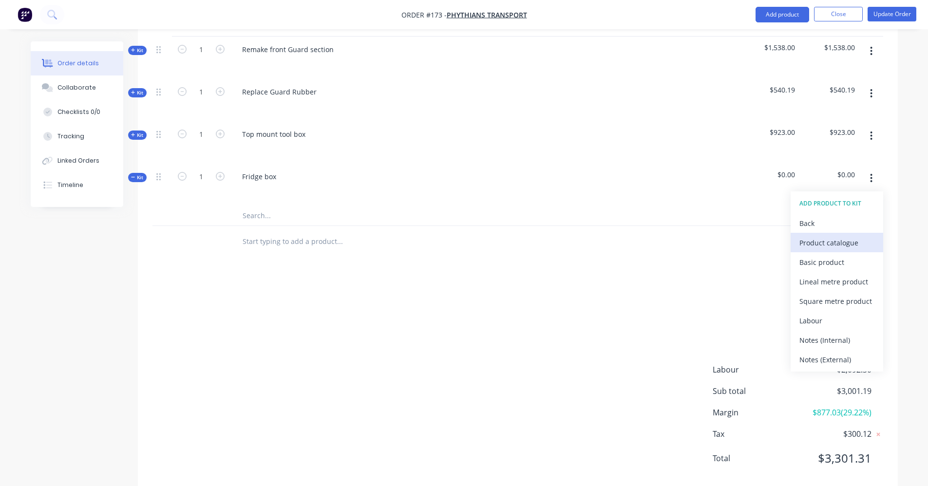
click at [824, 248] on div "Product catalogue" at bounding box center [836, 243] width 75 height 14
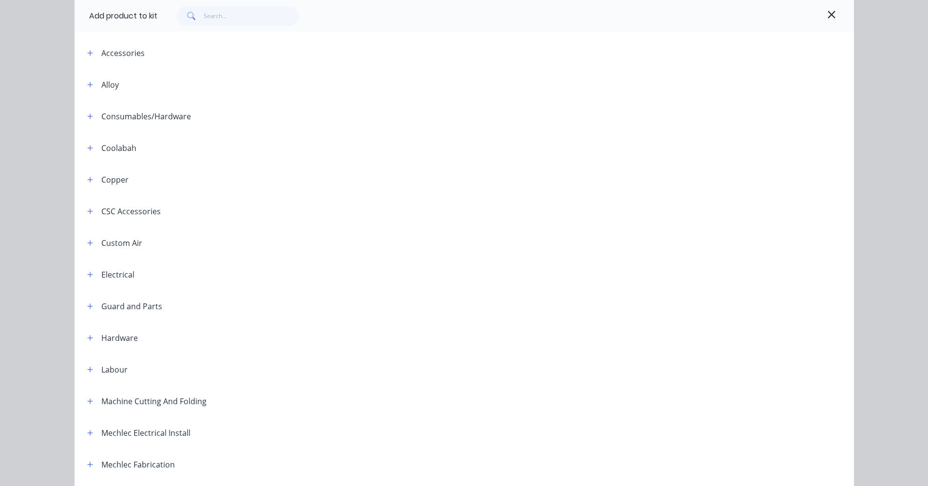
scroll to position [51, 0]
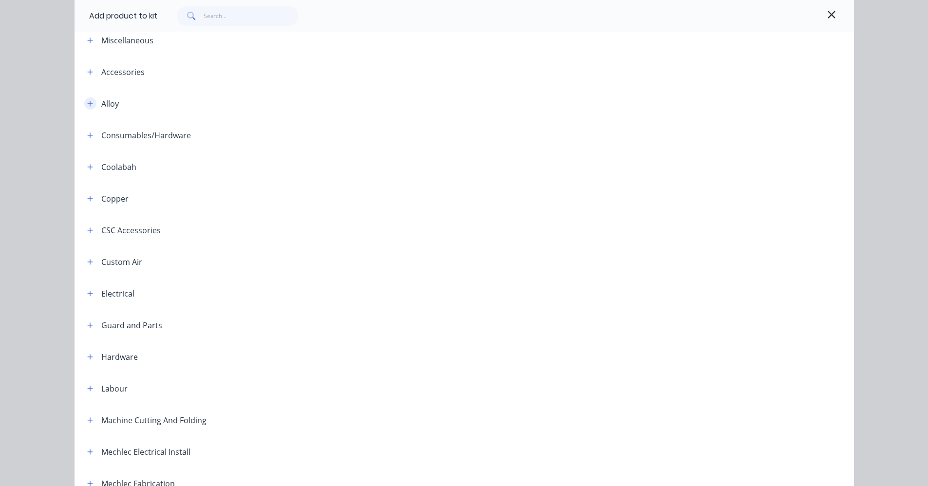
click at [84, 104] on button "button" at bounding box center [90, 103] width 12 height 12
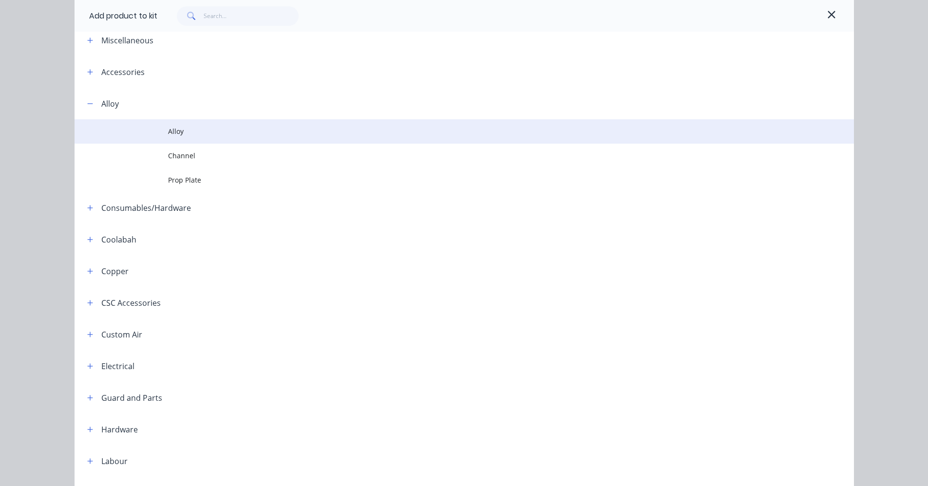
click at [178, 139] on td "Alloy" at bounding box center [511, 131] width 686 height 24
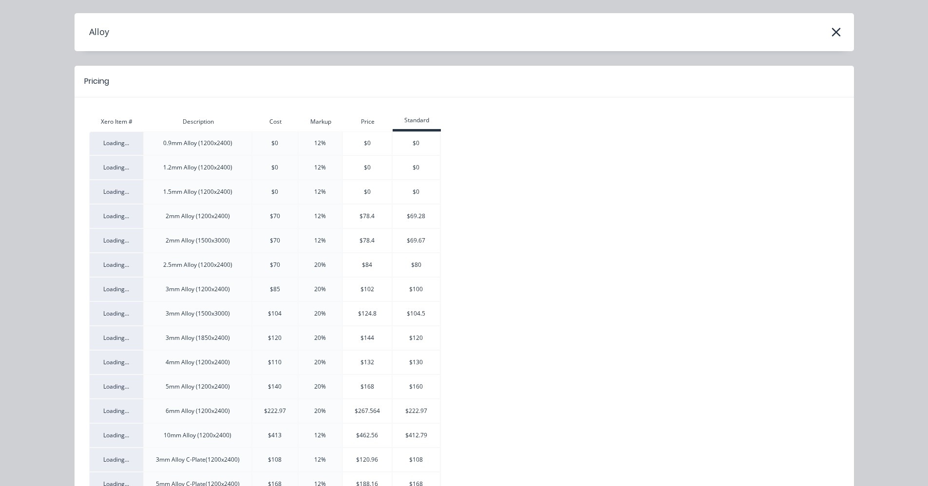
scroll to position [49, 0]
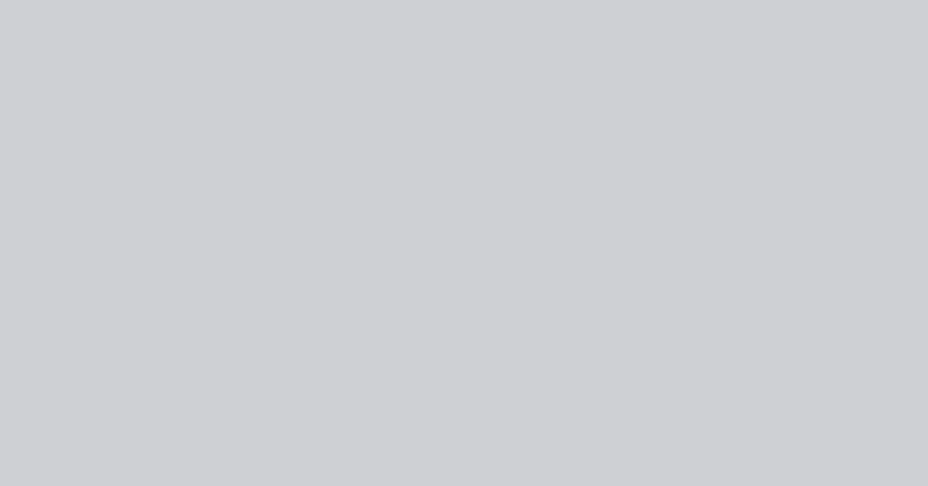
type input "$85.00"
type input "17.65"
type input "$100.00"
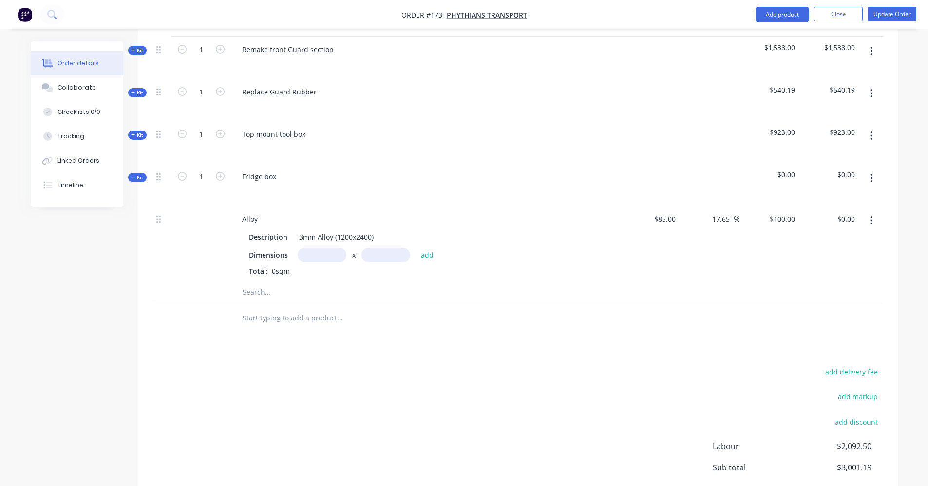
click at [871, 177] on icon "button" at bounding box center [871, 178] width 2 height 11
click at [818, 227] on div "Add product to kit" at bounding box center [836, 223] width 75 height 14
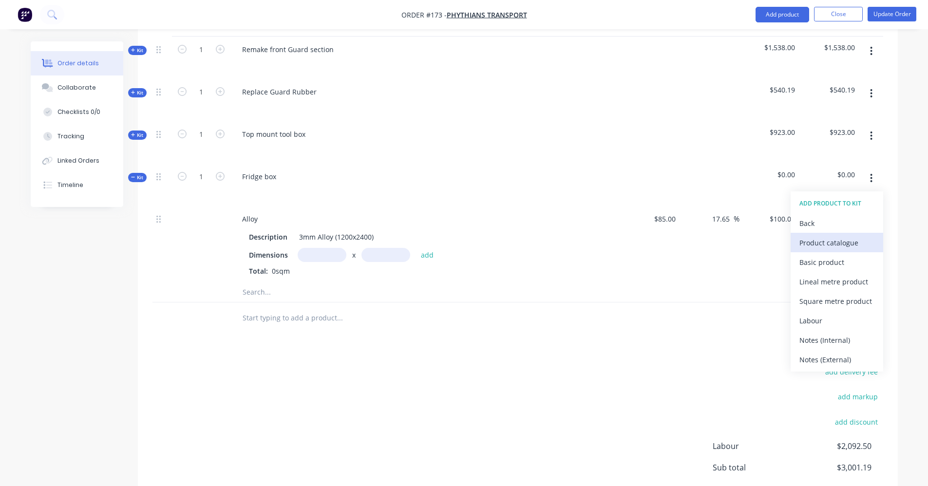
click at [821, 250] on button "Product catalogue" at bounding box center [836, 242] width 93 height 19
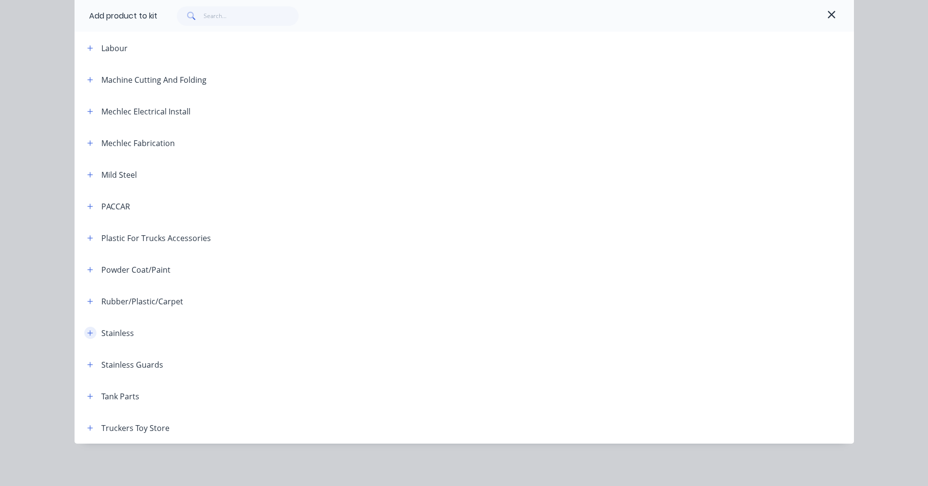
scroll to position [392, 0]
click at [87, 302] on icon "button" at bounding box center [90, 301] width 6 height 7
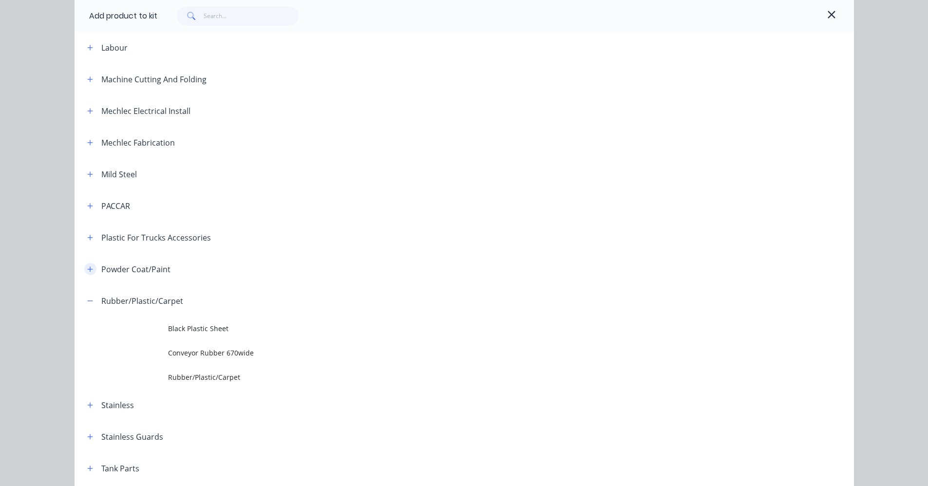
click at [88, 270] on icon "button" at bounding box center [90, 269] width 6 height 7
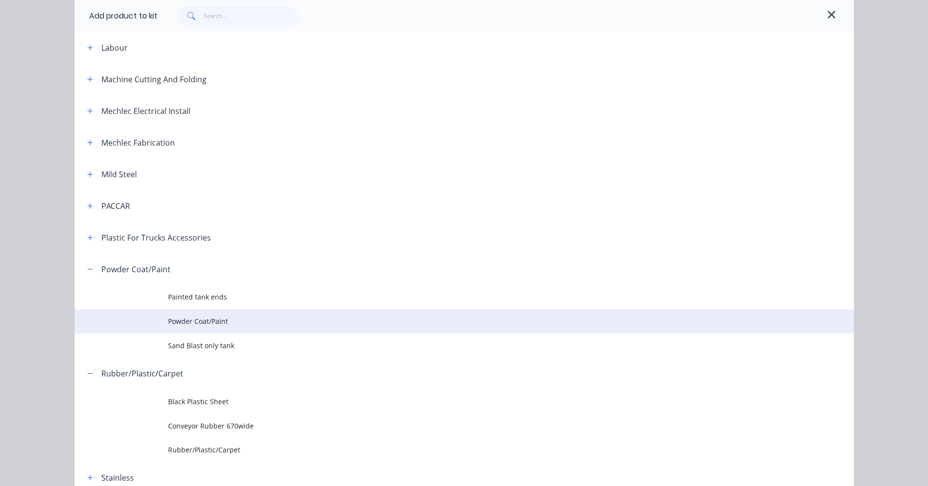
click at [219, 320] on span "Powder Coat/Paint" at bounding box center [442, 321] width 548 height 10
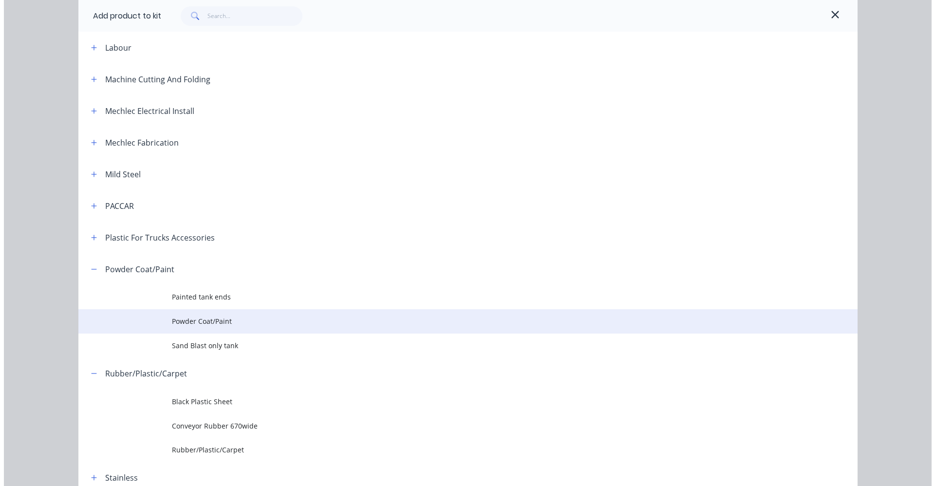
scroll to position [0, 0]
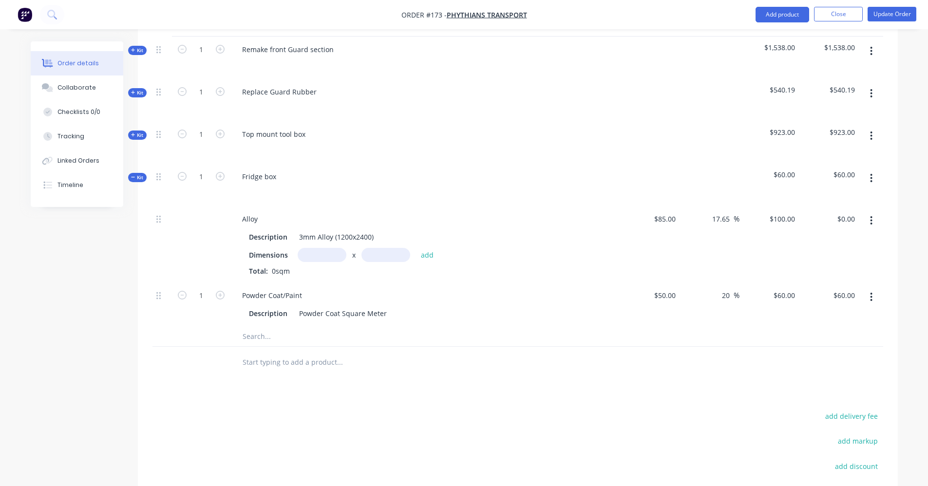
click at [873, 179] on button "button" at bounding box center [870, 178] width 23 height 18
click at [848, 219] on div "Add product to kit" at bounding box center [836, 223] width 75 height 14
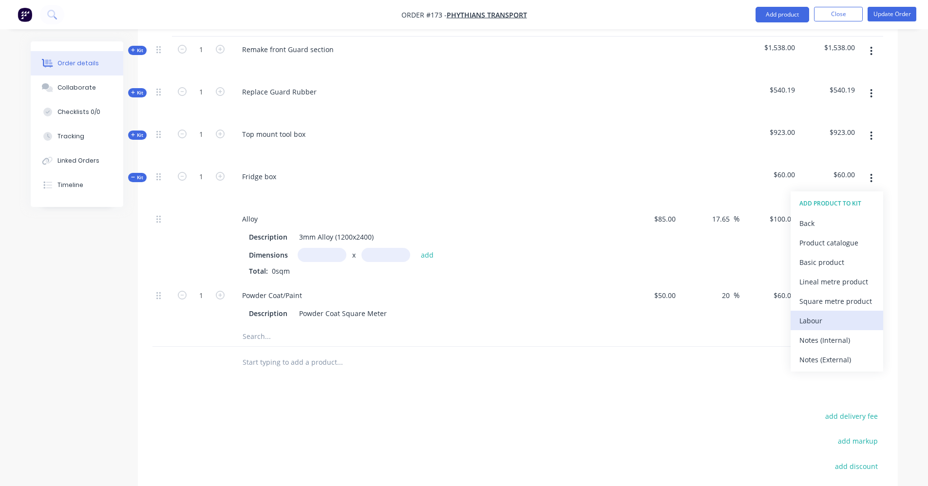
click at [832, 319] on div "Labour" at bounding box center [836, 321] width 75 height 14
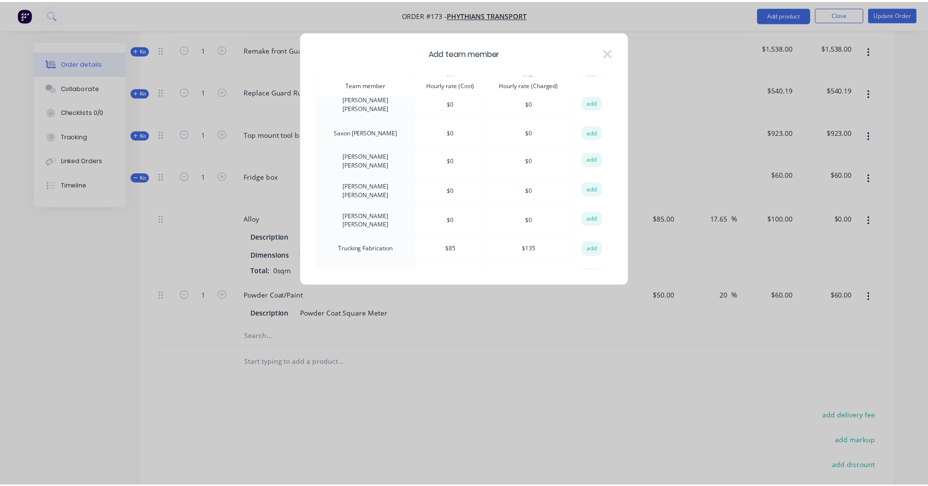
scroll to position [340, 0]
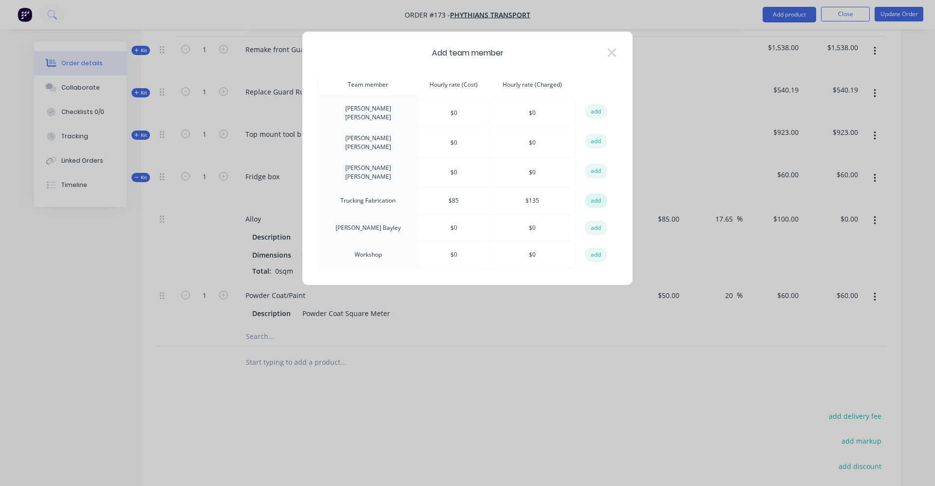
click at [594, 193] on button "add" at bounding box center [595, 200] width 21 height 15
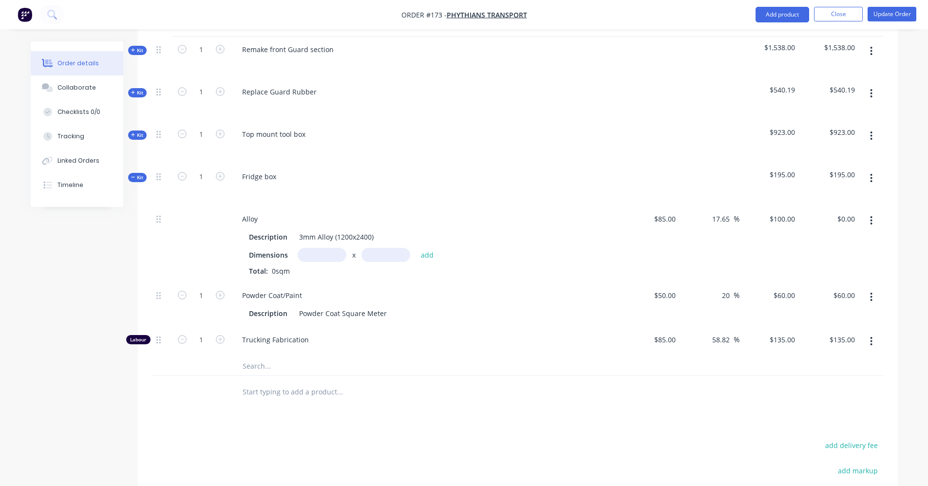
click at [310, 260] on input "text" at bounding box center [322, 255] width 49 height 14
click at [323, 258] on input "text" at bounding box center [322, 255] width 49 height 14
type input "0.4m"
click at [372, 256] on input "text" at bounding box center [385, 255] width 49 height 14
type input "0.9m"
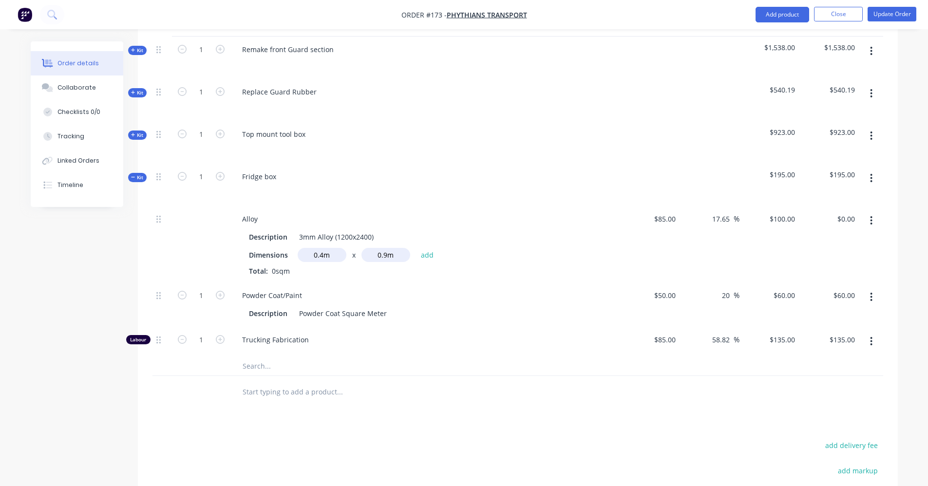
click at [424, 267] on div "Total: 0sqm" at bounding box center [425, 271] width 353 height 10
click at [432, 253] on button "add" at bounding box center [427, 254] width 23 height 13
type input "$36.00"
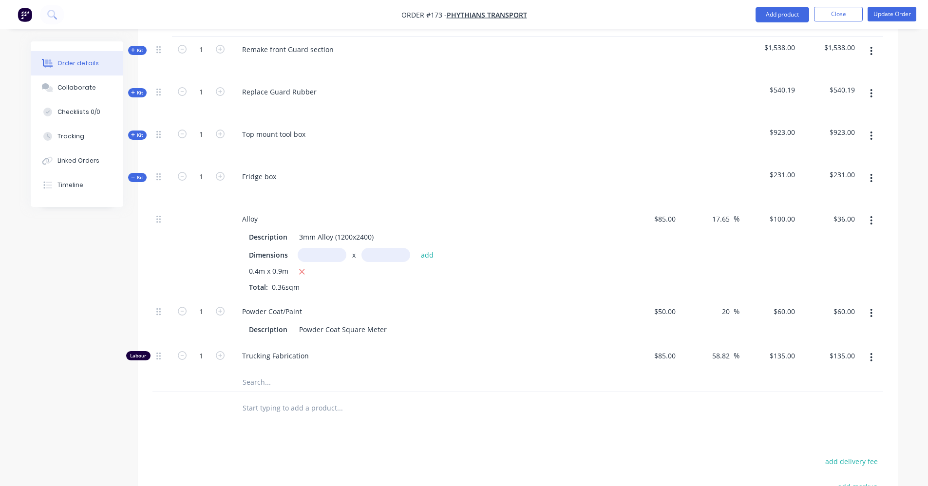
drag, startPoint x: 370, startPoint y: 324, endPoint x: 454, endPoint y: 435, distance: 139.4
click at [454, 435] on div "Products Show / Hide columns Add product Qty Cost Markup Price Total Kit 1 Rema…" at bounding box center [518, 320] width 760 height 676
click at [204, 312] on input "1" at bounding box center [200, 311] width 25 height 15
click at [201, 290] on div at bounding box center [201, 252] width 58 height 93
click at [201, 310] on input "1" at bounding box center [200, 311] width 25 height 15
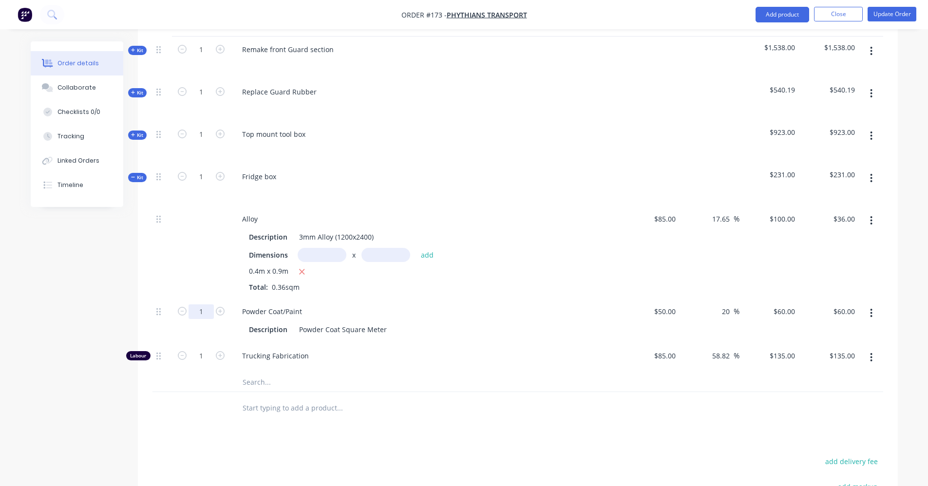
type input "1.5"
type input "$90.00"
click at [491, 344] on div "Trucking Fabrication" at bounding box center [425, 358] width 390 height 30
click at [872, 222] on icon "button" at bounding box center [871, 220] width 2 height 11
click at [873, 177] on button "button" at bounding box center [870, 178] width 23 height 18
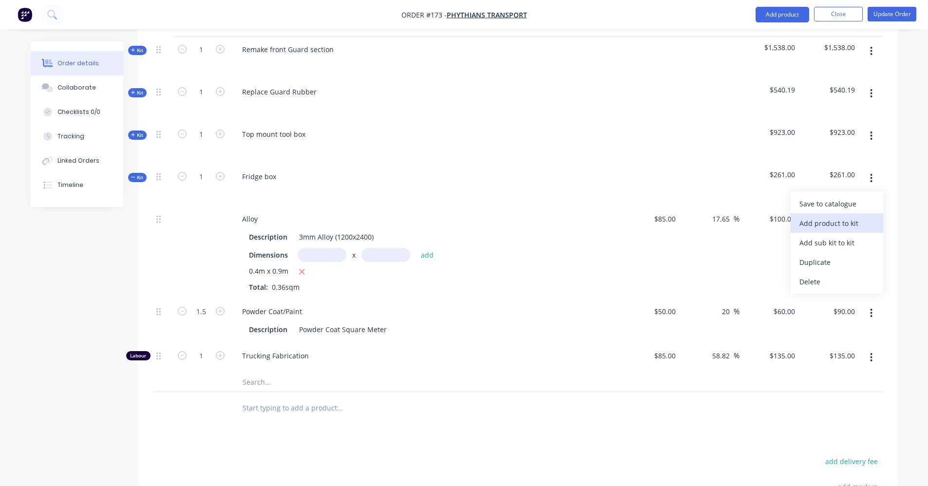
click at [851, 225] on div "Add product to kit" at bounding box center [836, 223] width 75 height 14
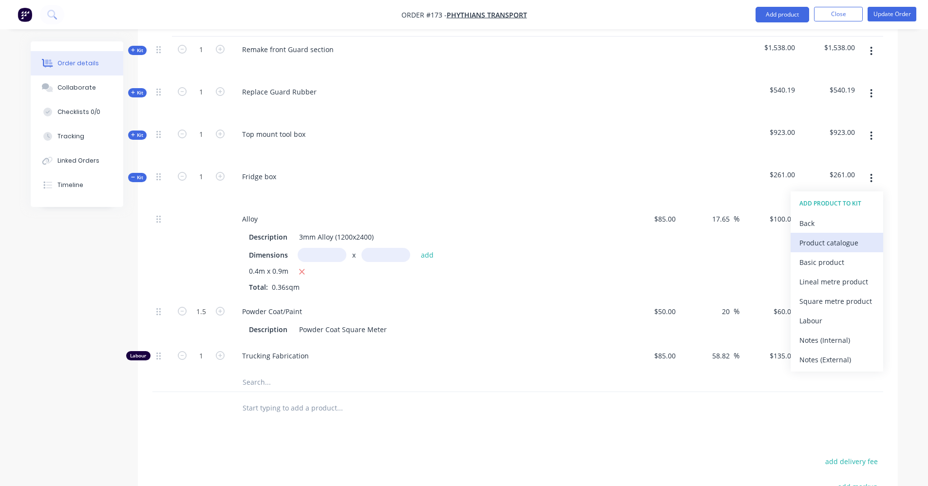
click at [806, 240] on div "Product catalogue" at bounding box center [836, 243] width 75 height 14
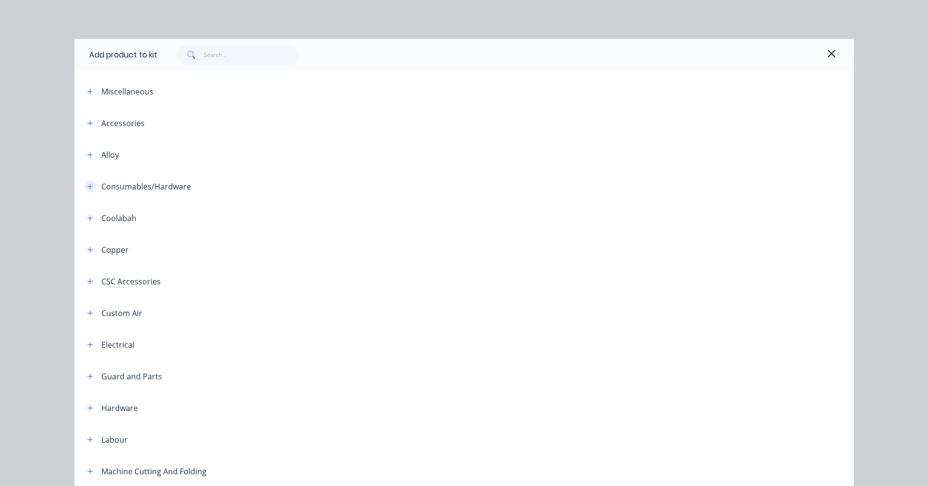
click at [89, 186] on icon "button" at bounding box center [90, 186] width 6 height 7
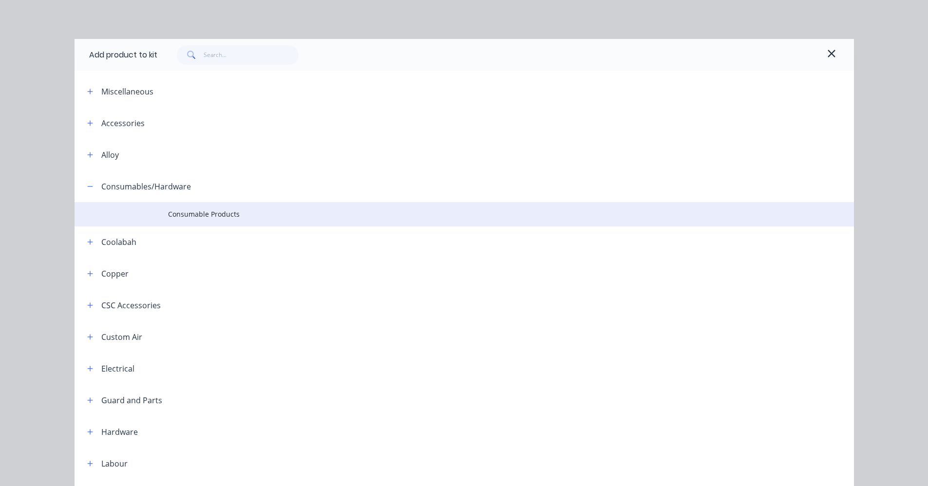
click at [185, 207] on td "Consumable Products" at bounding box center [511, 214] width 686 height 24
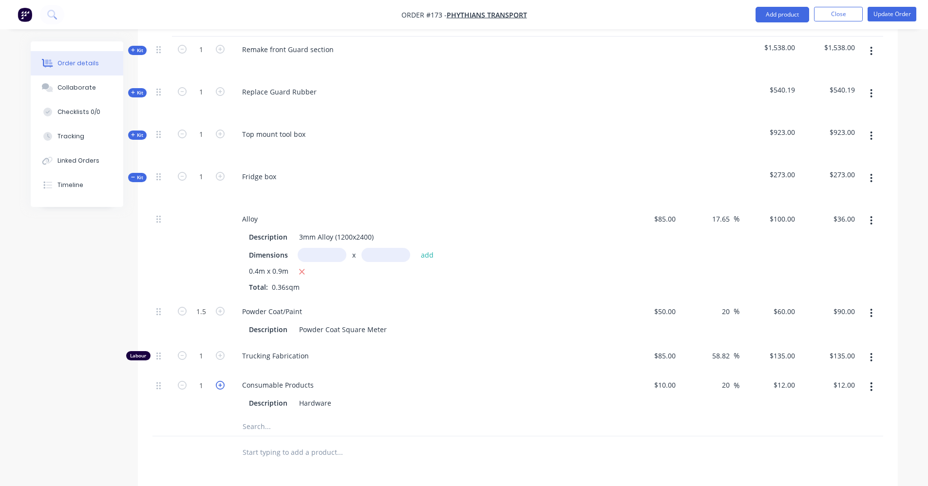
click at [219, 384] on icon "button" at bounding box center [220, 385] width 9 height 9
type input "2"
type input "$24.00"
click at [219, 384] on icon "button" at bounding box center [220, 385] width 9 height 9
type input "3"
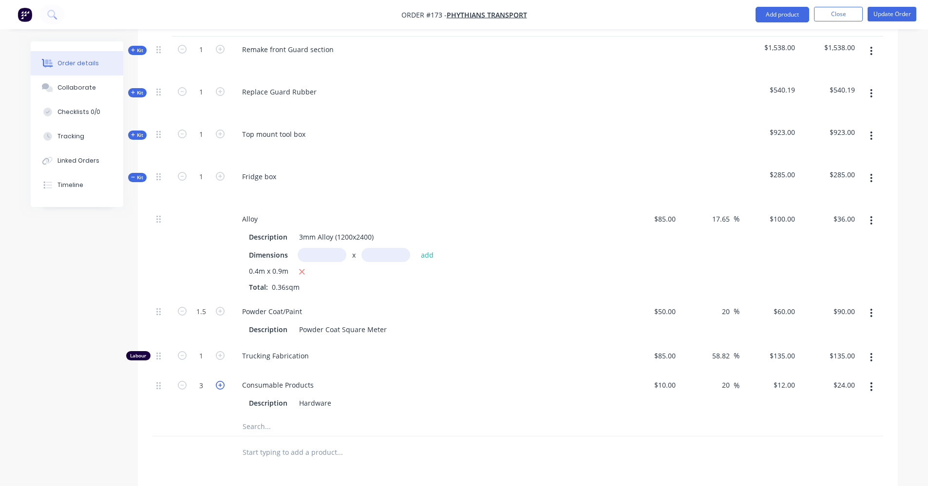
type input "$36.00"
click at [219, 356] on icon "button" at bounding box center [220, 355] width 9 height 9
type input "2"
type input "$270.00"
click at [219, 356] on icon "button" at bounding box center [220, 355] width 9 height 9
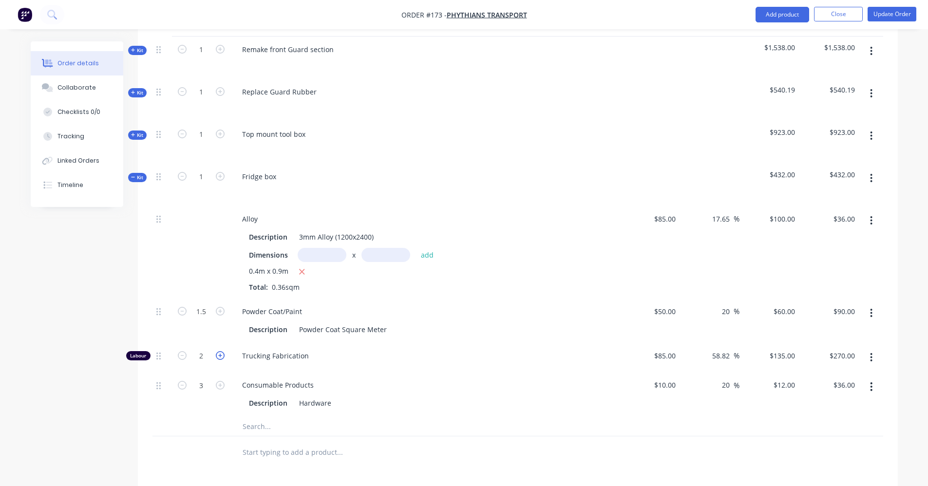
type input "3"
type input "$405.00"
click at [885, 12] on button "Update Order" at bounding box center [891, 14] width 49 height 15
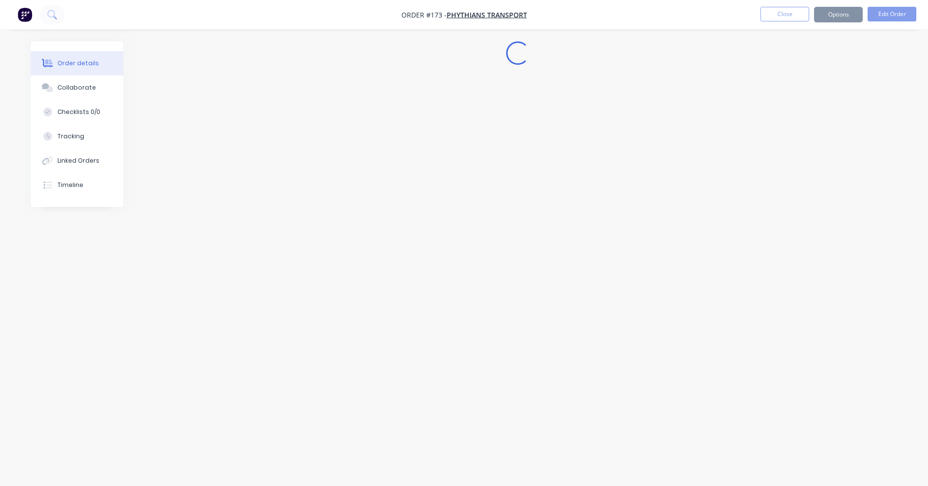
scroll to position [0, 0]
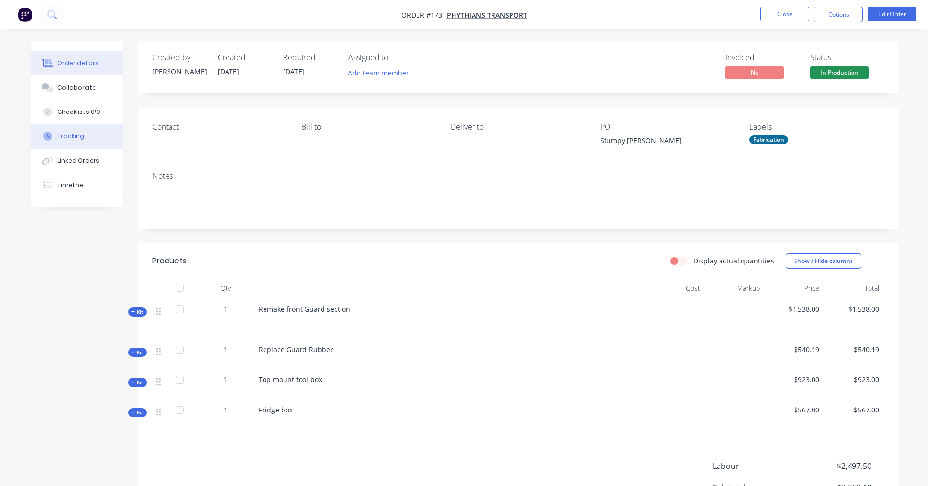
click at [59, 136] on div "Tracking" at bounding box center [70, 136] width 27 height 9
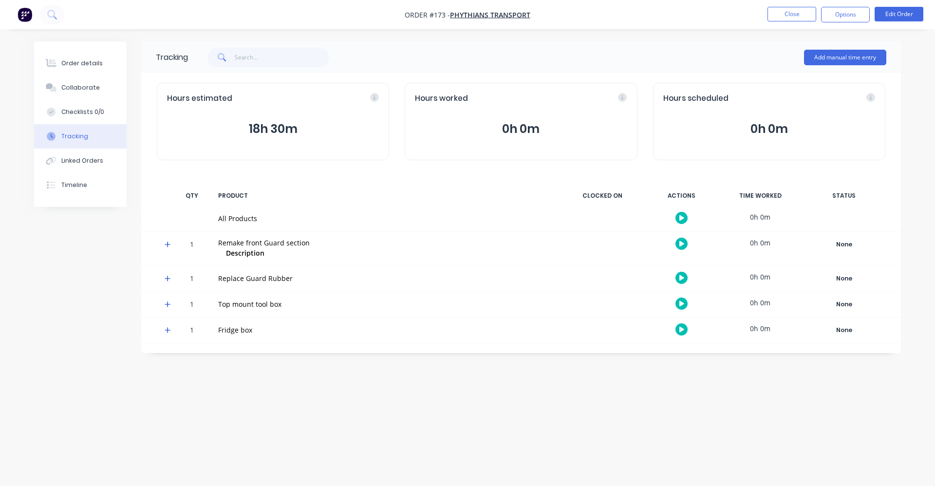
click at [74, 305] on div "Tracking Add manual time entry Hours estimated 18h 30m Hours worked 0h 0m Hours…" at bounding box center [467, 224] width 867 height 366
click at [790, 17] on button "Close" at bounding box center [791, 14] width 49 height 15
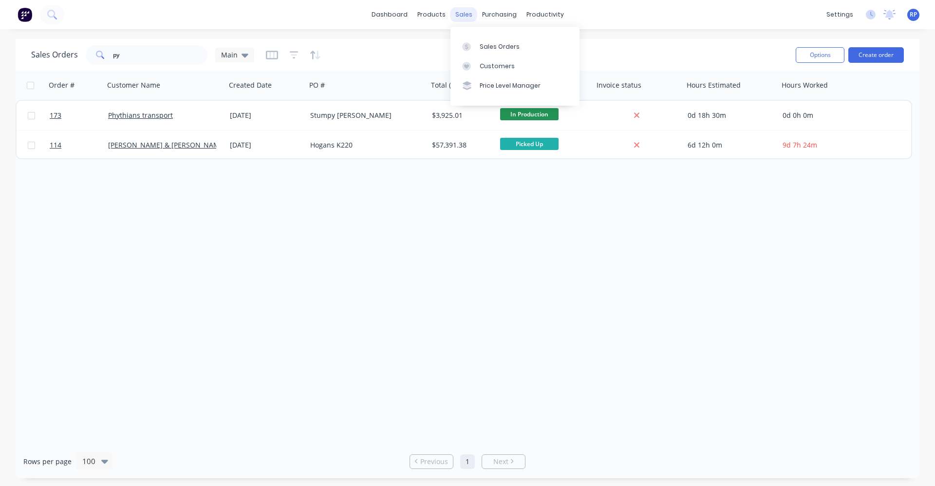
click at [462, 17] on div "sales" at bounding box center [463, 14] width 27 height 15
click at [485, 50] on div "Sales Orders" at bounding box center [500, 46] width 40 height 9
click at [486, 49] on div "Sales Orders" at bounding box center [500, 46] width 40 height 9
click at [144, 64] on input "py" at bounding box center [160, 54] width 95 height 19
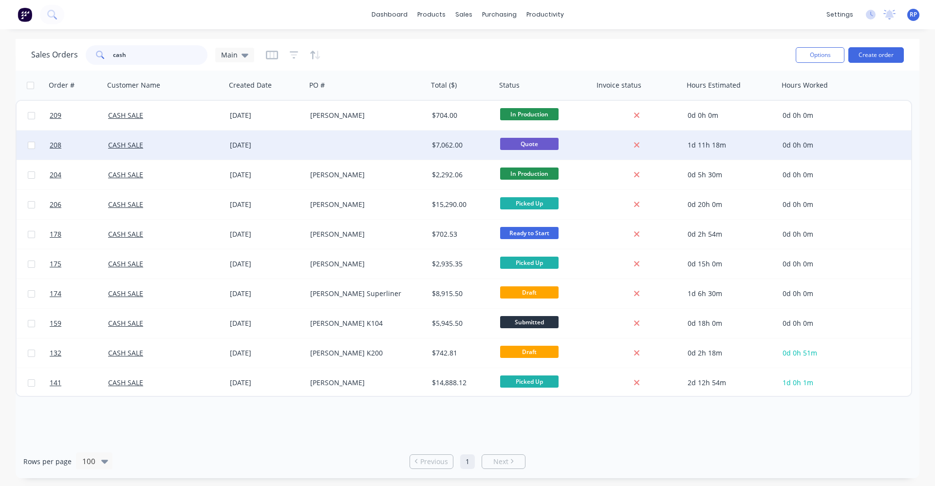
type input "cash"
click at [269, 151] on div "[DATE]" at bounding box center [266, 144] width 80 height 29
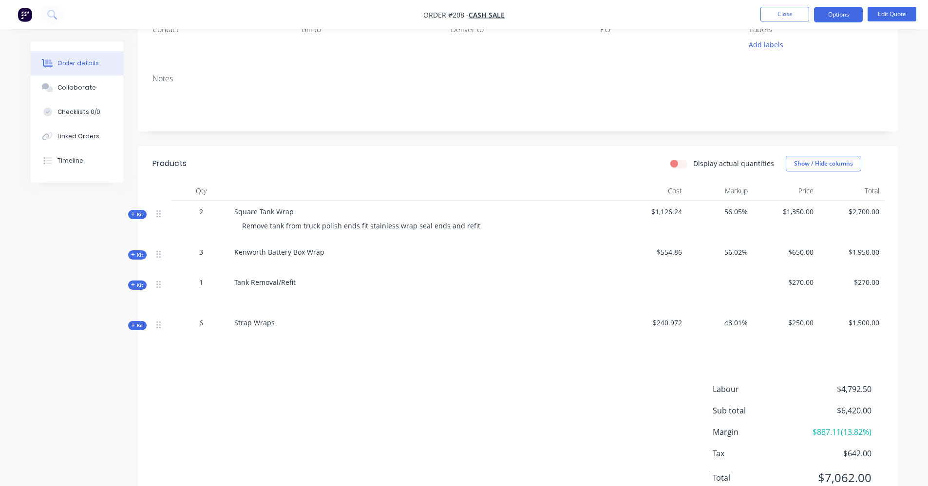
scroll to position [137, 0]
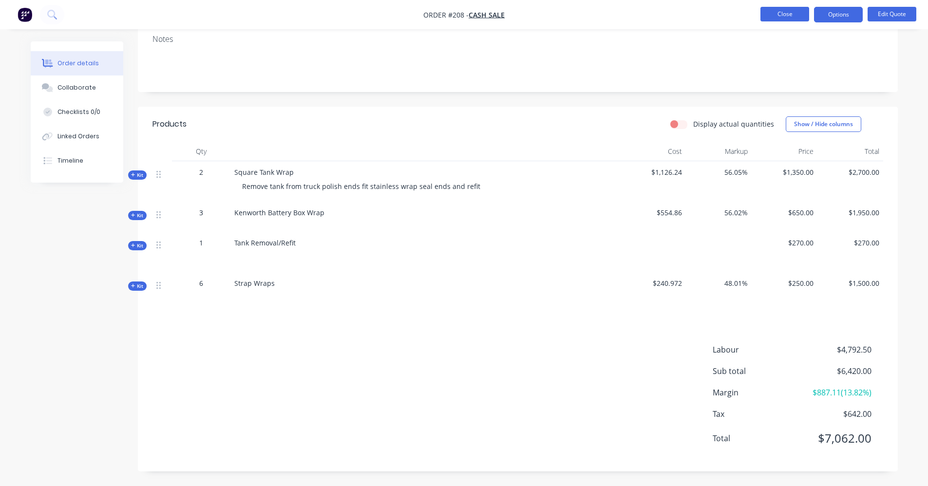
click at [784, 11] on button "Close" at bounding box center [784, 14] width 49 height 15
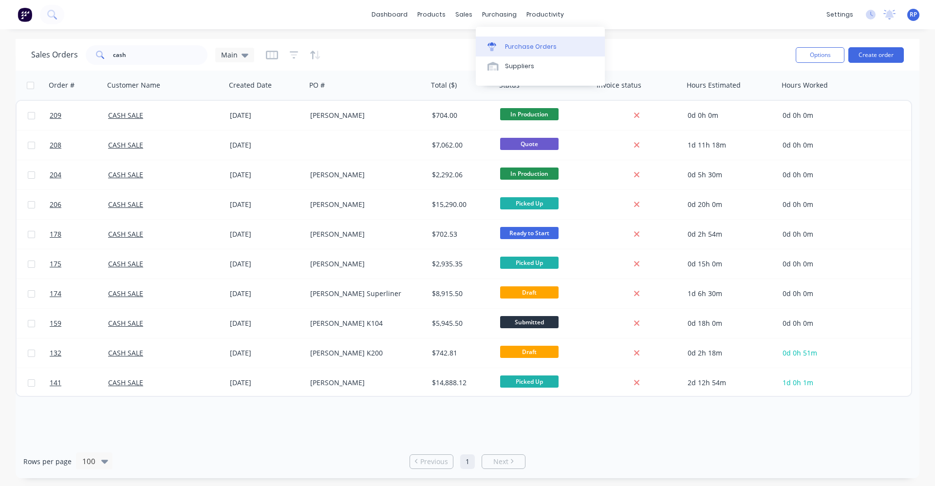
click at [519, 43] on div "Purchase Orders" at bounding box center [531, 46] width 52 height 9
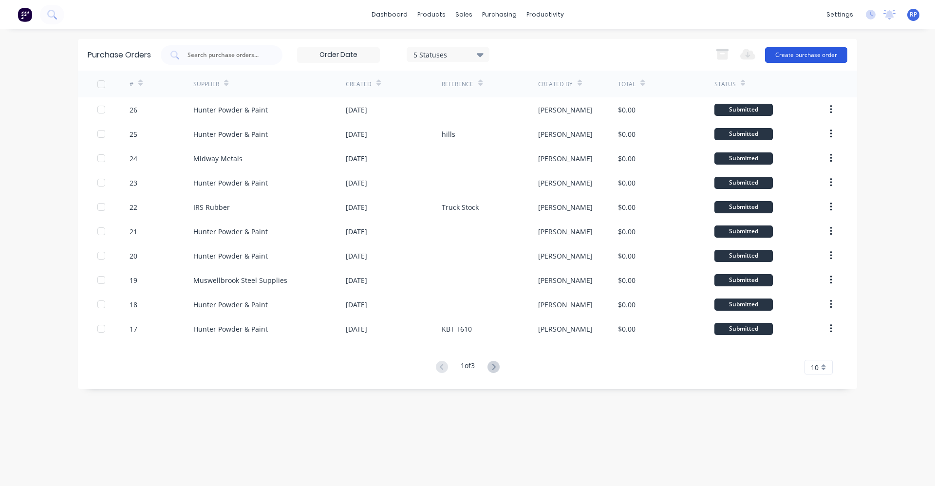
click at [835, 59] on button "Create purchase order" at bounding box center [806, 55] width 82 height 16
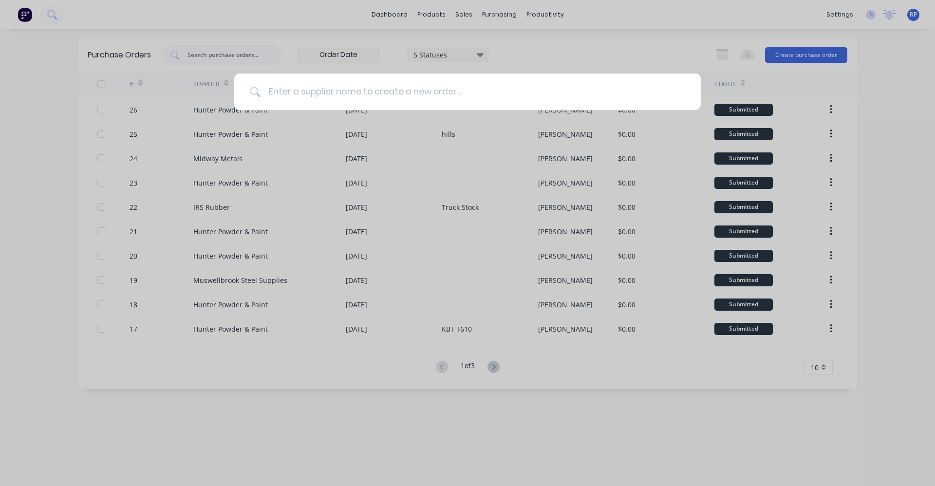
click at [460, 98] on input at bounding box center [473, 92] width 425 height 37
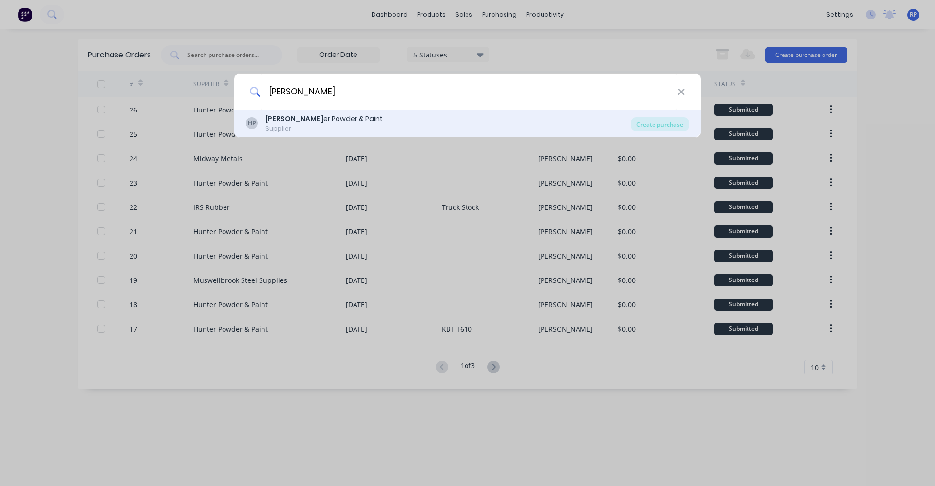
type input "[PERSON_NAME]"
click at [489, 118] on div "HP [PERSON_NAME] Powder & Paint Supplier" at bounding box center [438, 123] width 385 height 19
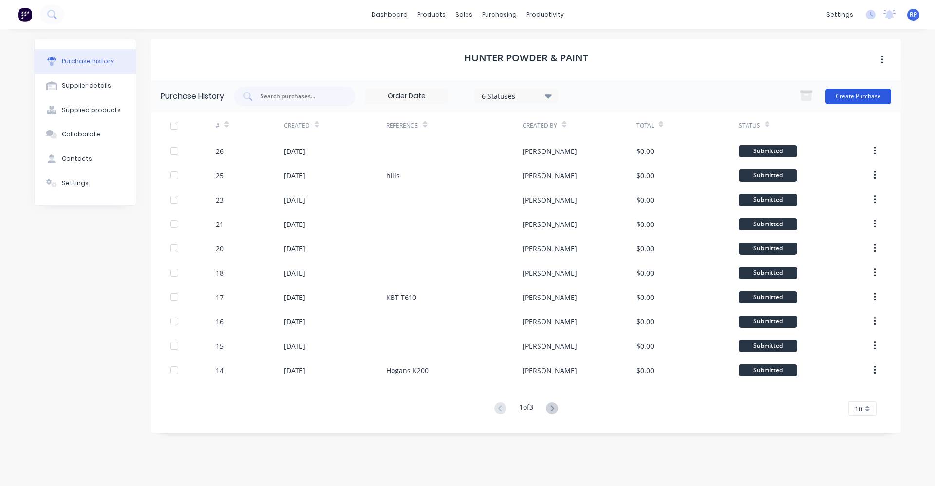
click at [870, 95] on button "Create Purchase" at bounding box center [858, 97] width 66 height 16
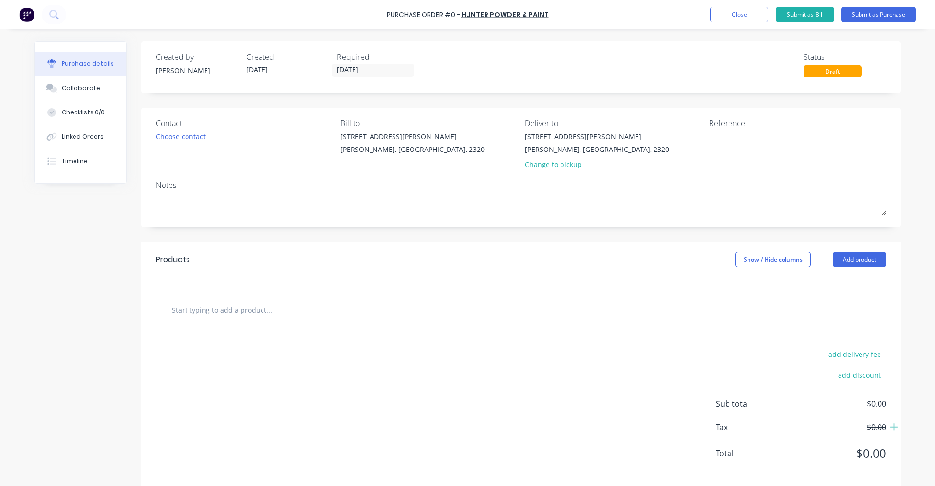
click at [268, 318] on input "text" at bounding box center [268, 309] width 195 height 19
click at [743, 137] on textarea at bounding box center [770, 142] width 122 height 22
type textarea "Morts Mac"
type textarea "x"
type textarea "[PERSON_NAME]"
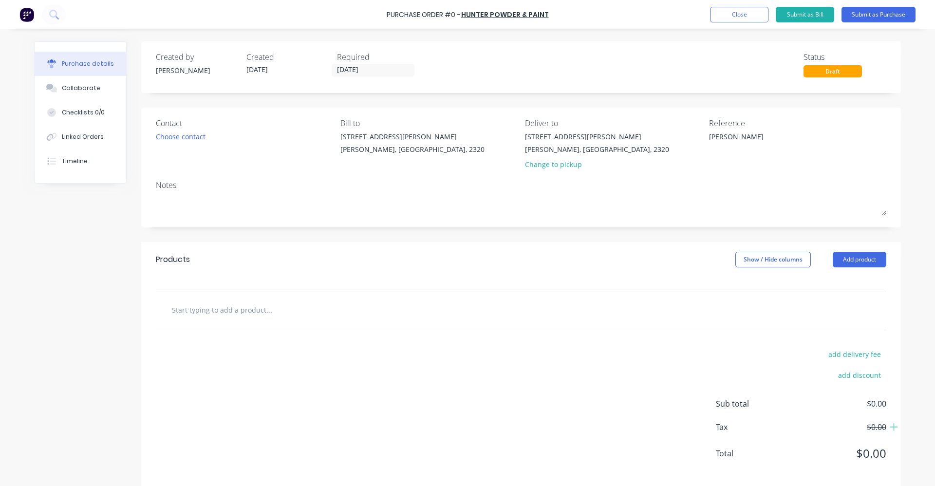
type textarea "x"
type textarea "[PERSON_NAME]"
click at [223, 318] on input "text" at bounding box center [268, 309] width 195 height 19
click at [201, 310] on input "text" at bounding box center [268, 309] width 195 height 19
type textarea "x"
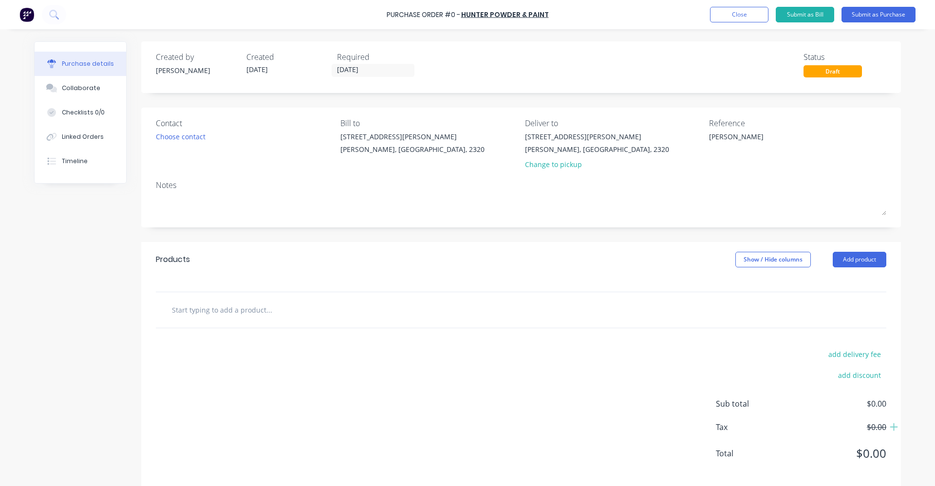
type input "P"
type textarea "x"
type input "Po"
type textarea "x"
type input "Pow"
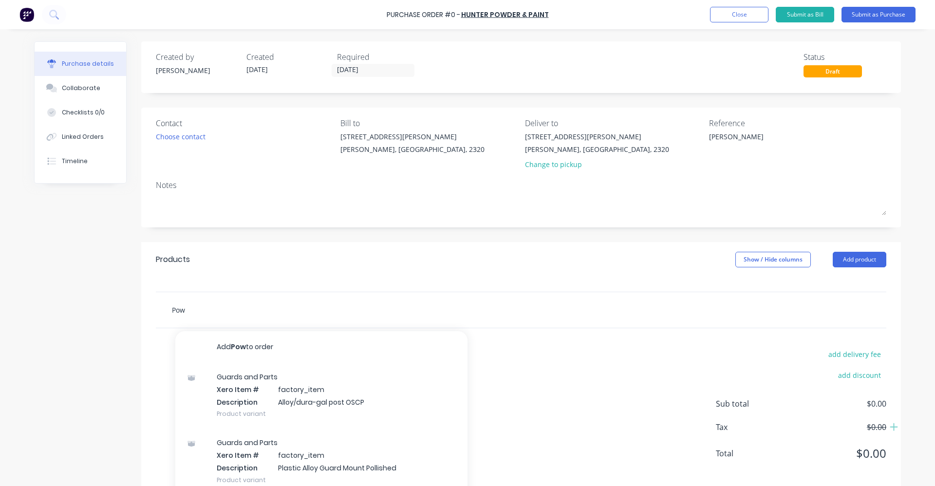
type textarea "x"
type input "Powd"
type textarea "x"
type input "Powder"
type textarea "x"
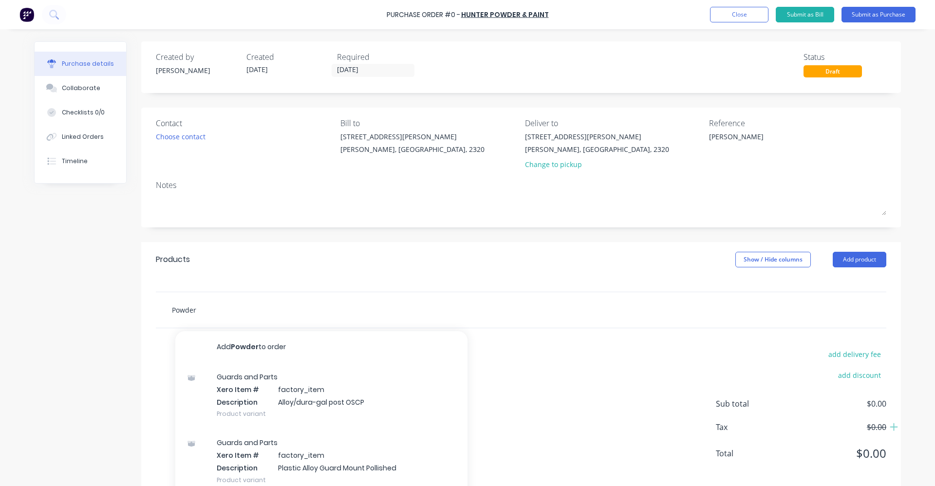
type input "Powder"
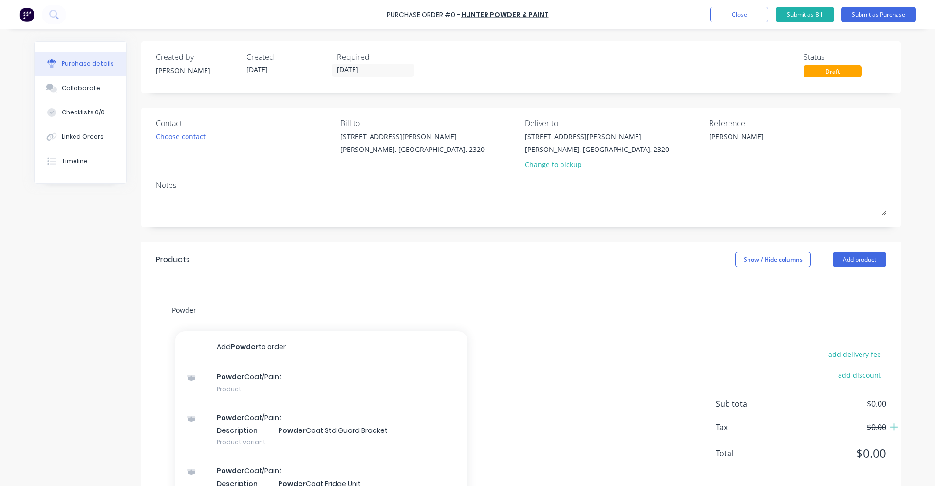
type textarea "x"
type input "Powder c"
type textarea "x"
type input "Powder co"
type textarea "x"
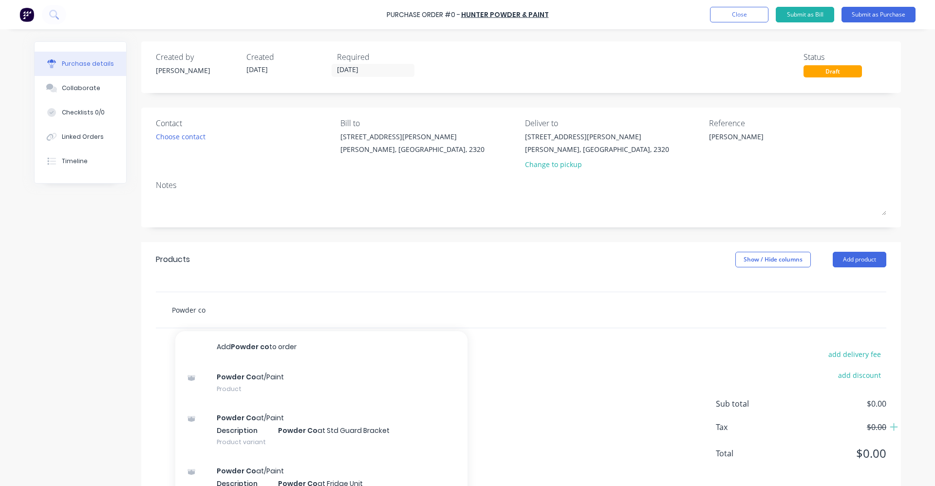
type input "Powder coa"
type textarea "x"
type input "Powder coat"
type textarea "x"
type input "Powder coat"
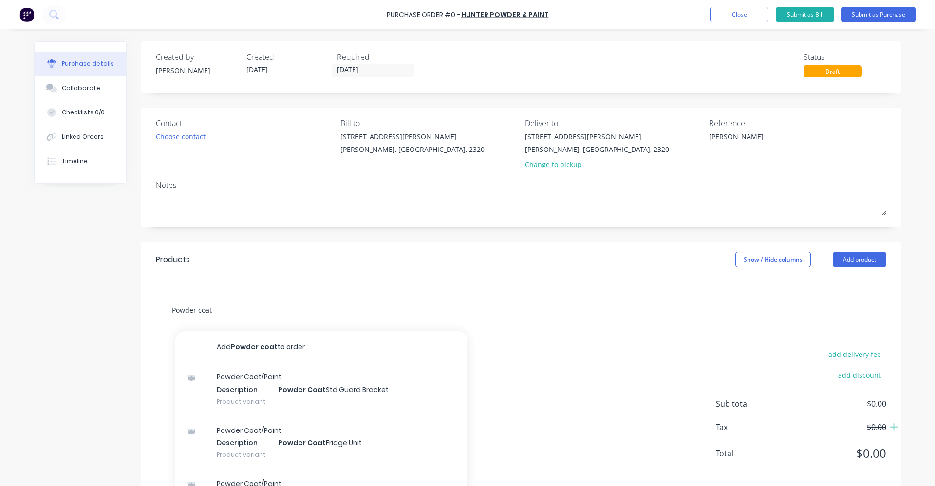
type textarea "x"
type input "Powder coat R"
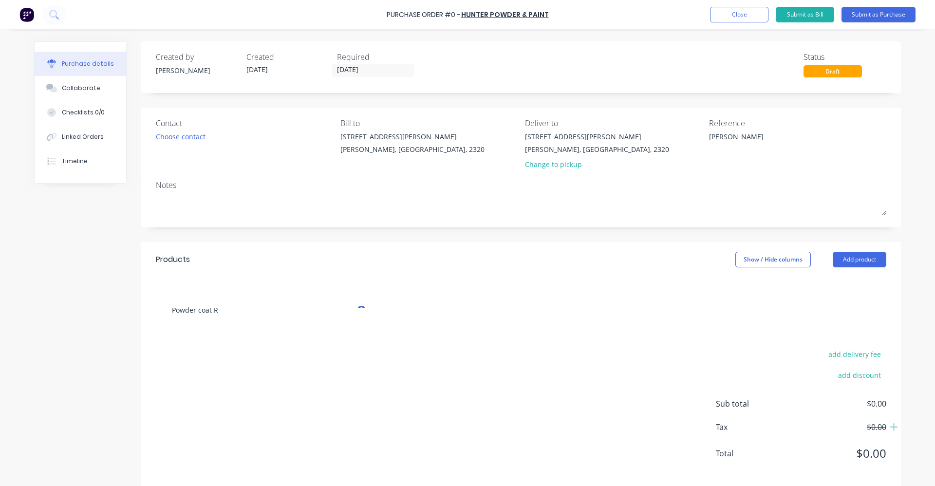
type textarea "x"
type input "Powder coat Ro"
type textarea "x"
type input "Powder coat Roa"
type textarea "x"
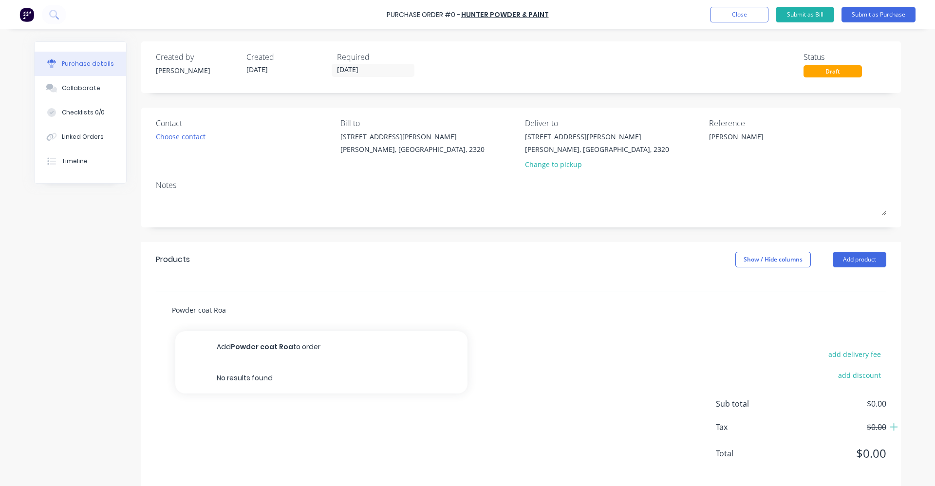
type input "Powder coat Road"
type textarea "x"
type input "Powder coat Road"
type textarea "x"
type input "Powder coat Road t"
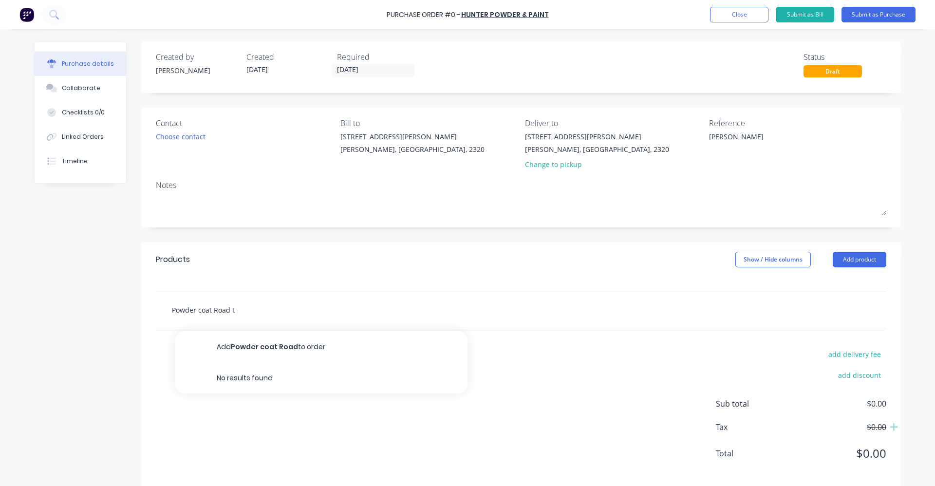
type textarea "x"
type input "Powder coat Road tr"
type textarea "x"
type input "Powder coat Road tra"
type textarea "x"
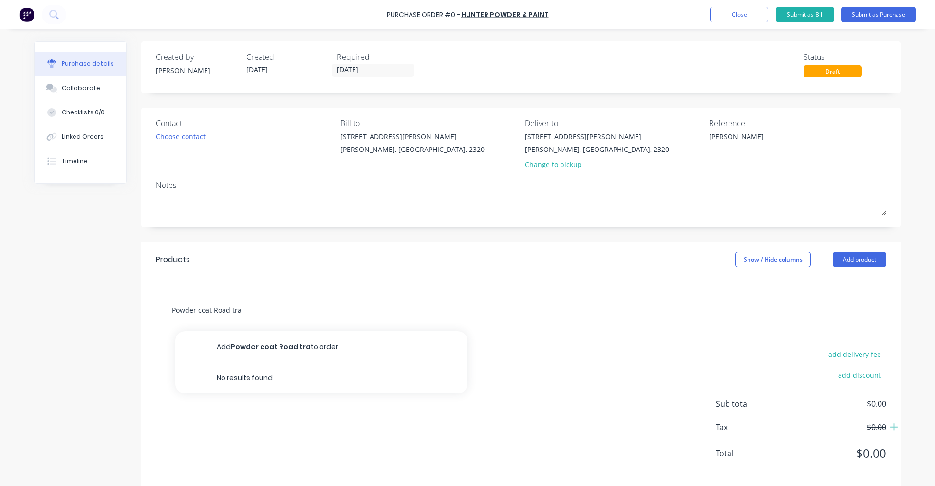
type input "Powder coat Road trai"
type textarea "x"
type input "Powder coat Road train"
type textarea "x"
type input "Powder coat Road train"
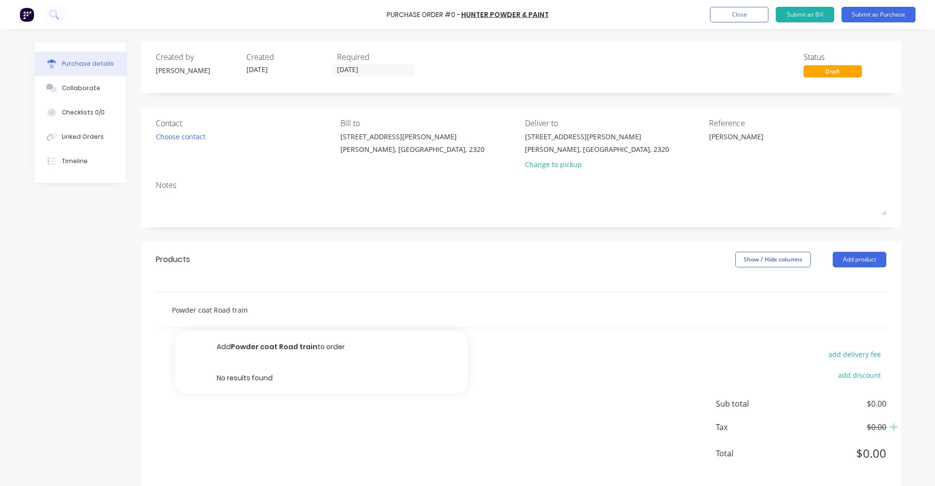
type textarea "x"
type input "Powder coat Road train G"
click at [310, 315] on input "Powder coat Road train Guards Flame Red" at bounding box center [268, 309] width 195 height 19
click at [305, 308] on input "Powder coat Road train Guards Flame Red" at bounding box center [268, 309] width 195 height 19
click at [295, 311] on input "Powder coat Road train Guards Flame Red" at bounding box center [268, 309] width 195 height 19
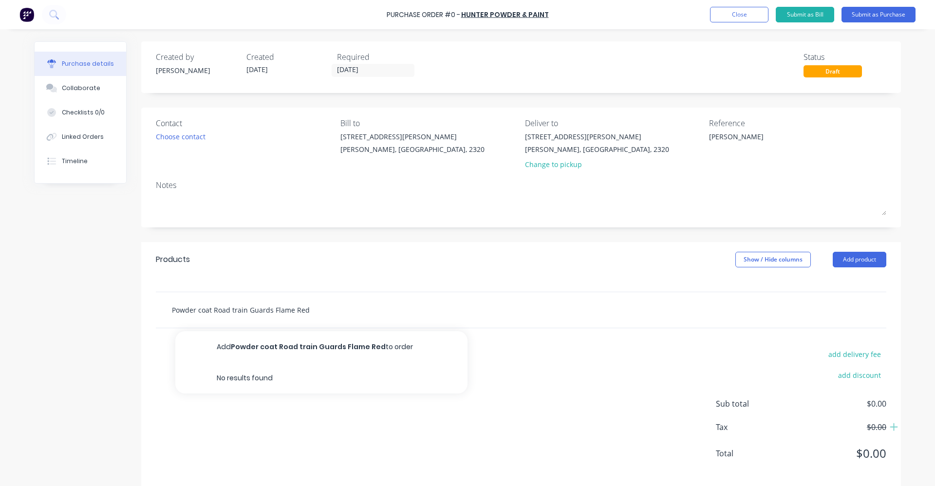
click at [217, 314] on input "Powder coat Road train Guards Flame Red" at bounding box center [268, 309] width 195 height 19
click at [304, 310] on input "Powder coat Road train Guards Flame Red" at bounding box center [268, 309] width 195 height 19
click at [345, 304] on input "Powder coat Road train Guards Flame Red e" at bounding box center [268, 309] width 195 height 19
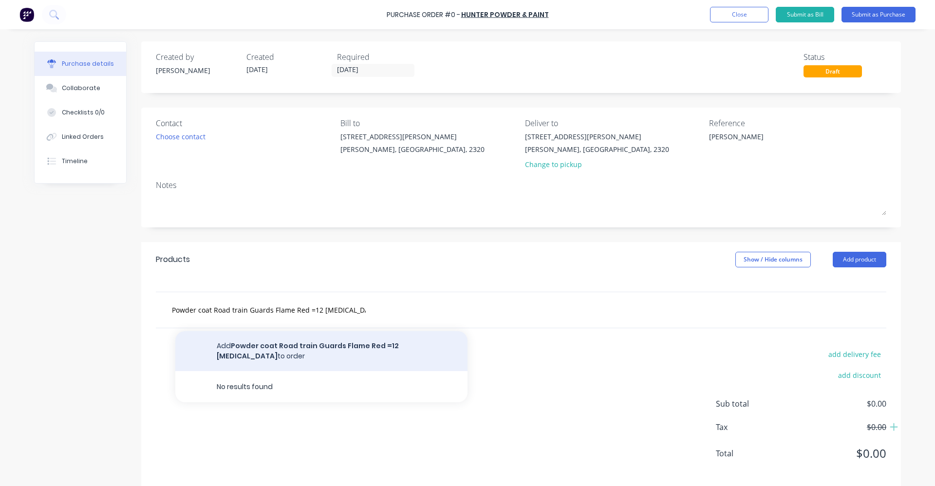
click at [382, 347] on button "Add Powder coat Road train Guards Flame Red =12 [MEDICAL_DATA] to order" at bounding box center [321, 351] width 292 height 40
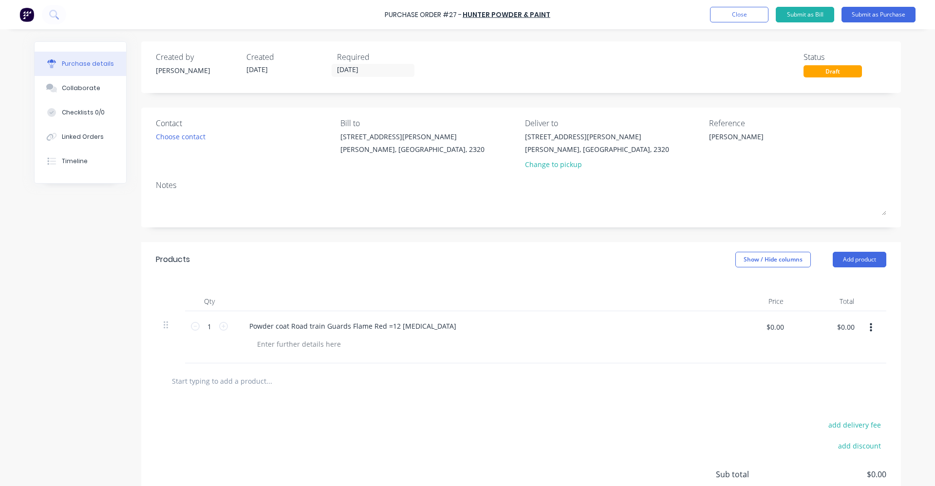
click at [249, 391] on div at bounding box center [521, 381] width 730 height 36
click at [253, 381] on input "text" at bounding box center [268, 380] width 195 height 19
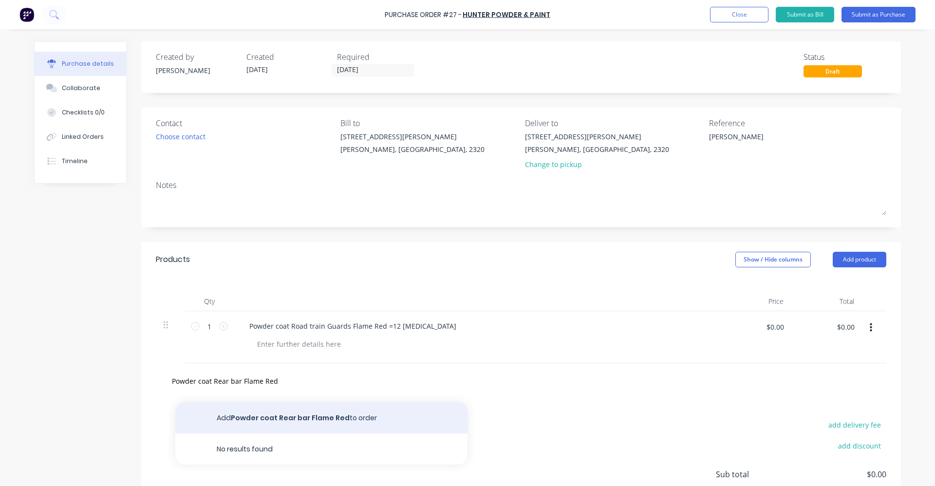
click at [280, 413] on button "Add Powder coat Rear bar Flame Red to order" at bounding box center [321, 417] width 292 height 31
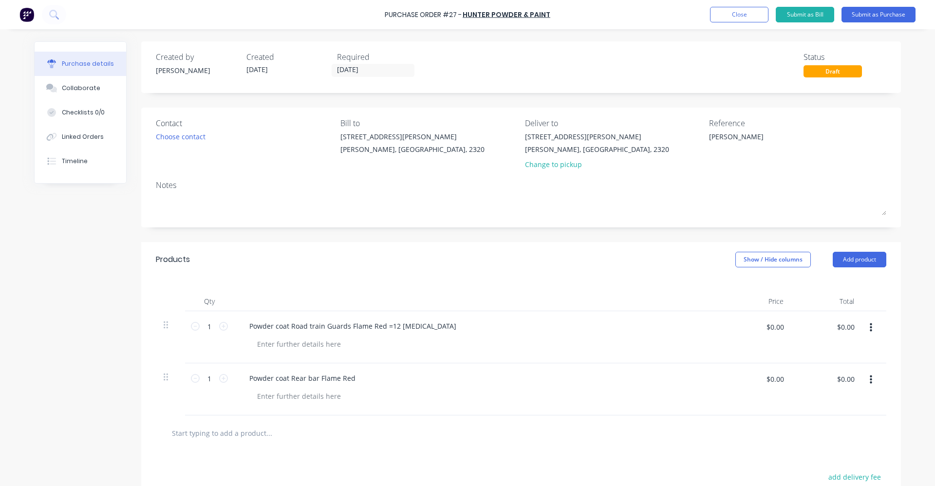
click at [257, 436] on input "text" at bounding box center [268, 432] width 195 height 19
drag, startPoint x: 209, startPoint y: 433, endPoint x: 220, endPoint y: 435, distance: 10.4
click at [210, 433] on input "Powder coat Packers X8" at bounding box center [268, 432] width 195 height 19
click at [270, 433] on input "Powder coat Flame Red Packers X8" at bounding box center [268, 432] width 195 height 19
click at [279, 433] on input "Powder coat Flame Red Packers =X8" at bounding box center [268, 432] width 195 height 19
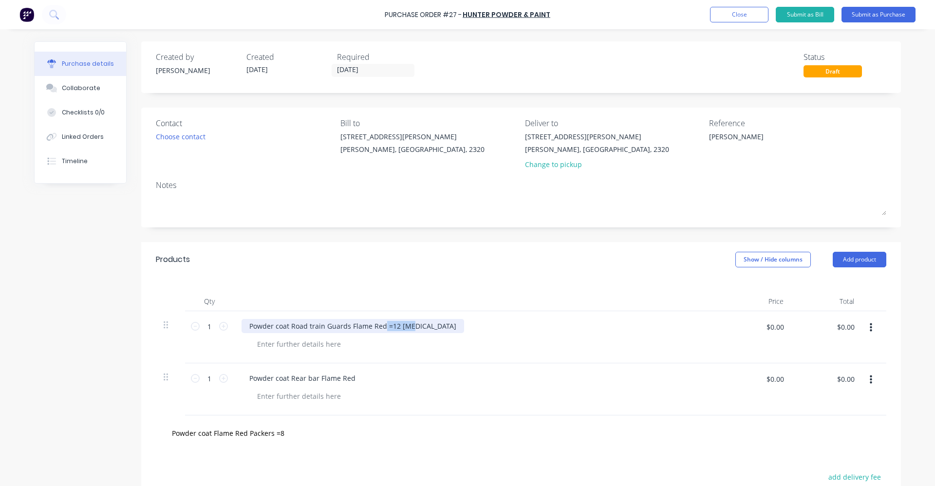
drag, startPoint x: 404, startPoint y: 322, endPoint x: 380, endPoint y: 328, distance: 24.6
click at [380, 328] on div "Powder coat Road train Guards Flame Red =12 [MEDICAL_DATA]" at bounding box center [353, 326] width 223 height 14
click at [261, 344] on div at bounding box center [298, 344] width 99 height 14
paste div
click at [259, 344] on div "=12 [MEDICAL_DATA]" at bounding box center [290, 344] width 83 height 14
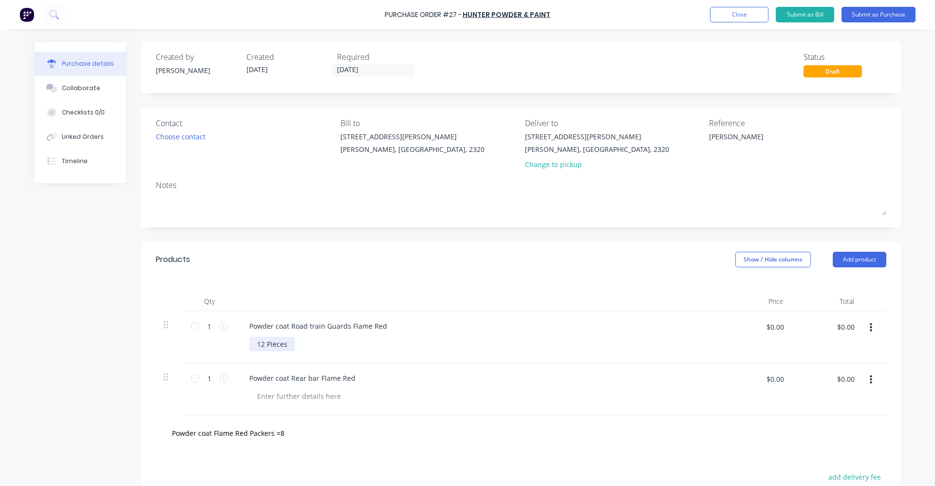
click at [256, 345] on div "12 Pieces" at bounding box center [272, 344] width 46 height 14
click at [272, 346] on div "12 Pieces" at bounding box center [272, 344] width 46 height 14
drag, startPoint x: 282, startPoint y: 344, endPoint x: 263, endPoint y: 348, distance: 19.3
click at [263, 348] on div "12 Pieces" at bounding box center [272, 344] width 46 height 14
click at [268, 395] on div at bounding box center [298, 396] width 99 height 14
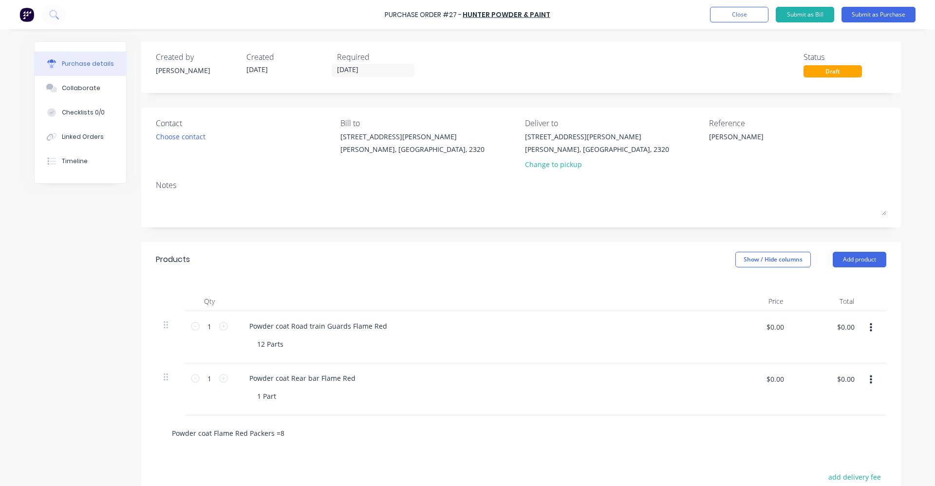
click at [265, 432] on input "Powder coat Flame Red Packers =8" at bounding box center [268, 432] width 195 height 19
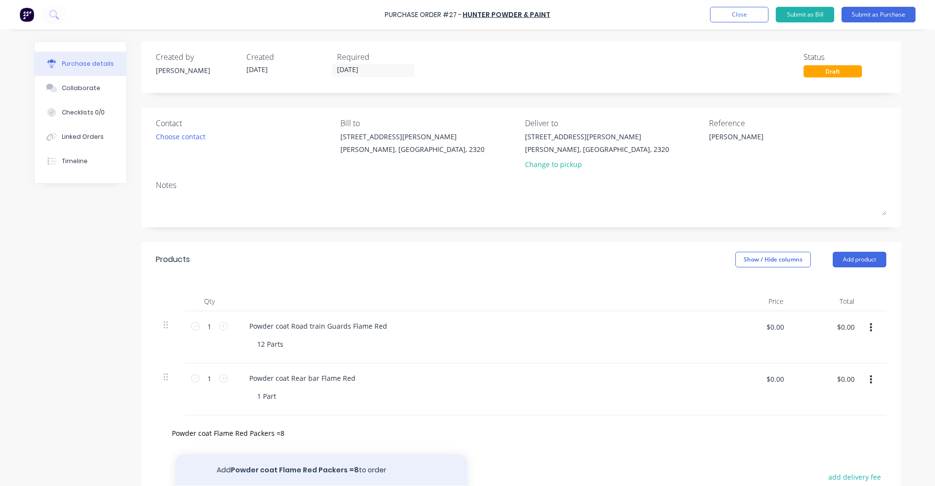
click at [297, 467] on button "Add Powder coat Flame Red Packers =8 to order" at bounding box center [321, 469] width 292 height 31
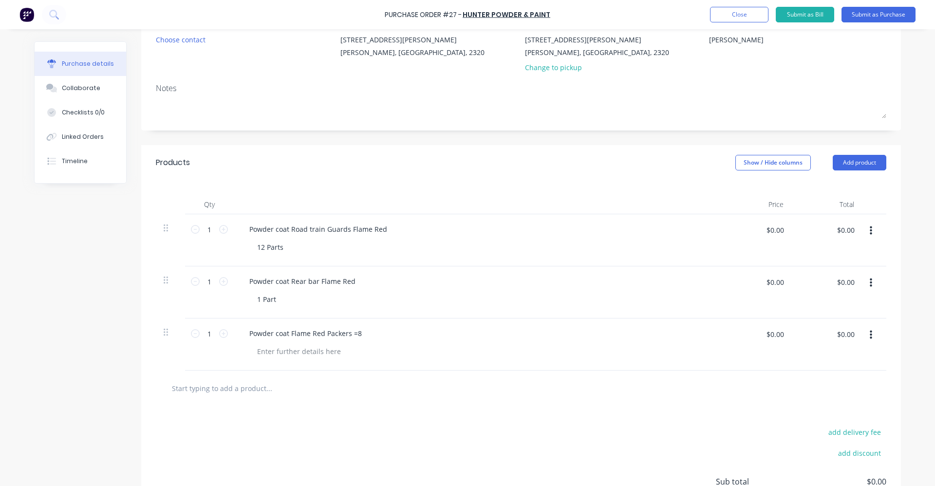
scroll to position [97, 0]
click at [350, 335] on div "Powder coat Flame Red Packers =8" at bounding box center [306, 333] width 128 height 14
click at [321, 354] on div at bounding box center [298, 351] width 99 height 14
click at [260, 353] on div "8Parts" at bounding box center [267, 351] width 36 height 14
click at [258, 352] on div "8Parts" at bounding box center [267, 351] width 36 height 14
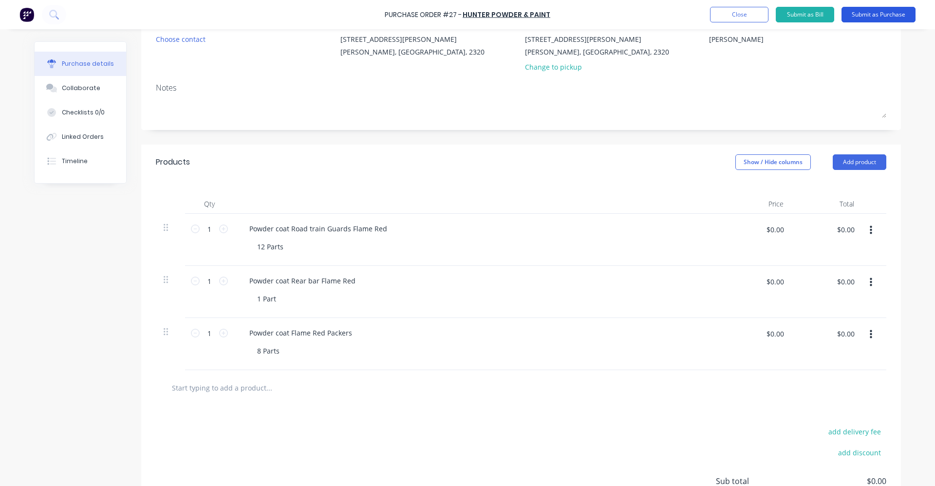
click at [874, 19] on button "Submit as Purchase" at bounding box center [878, 15] width 74 height 16
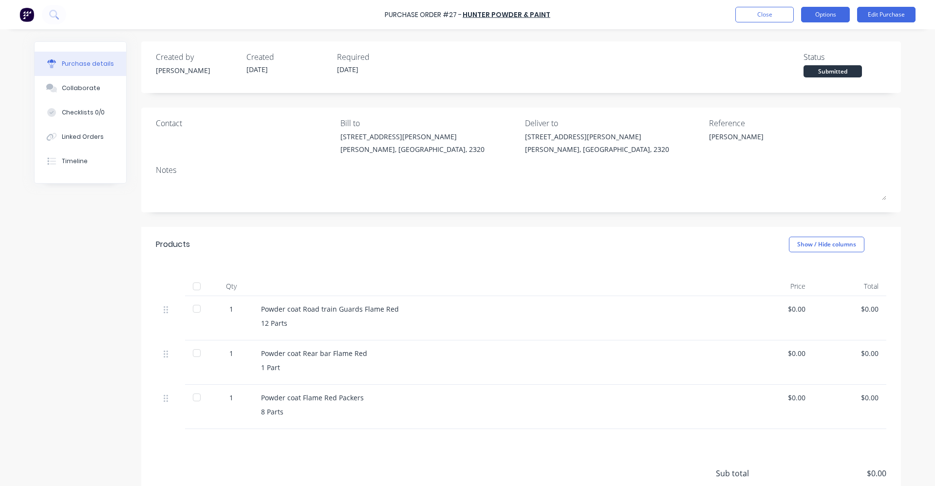
click at [818, 19] on button "Options" at bounding box center [825, 15] width 49 height 16
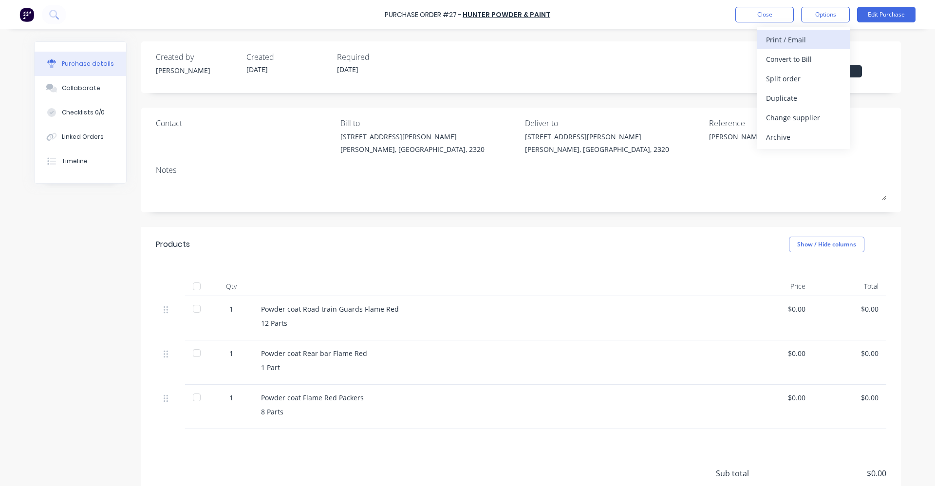
click at [808, 37] on div "Print / Email" at bounding box center [803, 40] width 75 height 14
click at [801, 76] on div "Without pricing" at bounding box center [803, 79] width 75 height 14
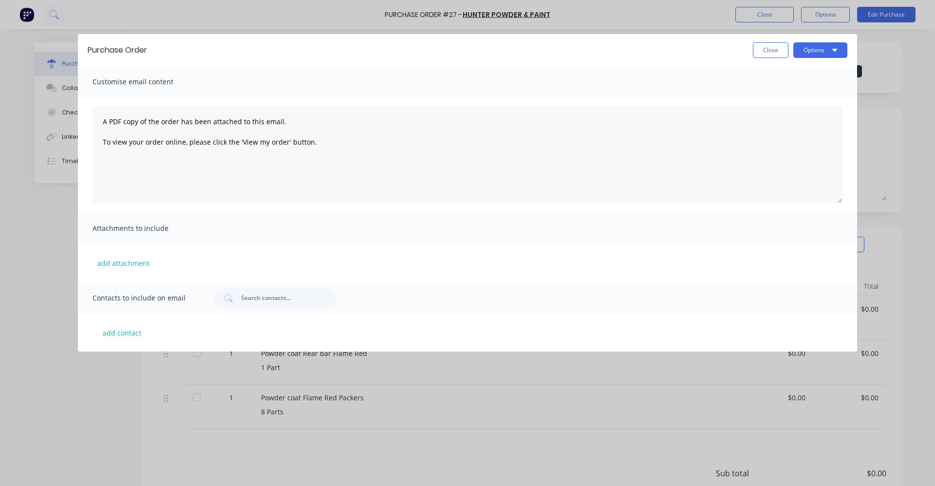
click at [815, 63] on div "Purchase Order Close Options" at bounding box center [467, 50] width 779 height 32
click at [816, 42] on button "Options" at bounding box center [820, 50] width 54 height 16
click at [793, 71] on div "Print" at bounding box center [800, 75] width 75 height 14
click at [759, 50] on button "Close" at bounding box center [771, 50] width 36 height 16
